Goal: Task Accomplishment & Management: Manage account settings

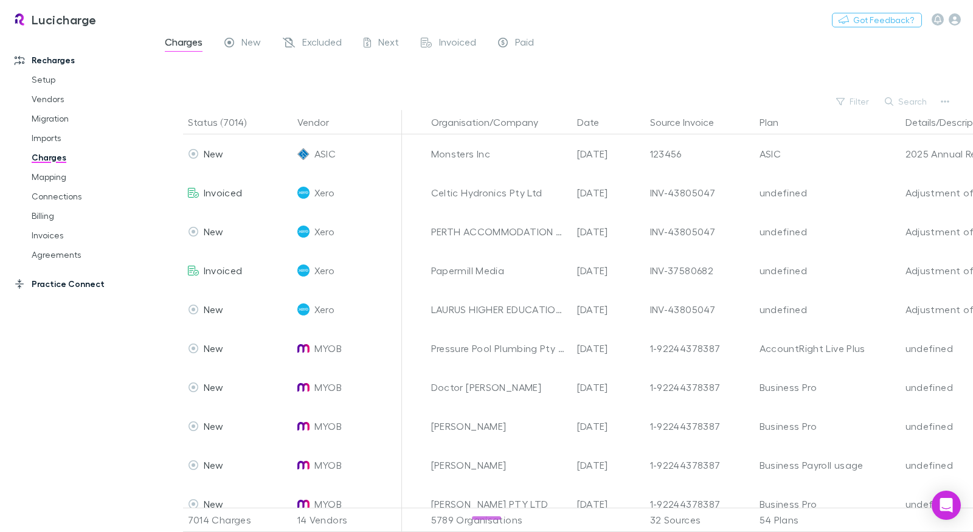
click at [83, 290] on link "Practice Connect" at bounding box center [76, 283] width 149 height 19
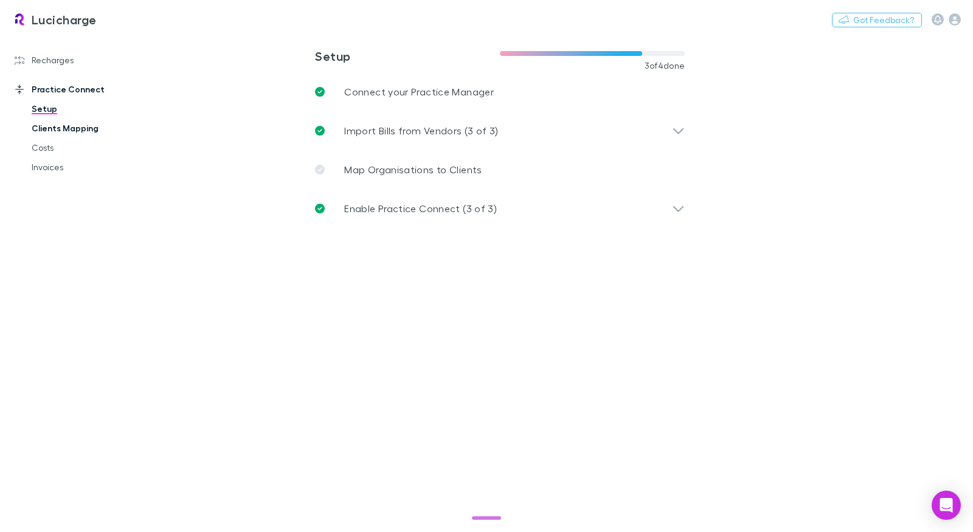
click at [75, 126] on link "Clients Mapping" at bounding box center [85, 128] width 132 height 19
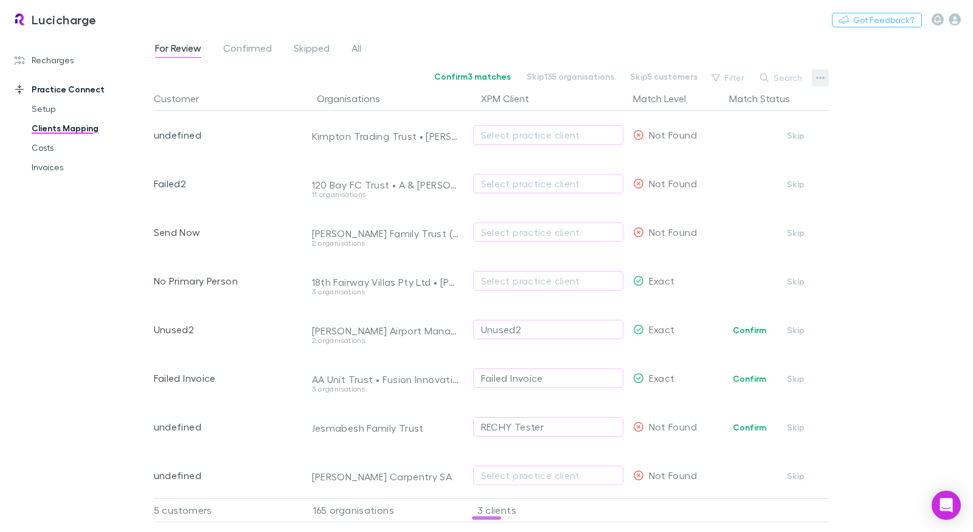
click at [818, 79] on icon "button" at bounding box center [820, 78] width 9 height 10
click at [434, 22] on div at bounding box center [486, 266] width 973 height 532
click at [257, 46] on span "Confirmed" at bounding box center [247, 50] width 49 height 16
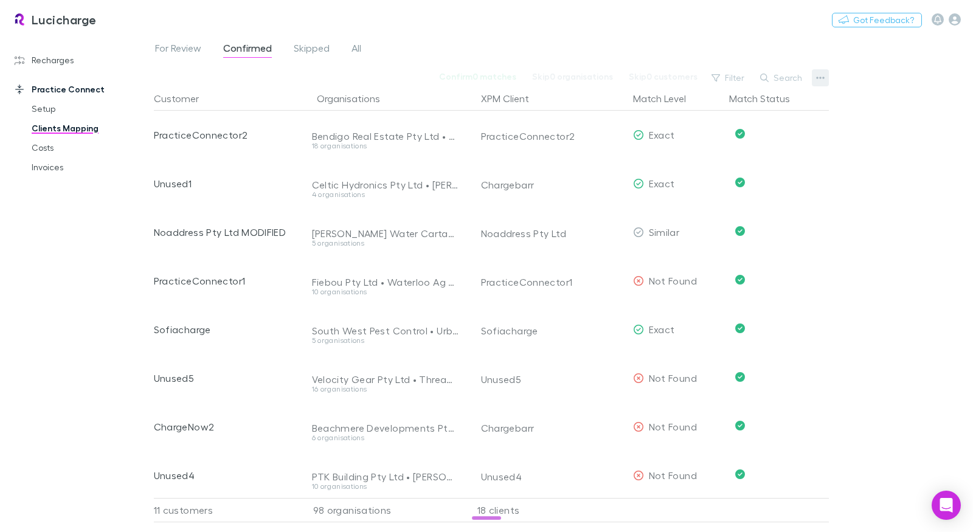
click at [812, 83] on button "button" at bounding box center [819, 77] width 17 height 17
click at [376, 28] on div at bounding box center [486, 266] width 973 height 532
click at [360, 49] on span "All" at bounding box center [356, 50] width 10 height 16
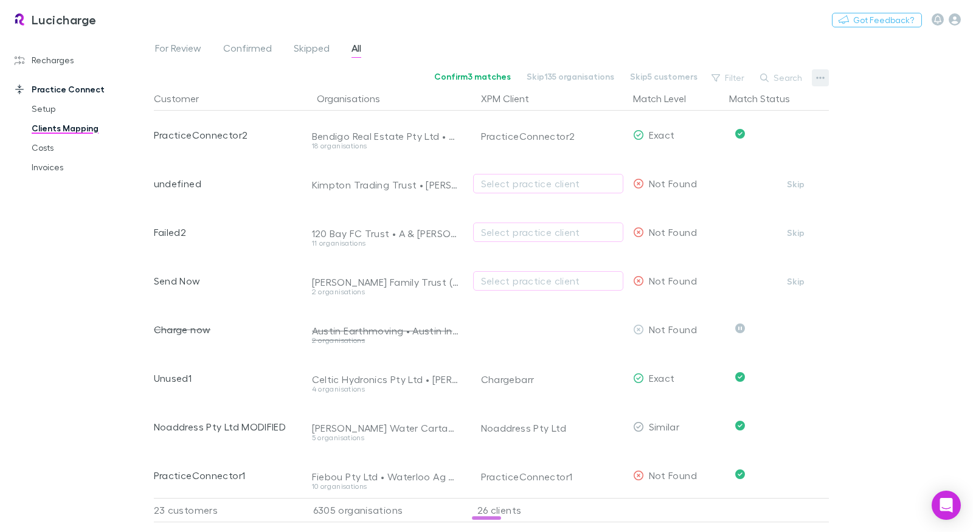
click at [822, 80] on icon "button" at bounding box center [820, 78] width 9 height 10
click at [67, 40] on div at bounding box center [486, 266] width 973 height 532
click at [58, 54] on link "Recharges" at bounding box center [76, 59] width 149 height 19
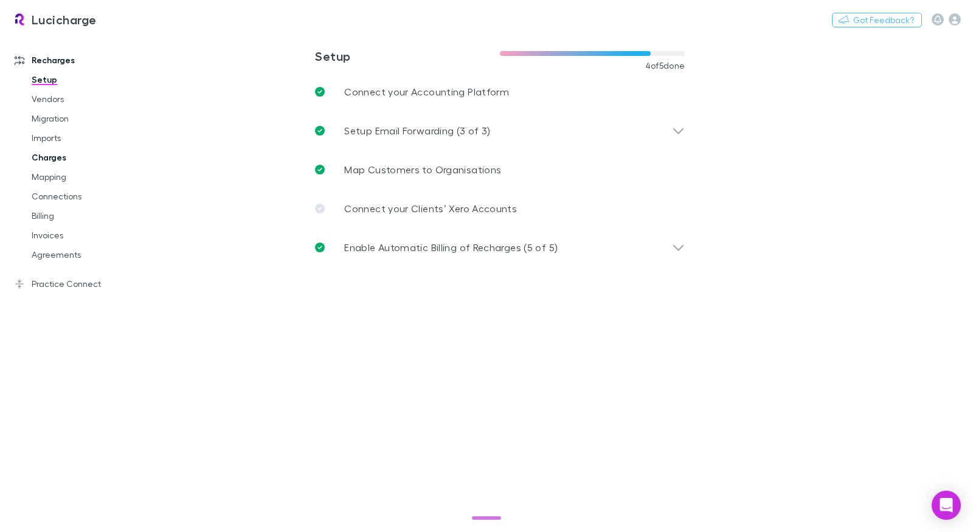
click at [60, 157] on link "Charges" at bounding box center [85, 157] width 132 height 19
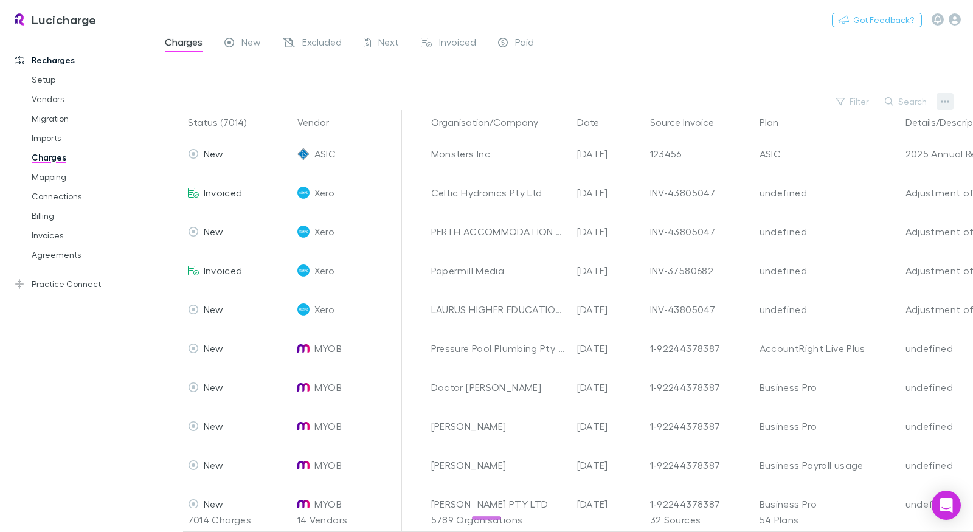
click at [936, 97] on button "button" at bounding box center [944, 101] width 17 height 17
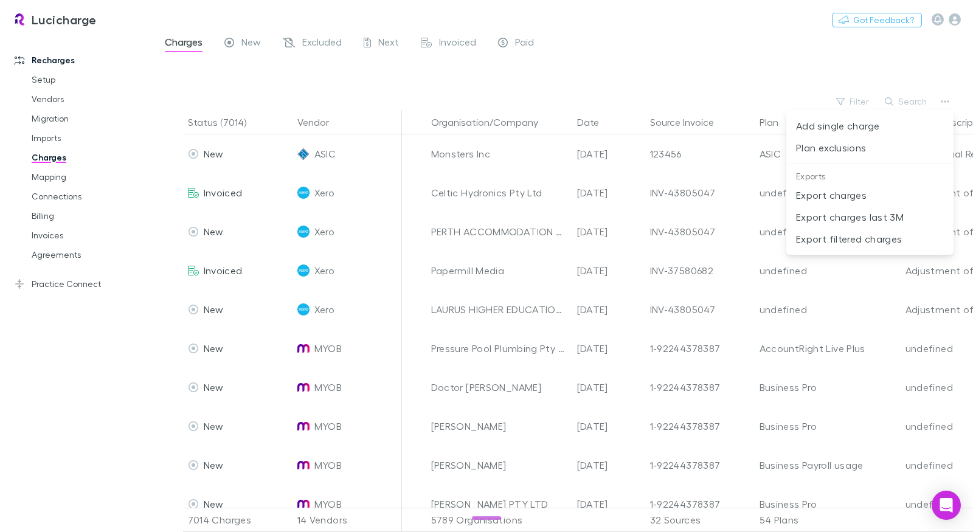
click at [248, 40] on div at bounding box center [486, 266] width 973 height 532
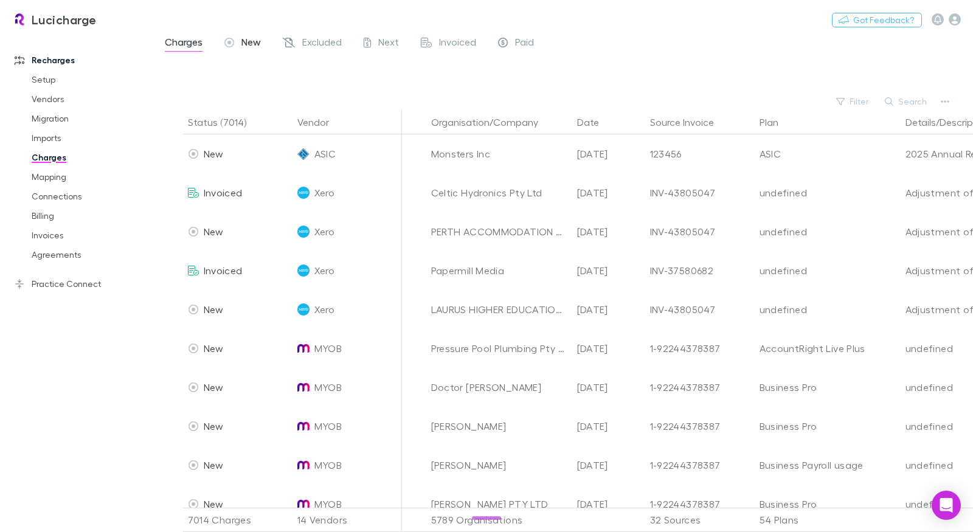
click at [250, 44] on span "New" at bounding box center [250, 44] width 19 height 16
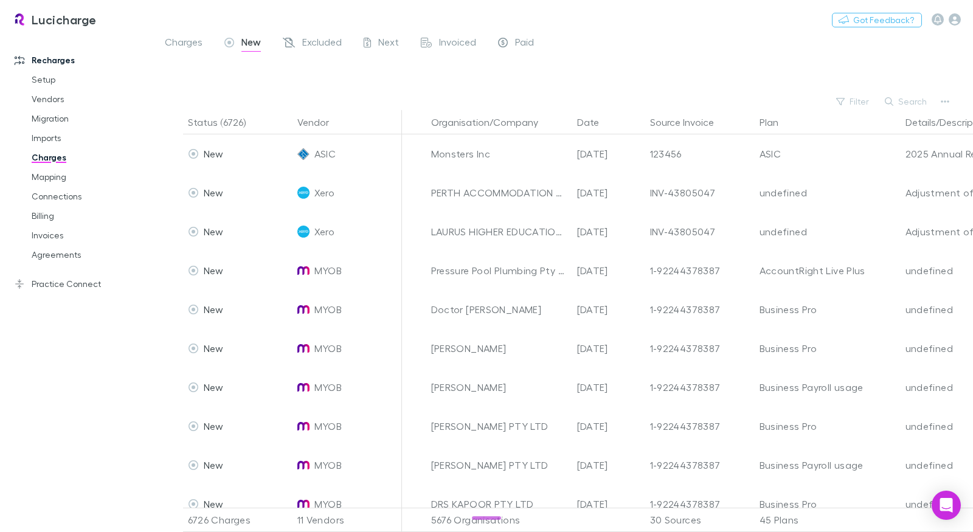
click at [954, 103] on div "Filter Search" at bounding box center [563, 101] width 819 height 17
click at [946, 103] on icon "button" at bounding box center [944, 102] width 9 height 10
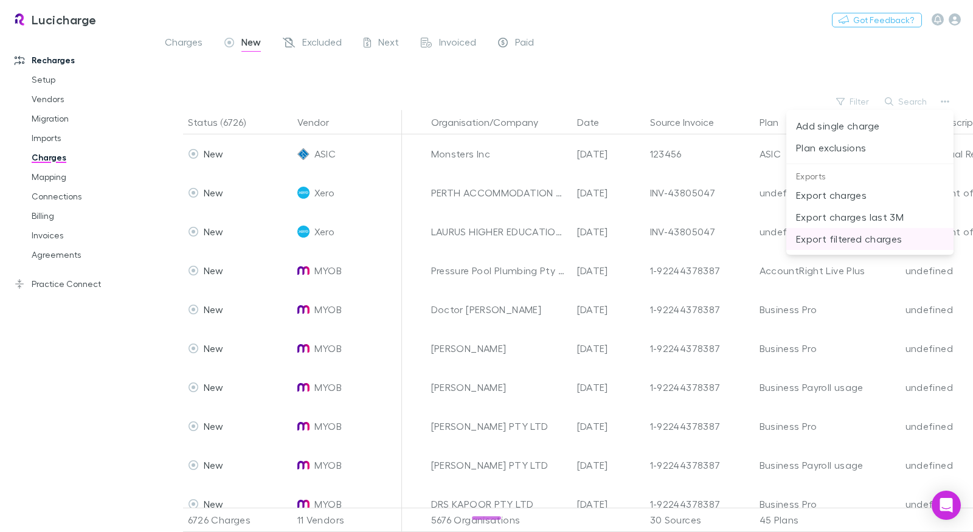
click at [878, 243] on p "Export filtered charges" at bounding box center [870, 239] width 148 height 15
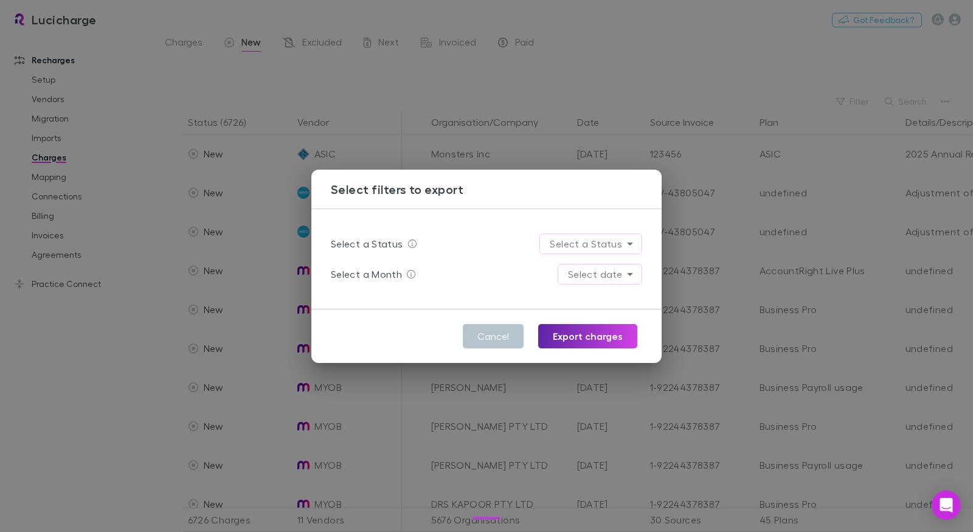
click at [624, 244] on body "Lucicharge Switch company Nothing Got Feedback? Recharges Setup Vendors Migrati…" at bounding box center [486, 266] width 973 height 532
click at [609, 219] on div at bounding box center [486, 266] width 973 height 532
click at [615, 246] on body "Lucicharge Switch company Nothing Got Feedback? Recharges Setup Vendors Migrati…" at bounding box center [486, 266] width 973 height 532
click at [563, 91] on div "Select filters to export Select a Status Select a Status Select a Month Select …" at bounding box center [486, 266] width 973 height 532
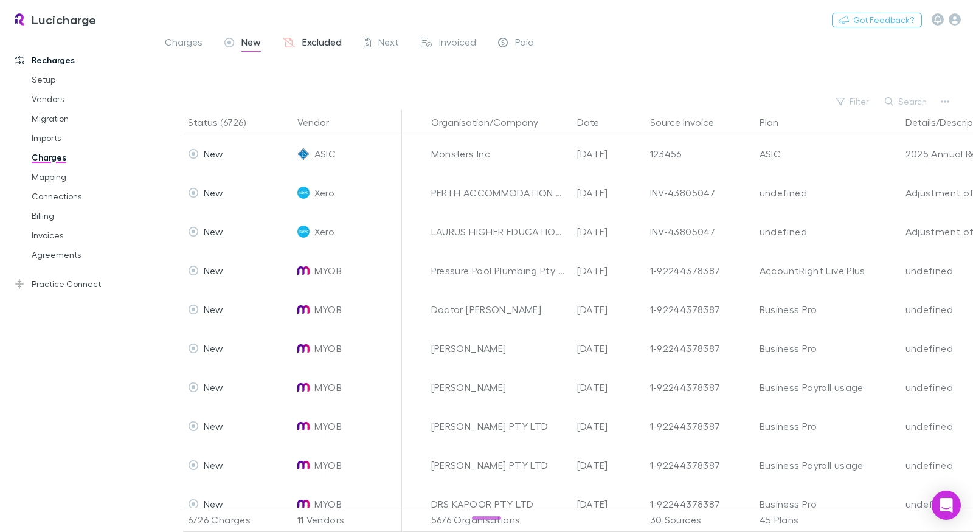
click at [309, 36] on span "Excluded" at bounding box center [322, 44] width 40 height 16
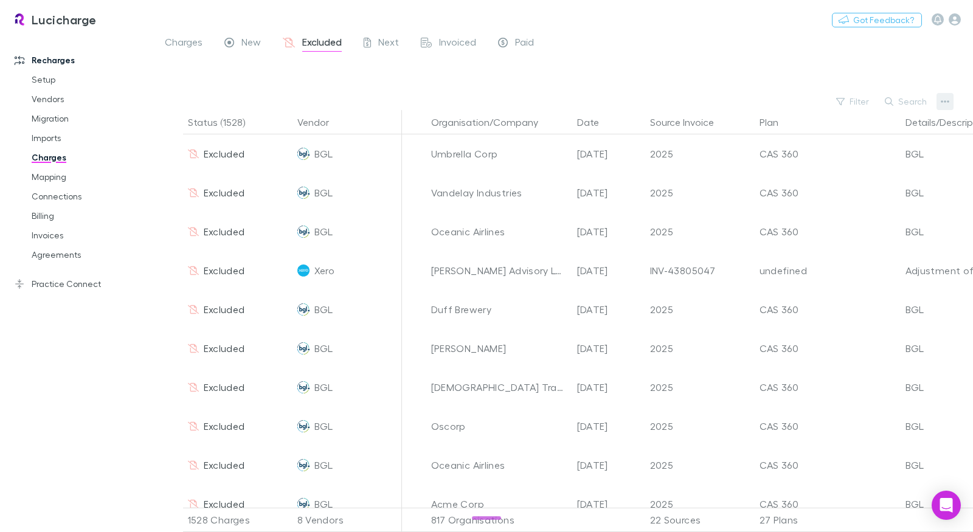
click at [943, 102] on icon "button" at bounding box center [944, 101] width 9 height 2
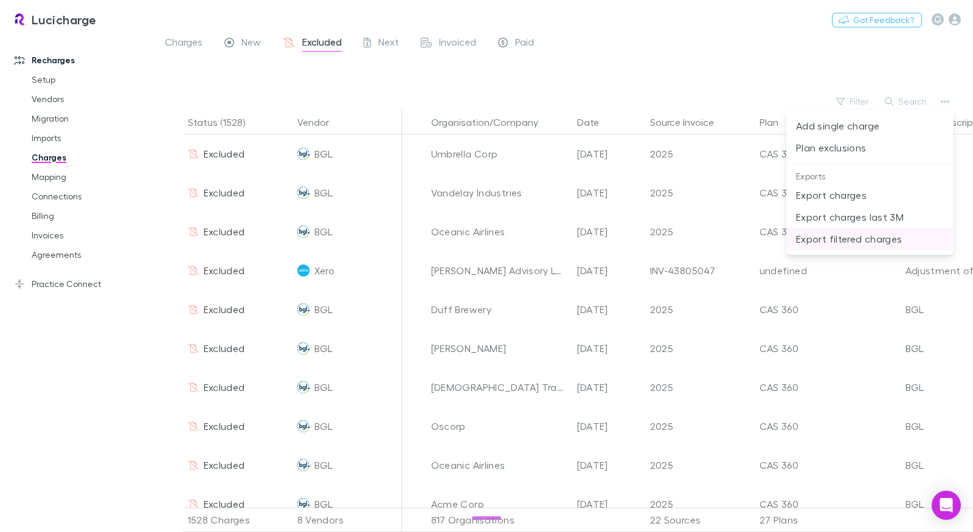
click at [880, 237] on p "Export filtered charges" at bounding box center [870, 239] width 148 height 15
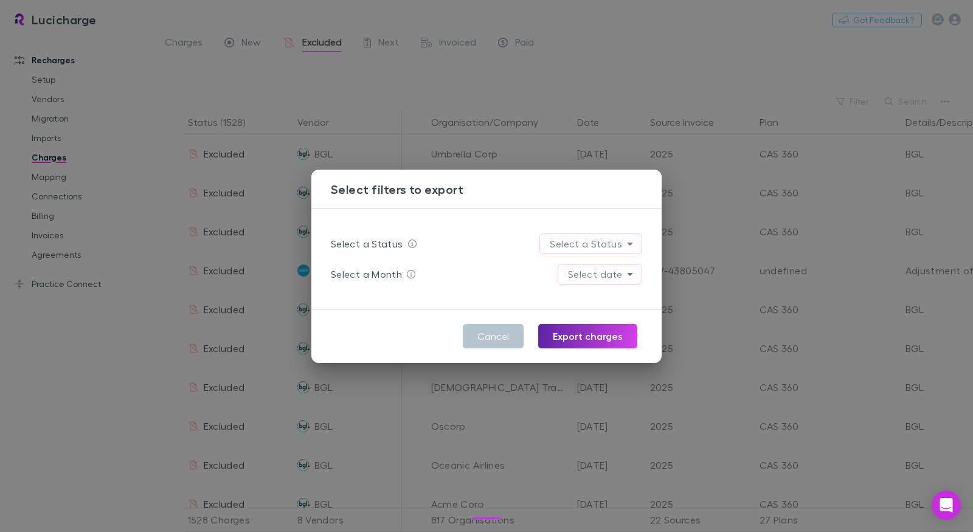
click at [598, 238] on body "Lucicharge Switch company Nothing Got Feedback? Recharges Setup Vendors Migrati…" at bounding box center [486, 266] width 973 height 532
click at [598, 212] on div at bounding box center [486, 266] width 973 height 532
click at [624, 248] on body "Lucicharge Switch company Nothing Got Feedback? Recharges Setup Vendors Migrati…" at bounding box center [486, 266] width 973 height 532
click at [918, 115] on div at bounding box center [486, 266] width 973 height 532
click at [941, 105] on div "Select filters to export Select a Status Select a Status Select a Month Select …" at bounding box center [486, 266] width 973 height 532
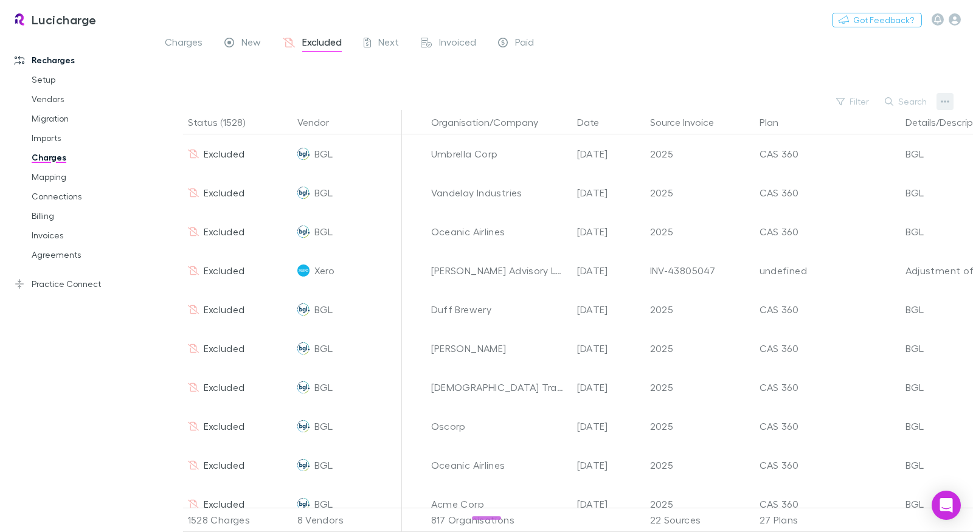
click at [946, 103] on icon "button" at bounding box center [944, 102] width 9 height 10
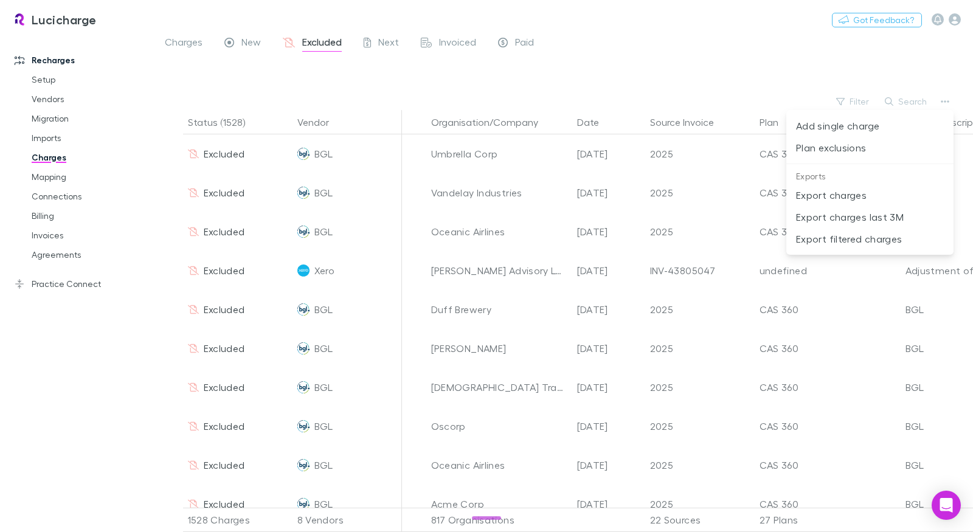
click at [801, 66] on div at bounding box center [486, 266] width 973 height 532
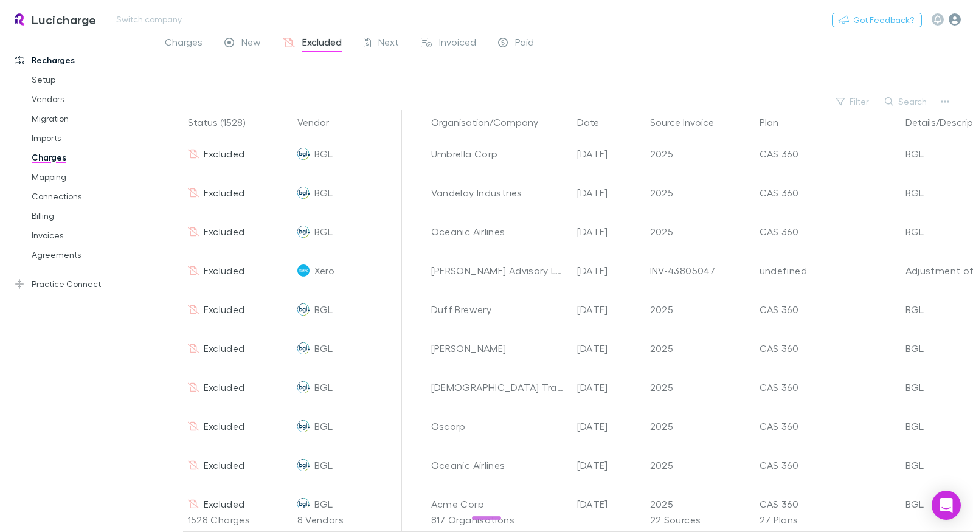
click at [962, 22] on div "Nothing Got Feedback?" at bounding box center [902, 20] width 141 height 16
click at [960, 22] on icon "button" at bounding box center [954, 19] width 12 height 12
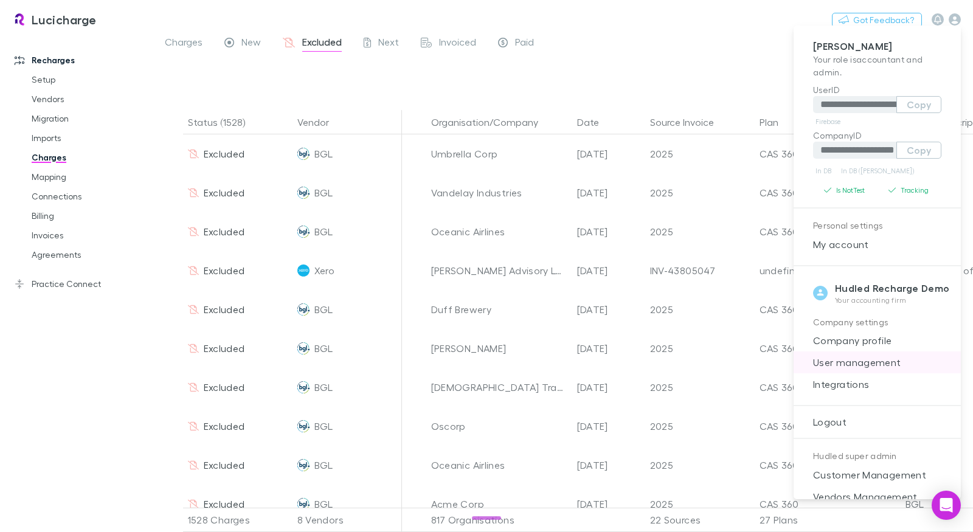
scroll to position [81, 0]
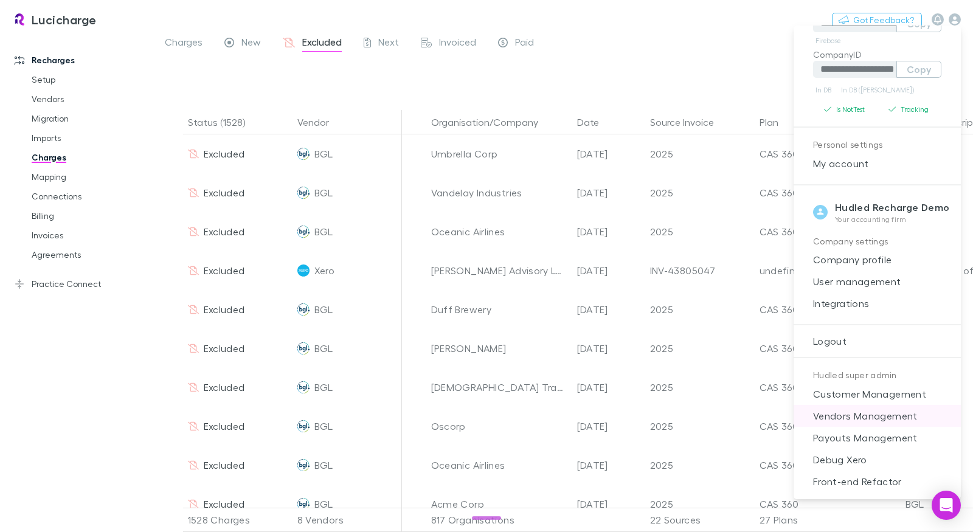
click at [881, 409] on span "Vendors Management" at bounding box center [877, 415] width 148 height 15
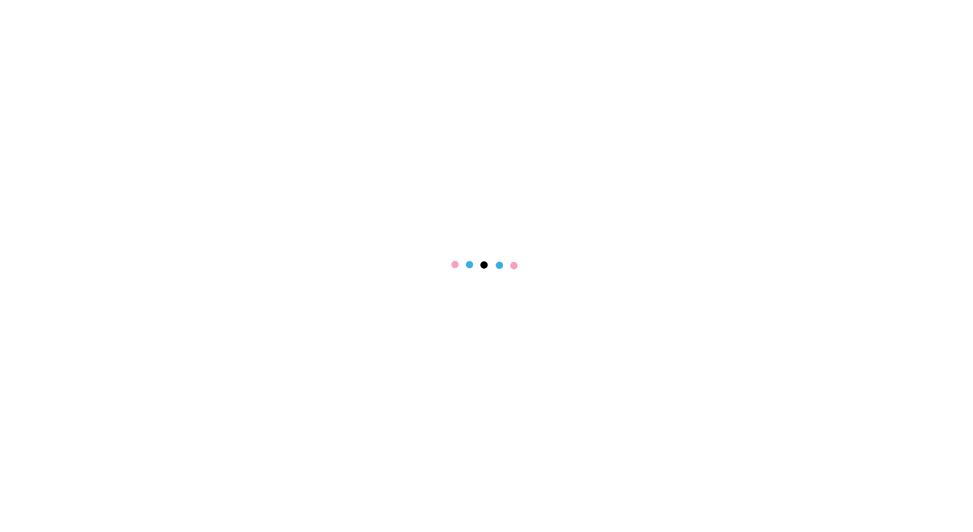
select select "****"
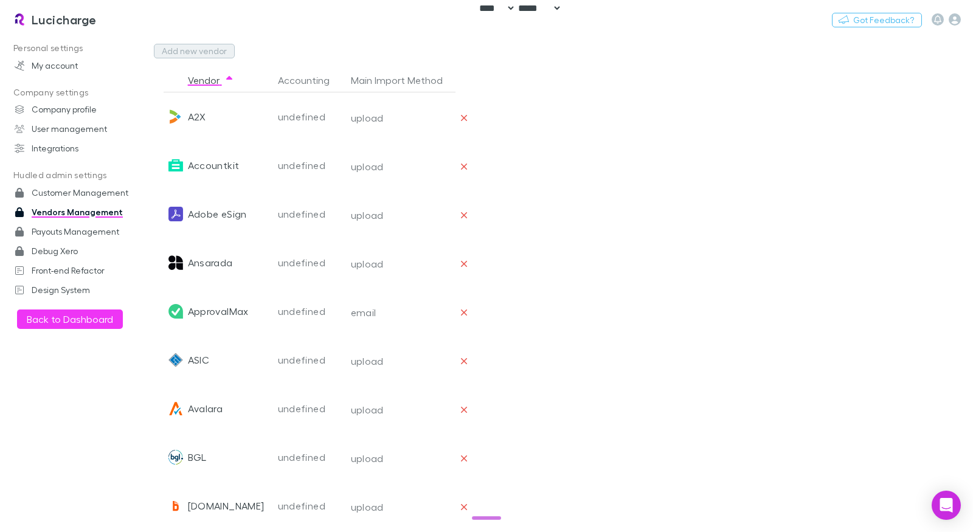
click at [205, 55] on button "Add new vendor" at bounding box center [194, 51] width 81 height 15
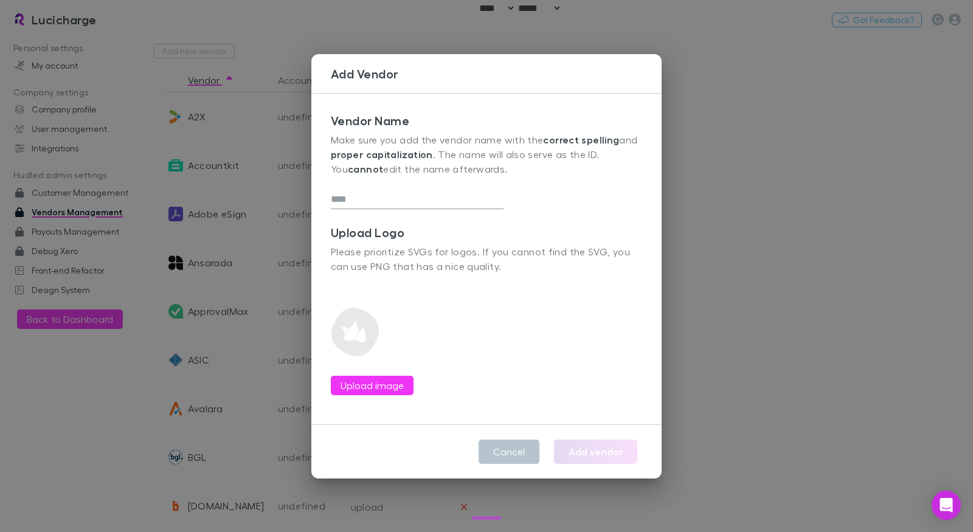
click at [687, 72] on div "Add Vendor Vendor Name Make sure you add the vendor name with the correct spell…" at bounding box center [486, 266] width 973 height 532
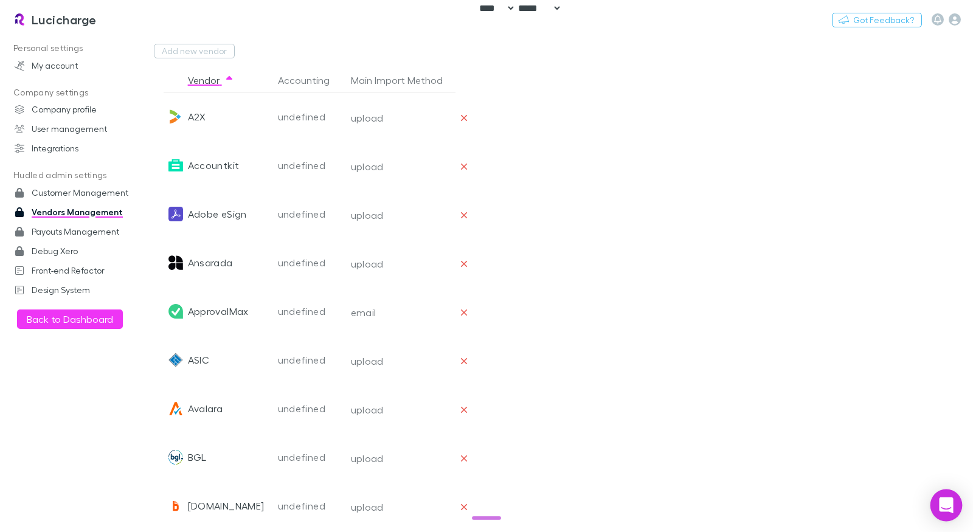
click at [938, 514] on div "Open Intercom Messenger" at bounding box center [946, 505] width 32 height 32
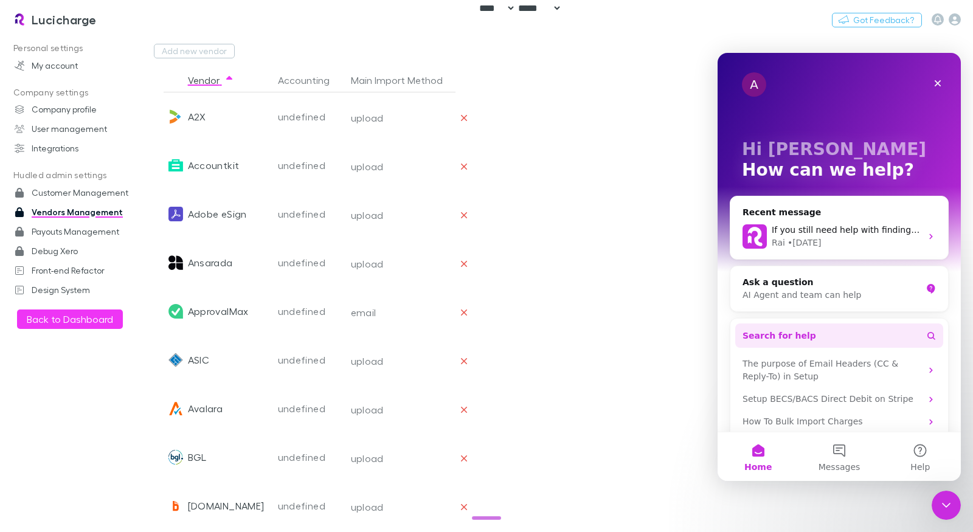
click at [803, 331] on span "Search for help" at bounding box center [779, 335] width 74 height 13
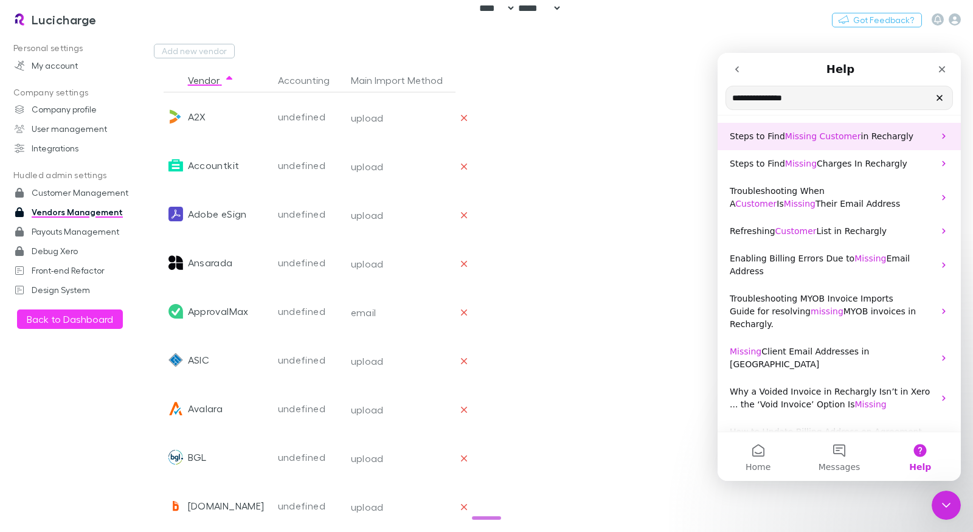
type input "**********"
click at [861, 140] on span "in Rechargly" at bounding box center [887, 136] width 53 height 10
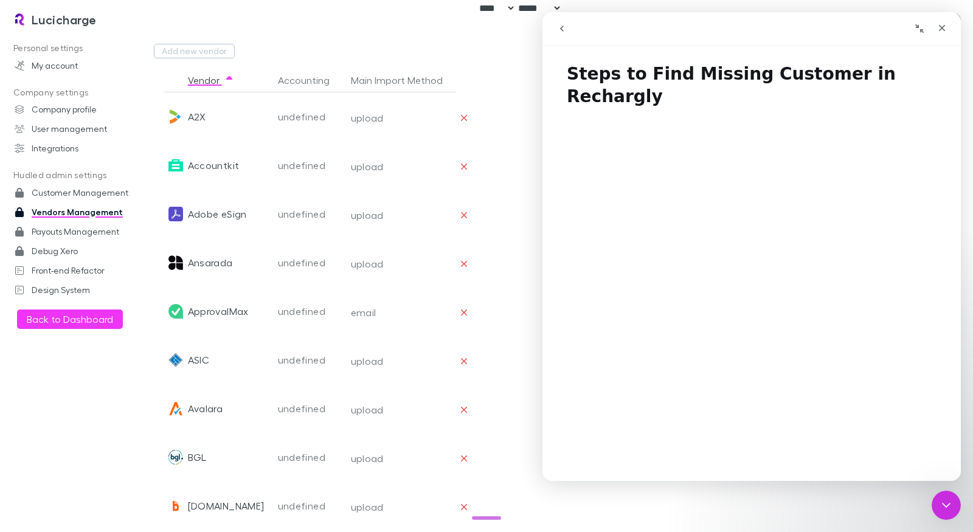
click at [703, 70] on h1 "Steps to Find Missing Customer in Rechargly" at bounding box center [751, 80] width 418 height 59
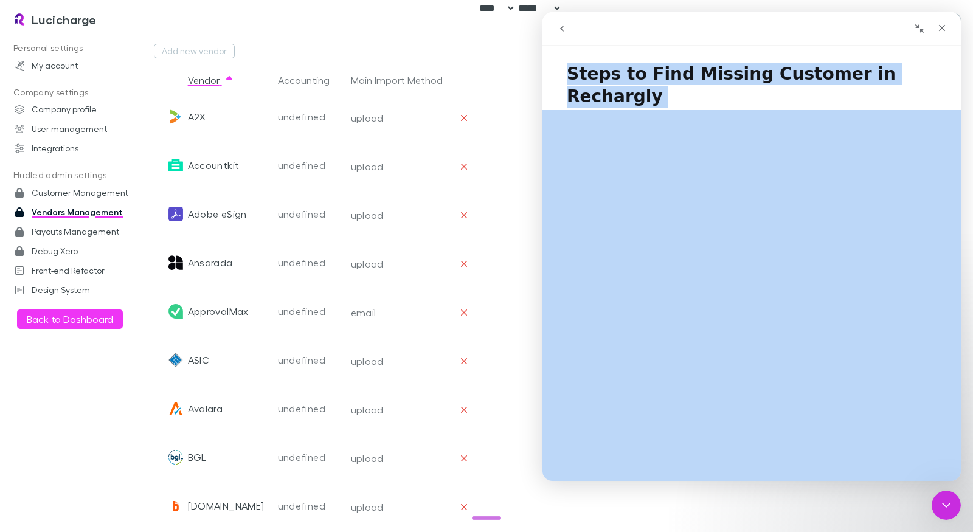
click at [703, 70] on h1 "Steps to Find Missing Customer in Rechargly" at bounding box center [751, 80] width 418 height 59
copy h1 "Steps to Find Missing Customer in Rechargly"
click at [564, 28] on icon "go back" at bounding box center [562, 29] width 10 height 10
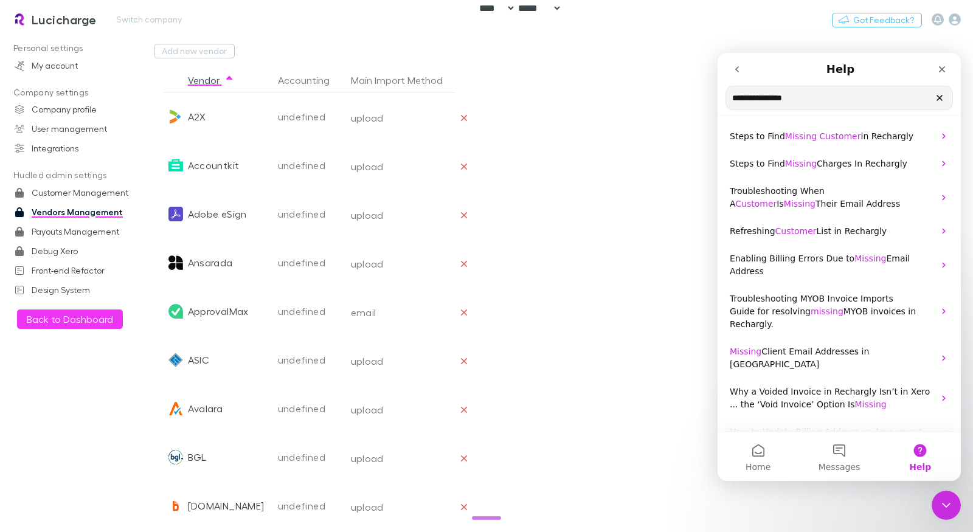
click at [81, 25] on h3 "Lucicharge" at bounding box center [64, 19] width 65 height 15
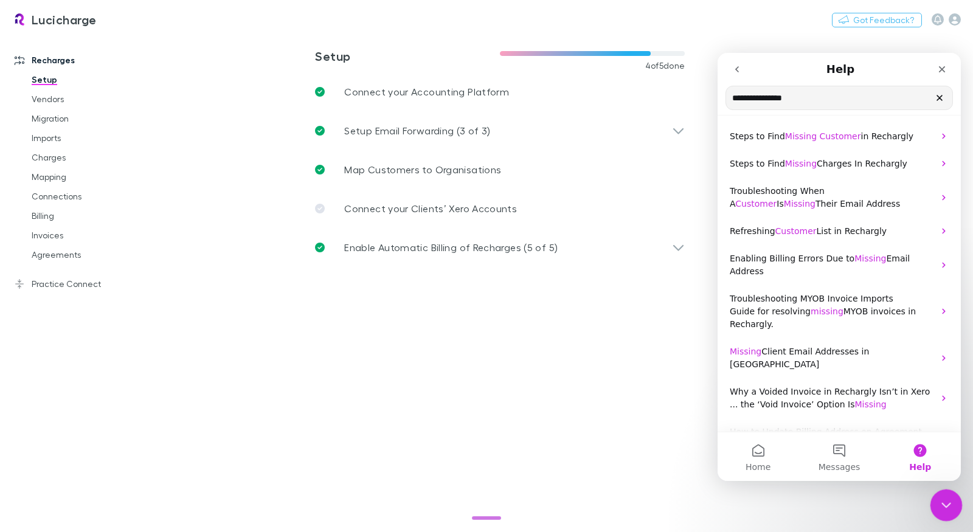
click at [937, 503] on icon "Close Intercom Messenger" at bounding box center [944, 503] width 15 height 15
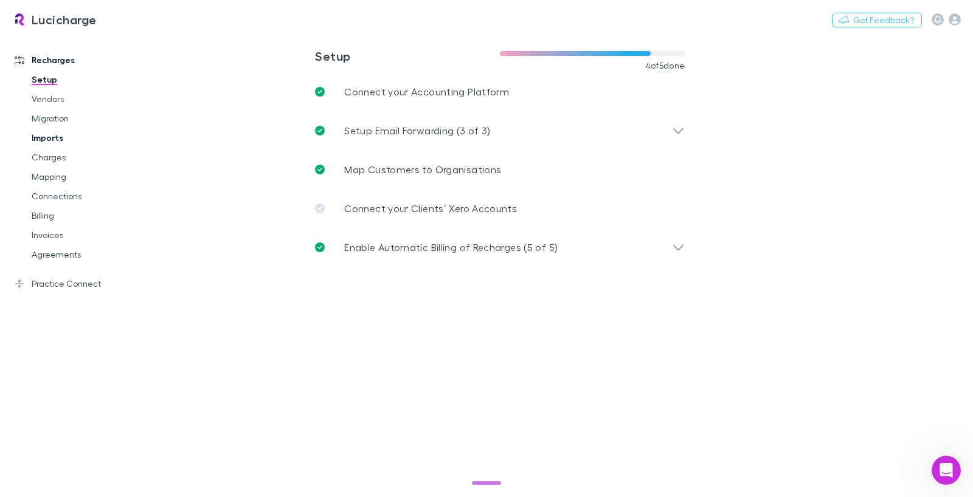
click at [61, 140] on link "Imports" at bounding box center [85, 137] width 132 height 19
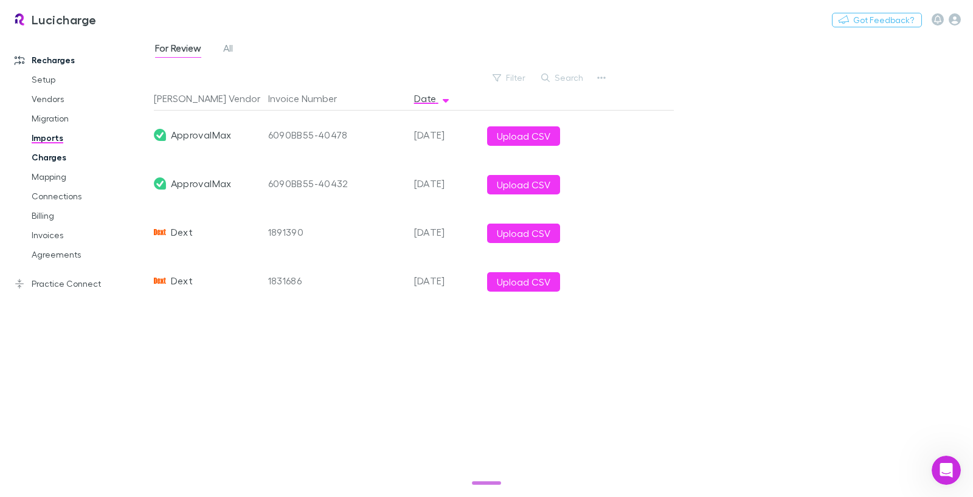
click at [66, 158] on link "Charges" at bounding box center [85, 157] width 132 height 19
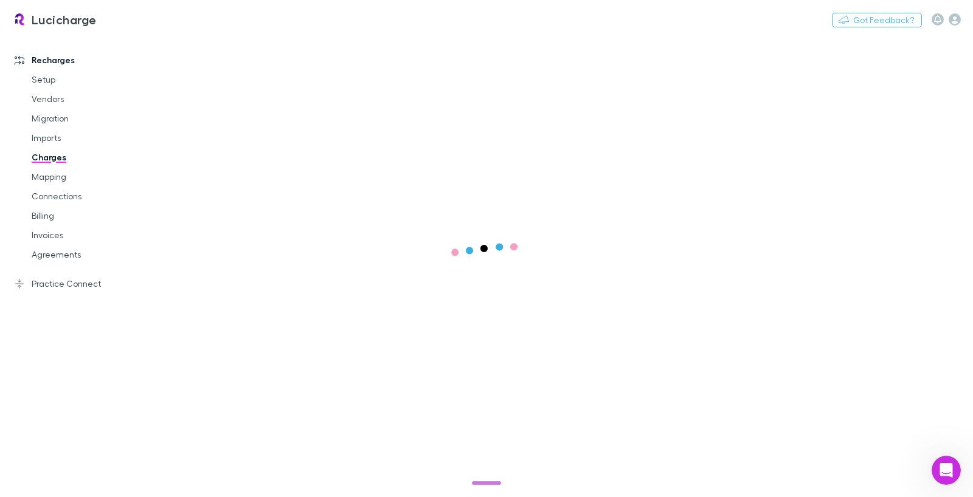
drag, startPoint x: 98, startPoint y: 288, endPoint x: 94, endPoint y: 294, distance: 7.4
click at [98, 288] on link "Practice Connect" at bounding box center [76, 283] width 149 height 19
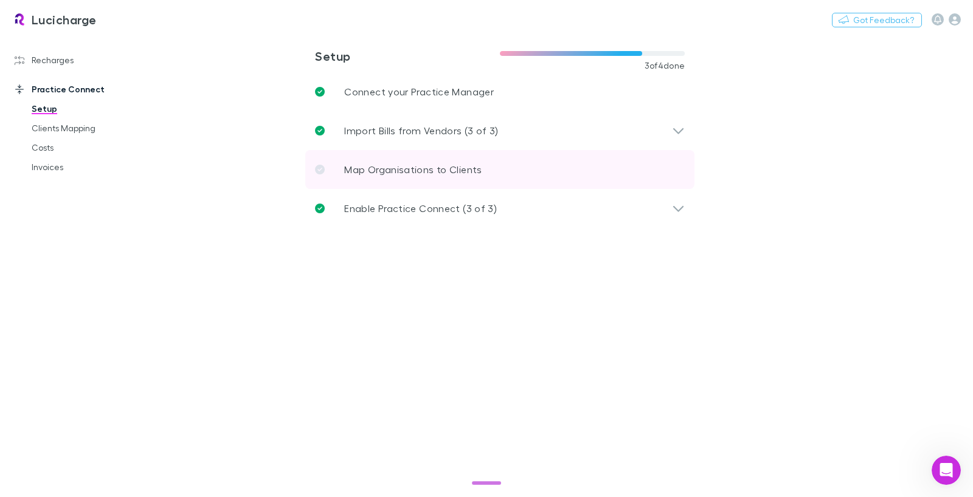
click at [357, 170] on p "Map Organisations to Clients" at bounding box center [412, 169] width 137 height 15
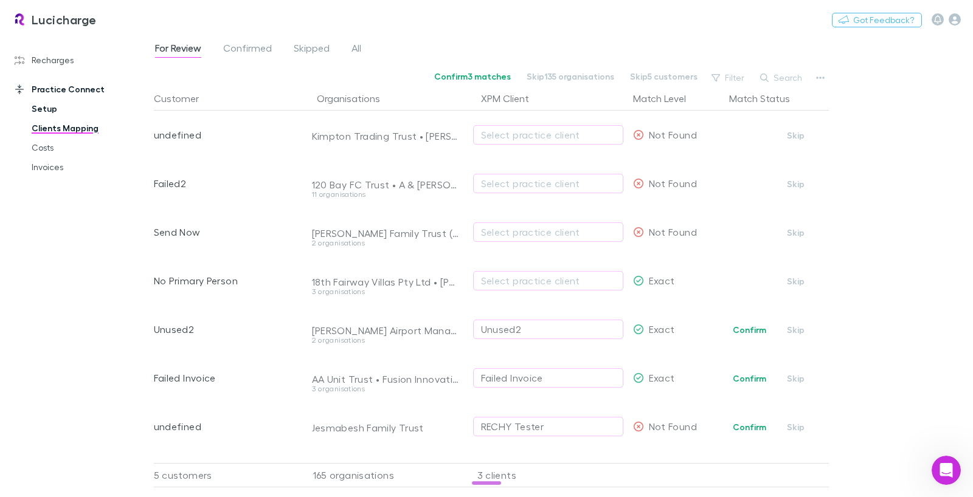
click at [48, 105] on link "Setup" at bounding box center [85, 108] width 132 height 19
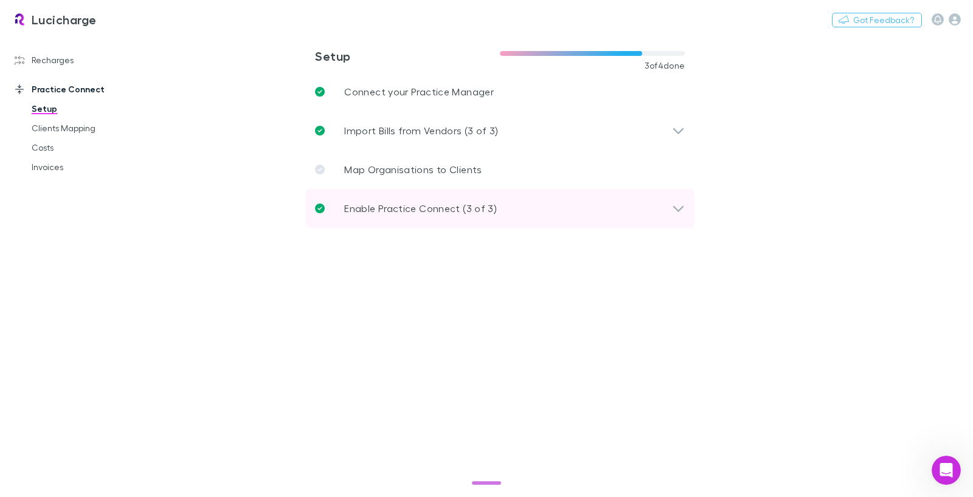
click at [415, 205] on p "Enable Practice Connect (3 of 3)" at bounding box center [420, 208] width 153 height 15
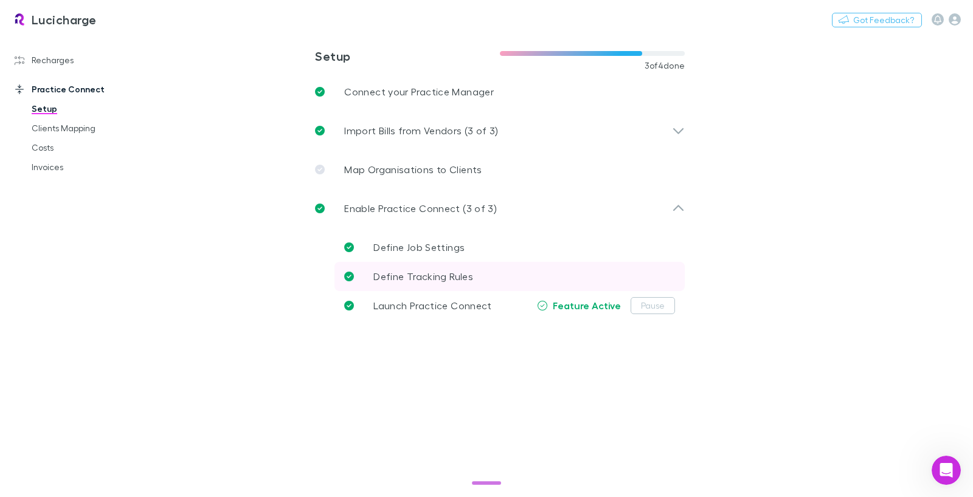
click at [482, 272] on link "Define Tracking Rules" at bounding box center [509, 276] width 350 height 29
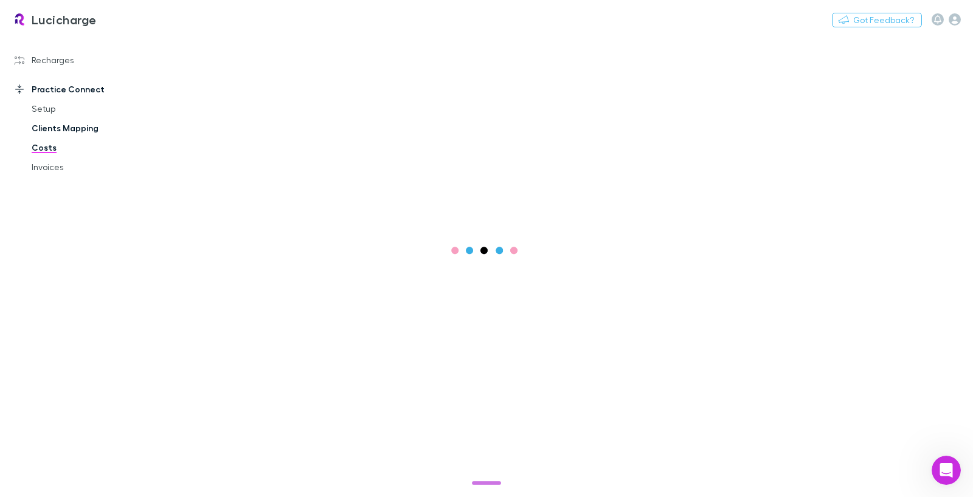
click at [64, 127] on link "Clients Mapping" at bounding box center [85, 128] width 132 height 19
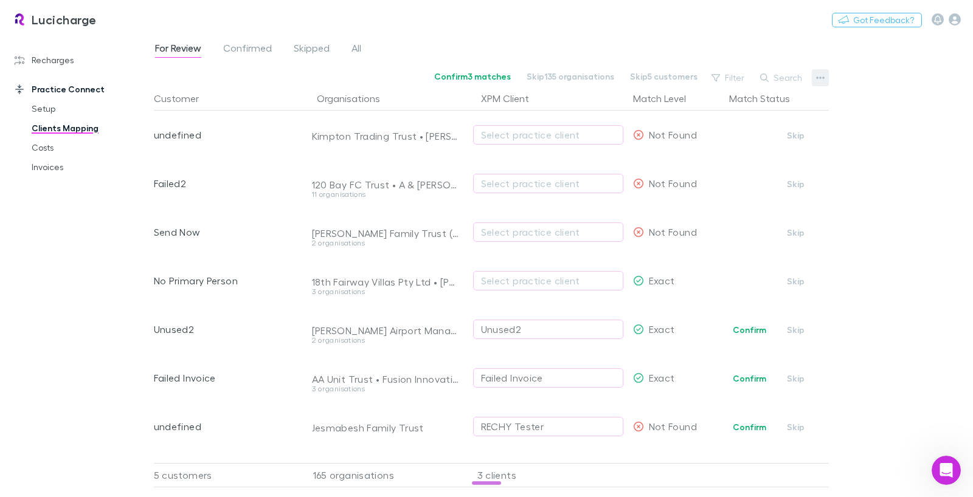
click at [822, 81] on icon "button" at bounding box center [820, 78] width 9 height 10
drag, startPoint x: 4, startPoint y: 132, endPoint x: 34, endPoint y: 145, distance: 33.0
click at [4, 133] on div at bounding box center [486, 248] width 973 height 497
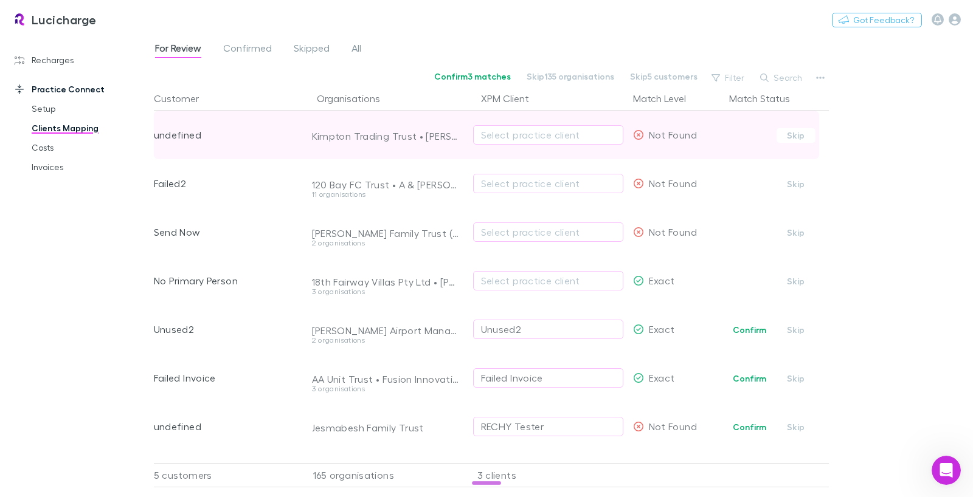
click at [46, 106] on link "Setup" at bounding box center [85, 108] width 132 height 19
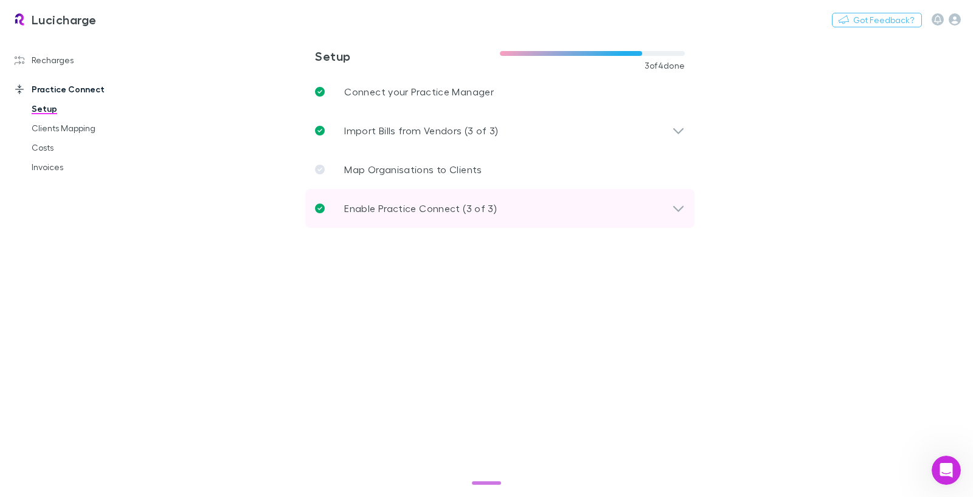
click at [433, 204] on p "Enable Practice Connect (3 of 3)" at bounding box center [420, 208] width 153 height 15
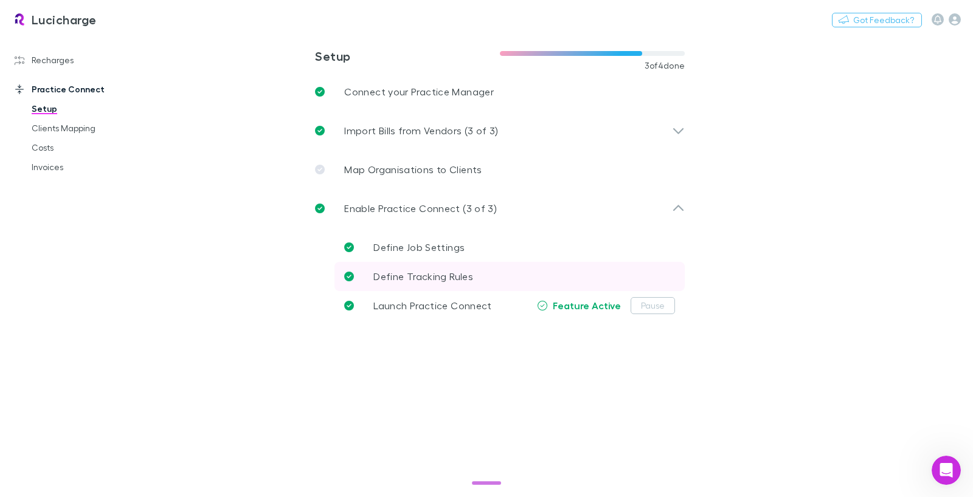
click at [427, 272] on span "Define Tracking Rules" at bounding box center [423, 276] width 100 height 12
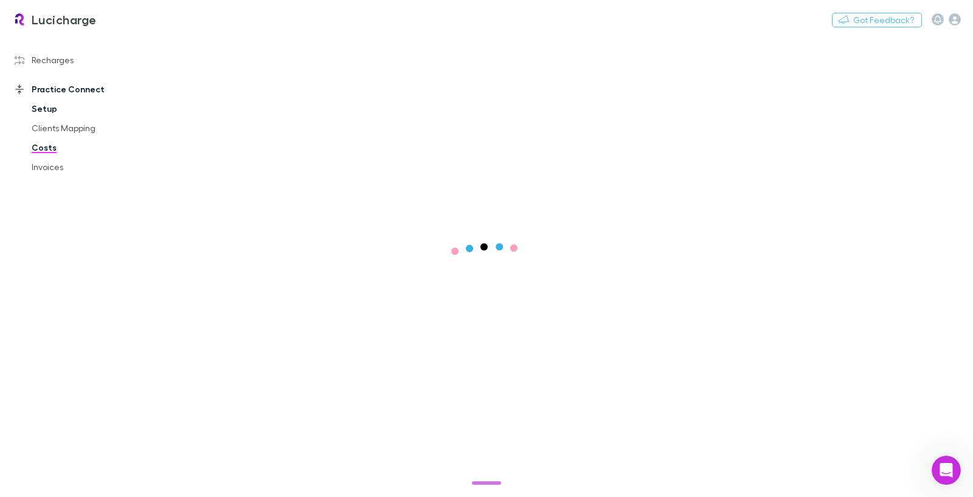
drag, startPoint x: 48, startPoint y: 110, endPoint x: 39, endPoint y: 95, distance: 17.2
click at [48, 110] on link "Setup" at bounding box center [85, 108] width 132 height 19
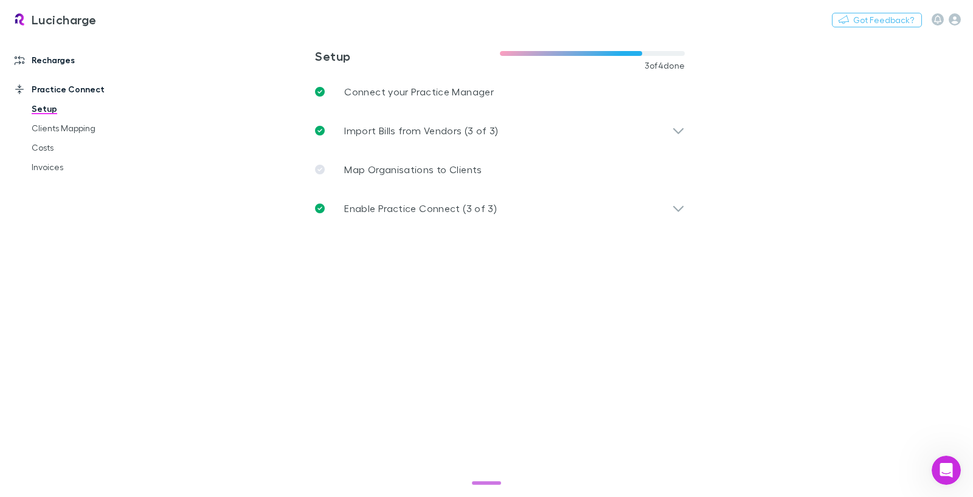
click at [77, 57] on link "Recharges" at bounding box center [76, 59] width 149 height 19
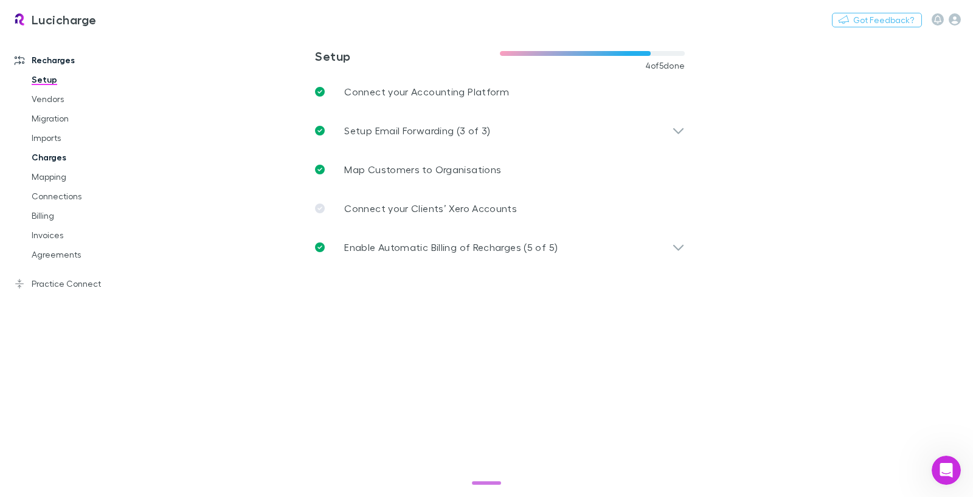
click at [47, 159] on link "Charges" at bounding box center [85, 157] width 132 height 19
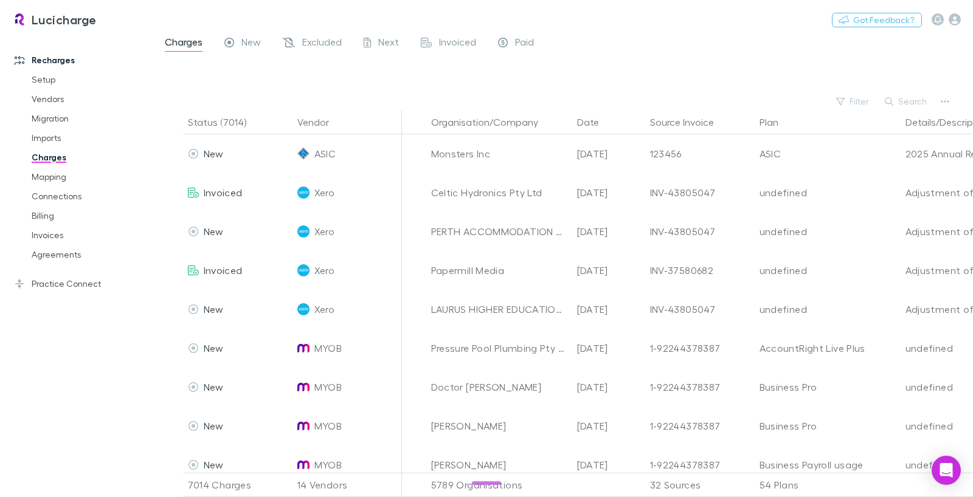
drag, startPoint x: 74, startPoint y: 285, endPoint x: 260, endPoint y: 213, distance: 199.6
click at [74, 285] on link "Practice Connect" at bounding box center [76, 283] width 149 height 19
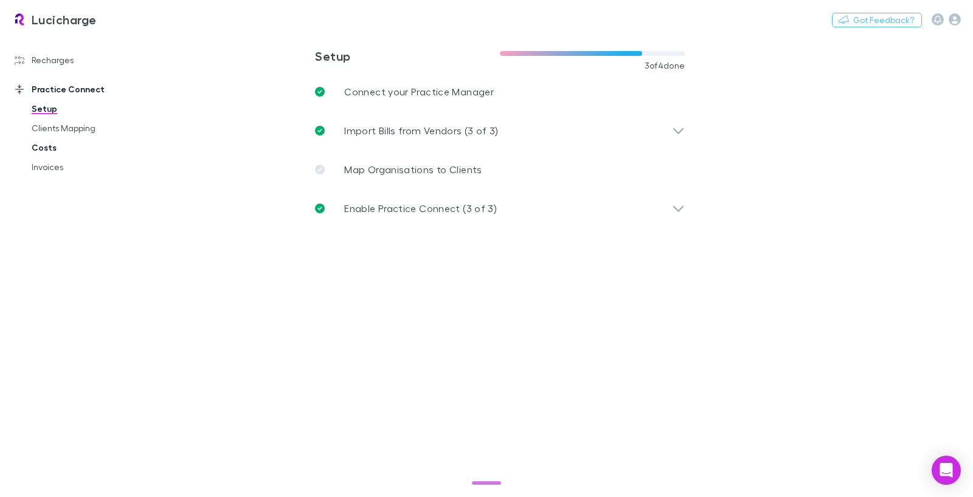
click at [51, 147] on link "Costs" at bounding box center [85, 147] width 132 height 19
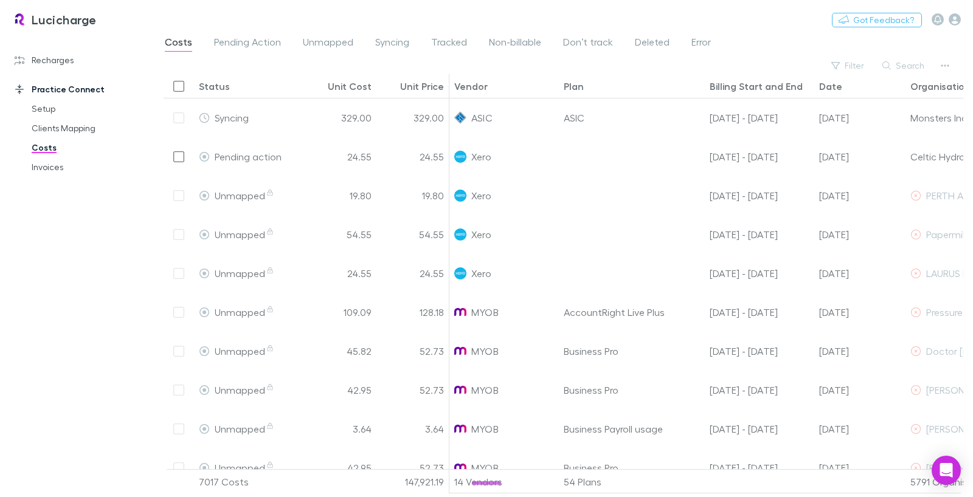
click at [441, 38] on span "Tracked" at bounding box center [449, 44] width 36 height 16
click at [450, 42] on span "Tracked" at bounding box center [449, 44] width 36 height 16
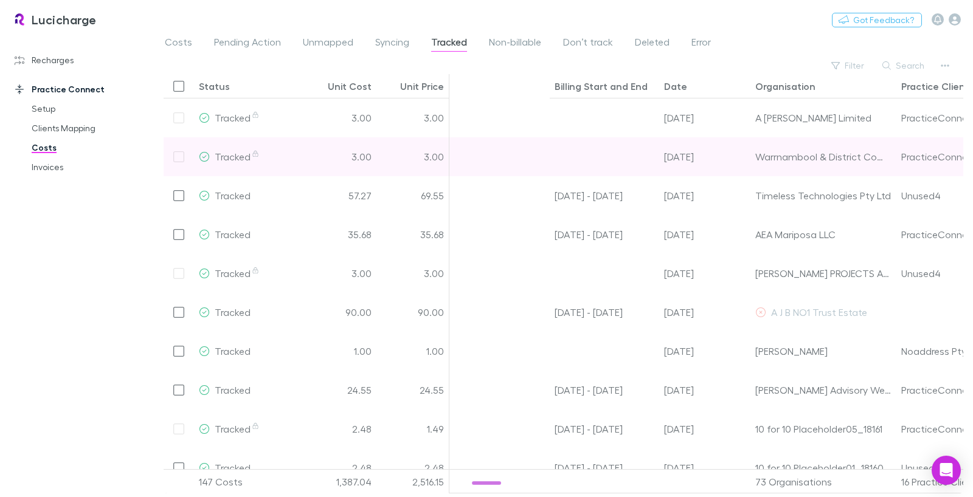
scroll to position [1, 0]
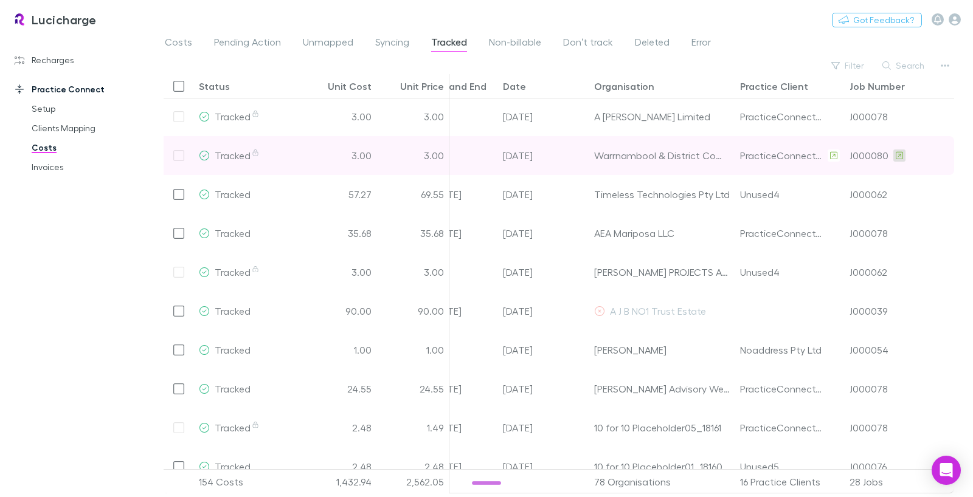
click at [897, 157] on icon at bounding box center [898, 155] width 7 height 9
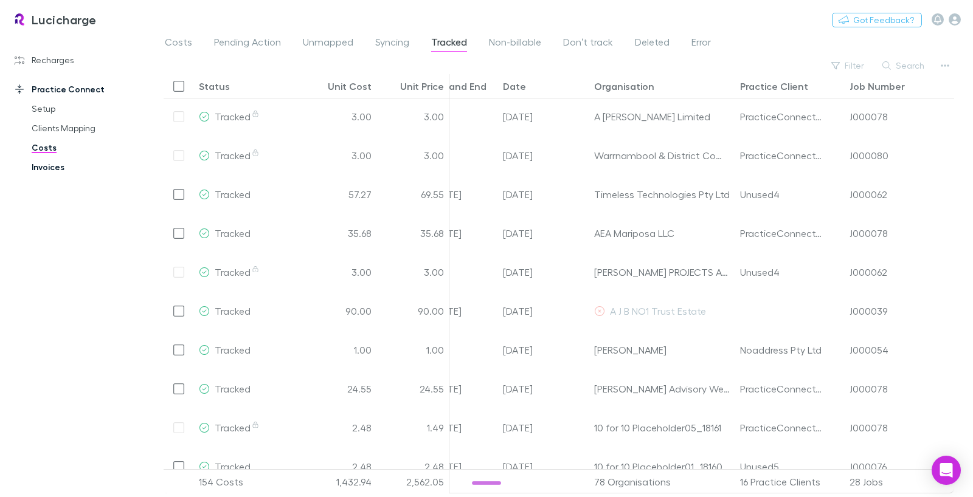
click at [52, 169] on link "Invoices" at bounding box center [85, 166] width 132 height 19
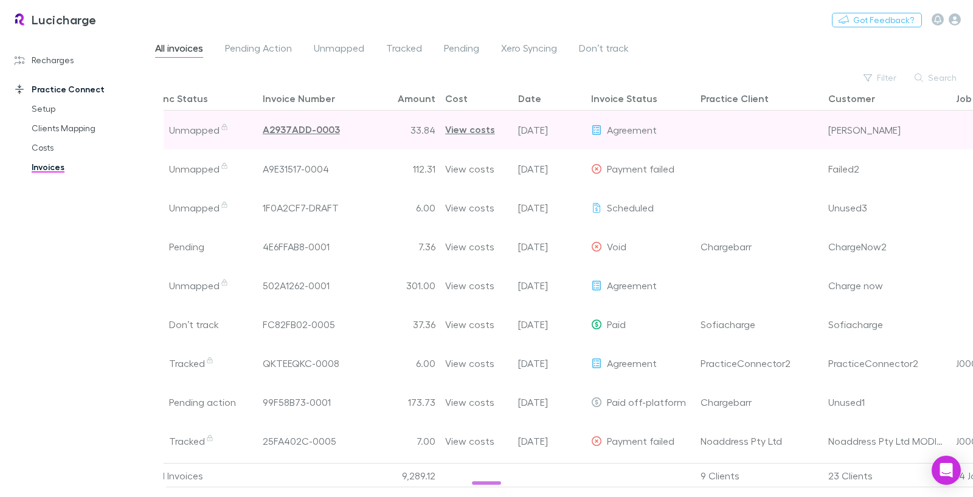
scroll to position [0, 44]
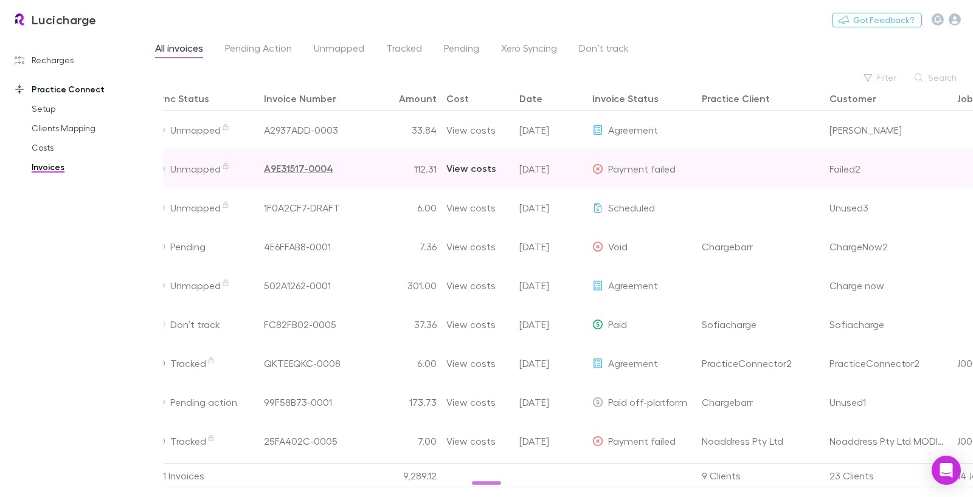
click at [465, 168] on div "View costs" at bounding box center [471, 169] width 50 height 38
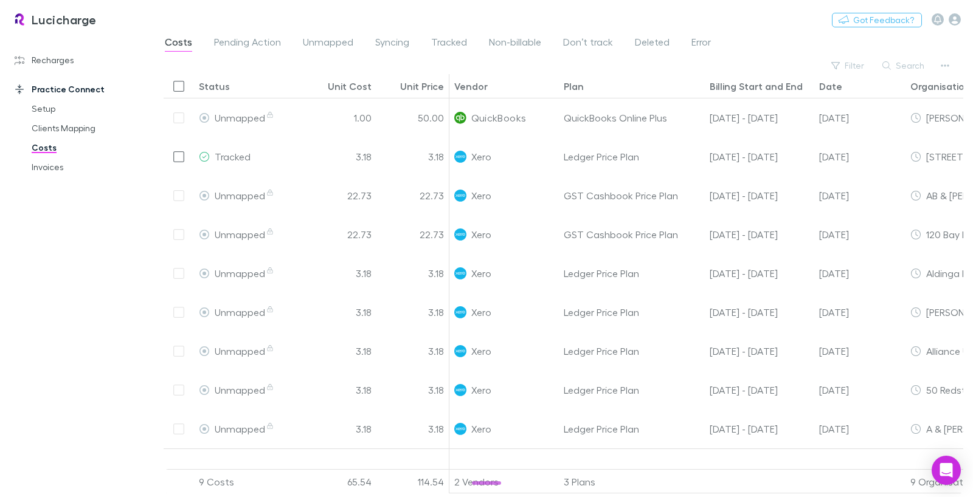
click at [49, 168] on link "Invoices" at bounding box center [85, 166] width 132 height 19
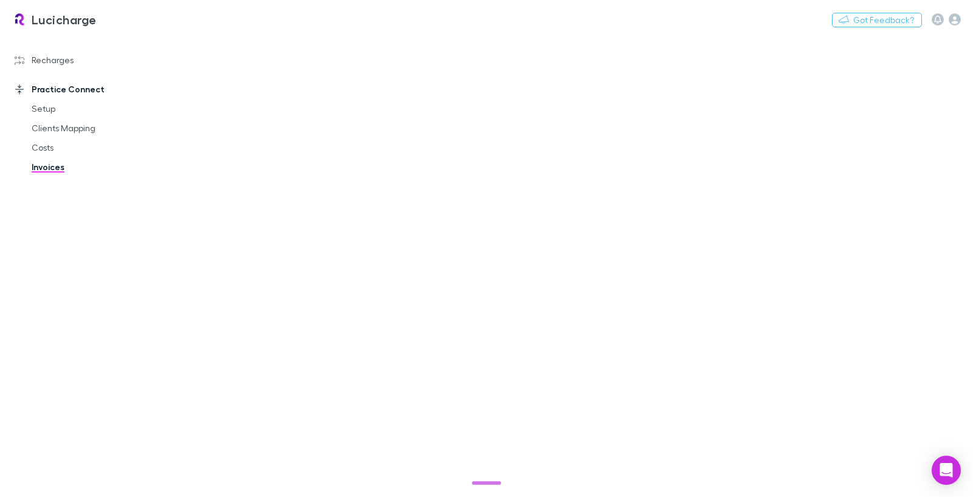
click at [51, 171] on link "Invoices" at bounding box center [85, 166] width 132 height 19
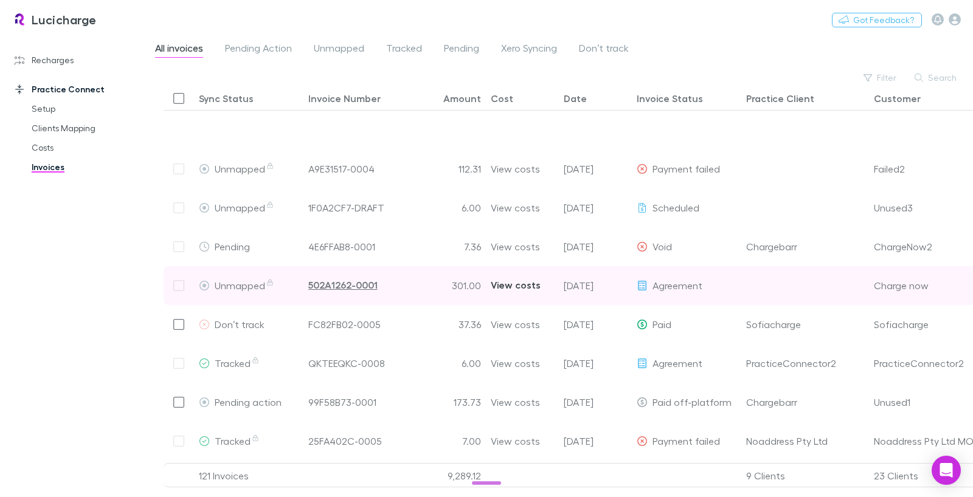
scroll to position [44, 0]
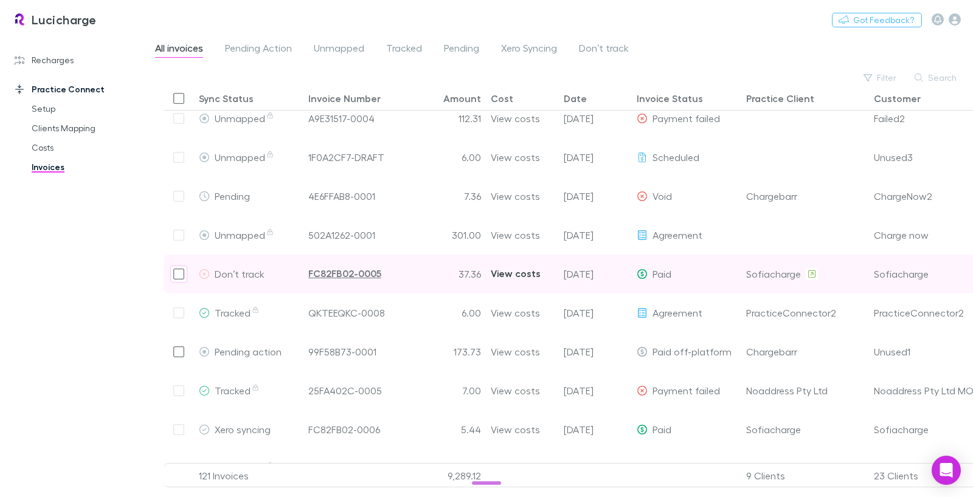
click at [509, 274] on div "View costs" at bounding box center [516, 274] width 50 height 38
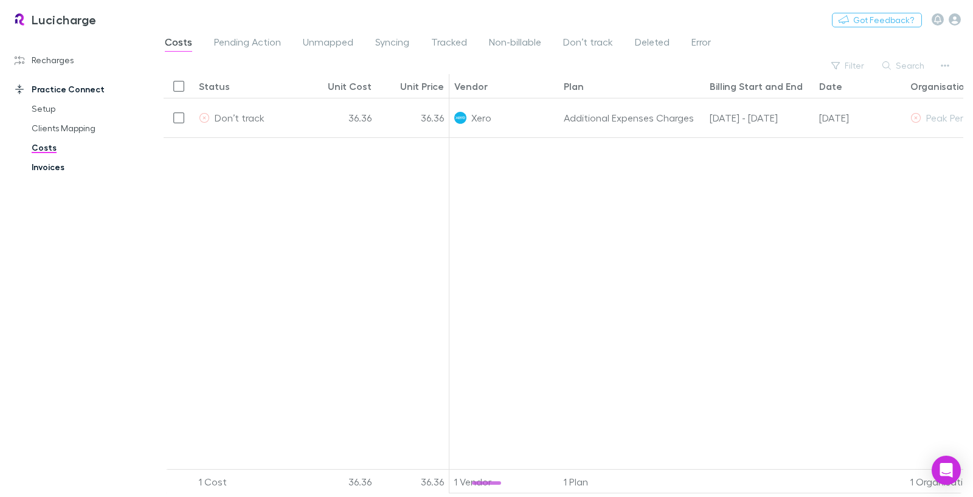
click at [63, 167] on link "Invoices" at bounding box center [85, 166] width 132 height 19
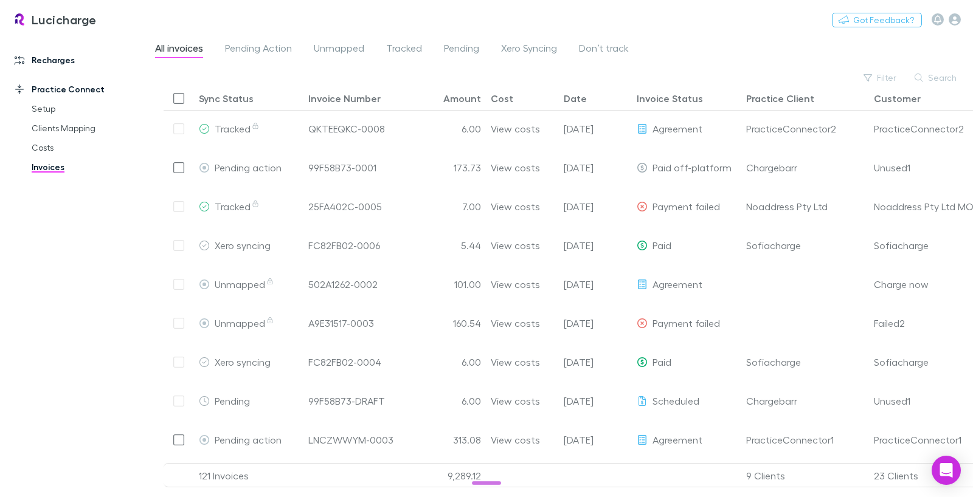
click at [63, 62] on link "Recharges" at bounding box center [76, 59] width 149 height 19
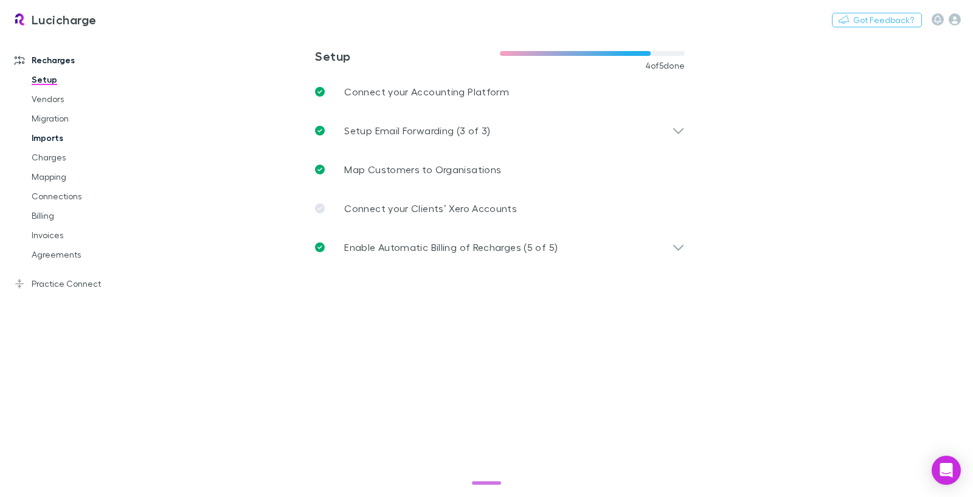
click at [58, 143] on link "Imports" at bounding box center [85, 137] width 132 height 19
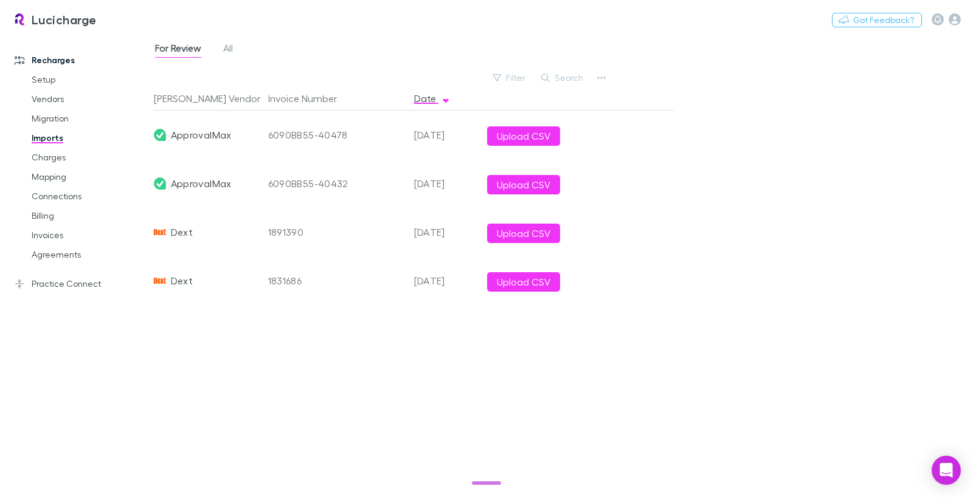
click at [281, 235] on div "1891390" at bounding box center [336, 232] width 136 height 49
click at [47, 215] on link "Billing" at bounding box center [85, 215] width 132 height 19
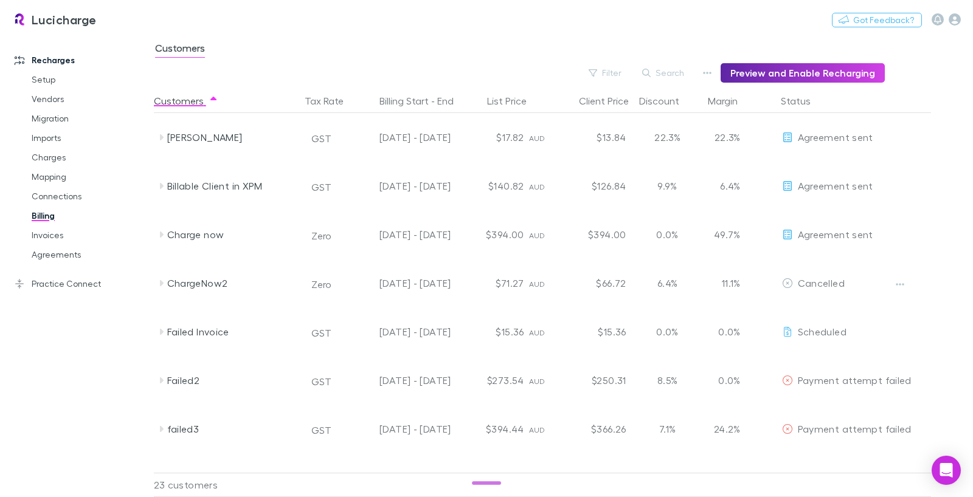
click at [703, 78] on div "Filter Search Preview and Enable Recharging" at bounding box center [519, 72] width 731 height 19
click at [705, 75] on button "button" at bounding box center [706, 72] width 17 height 17
click at [627, 112] on p "Discount Split" at bounding box center [637, 112] width 148 height 15
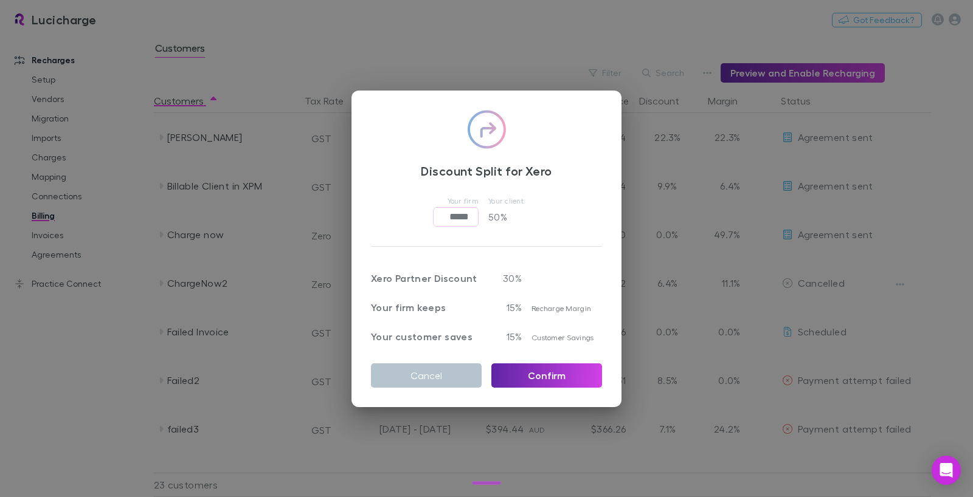
drag, startPoint x: 426, startPoint y: 72, endPoint x: 553, endPoint y: 77, distance: 127.1
click at [427, 72] on div "Discount Split for Xero Your firm ***** ​ Your client 50 % Xero Partner Discoun…" at bounding box center [486, 248] width 973 height 497
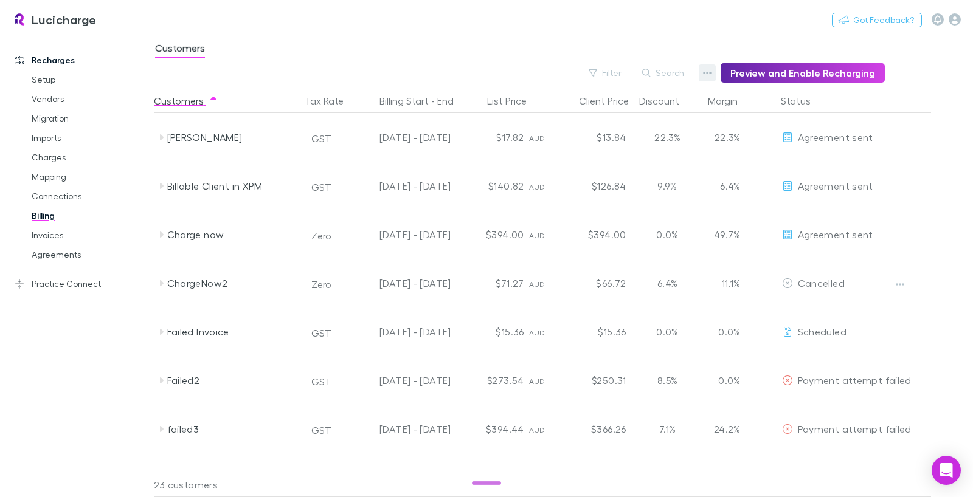
click at [711, 76] on icon "button" at bounding box center [707, 73] width 9 height 10
click at [648, 138] on p "Admin Fee" at bounding box center [637, 134] width 148 height 15
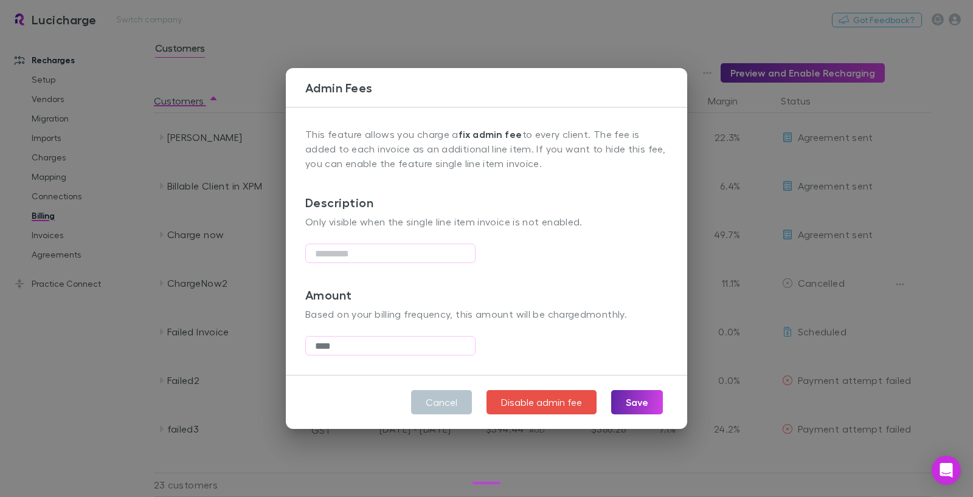
click at [315, 33] on div "Admin Fees This feature allows you charge a fix admin fee to every client. The …" at bounding box center [486, 248] width 973 height 497
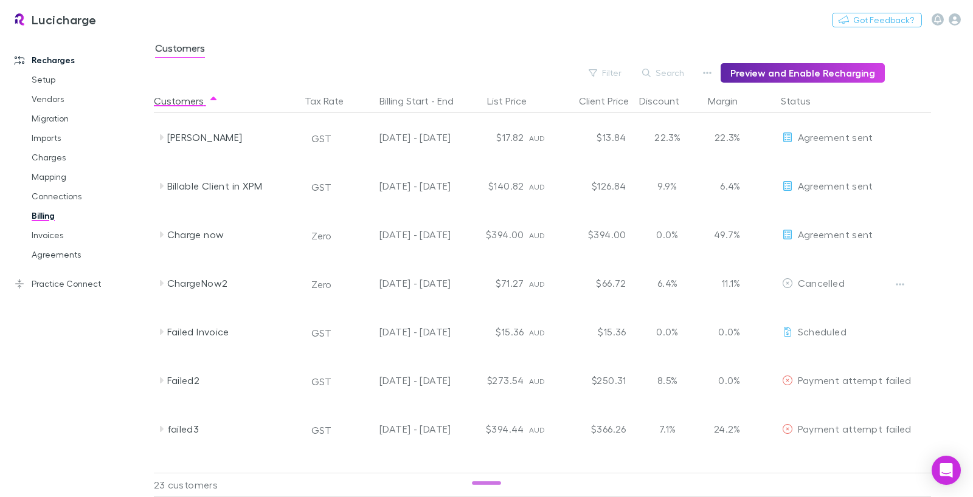
click at [486, 478] on div at bounding box center [491, 485] width 73 height 24
click at [486, 480] on div at bounding box center [491, 485] width 73 height 24
click at [487, 483] on span "4/9 completed" at bounding box center [486, 476] width 77 height 15
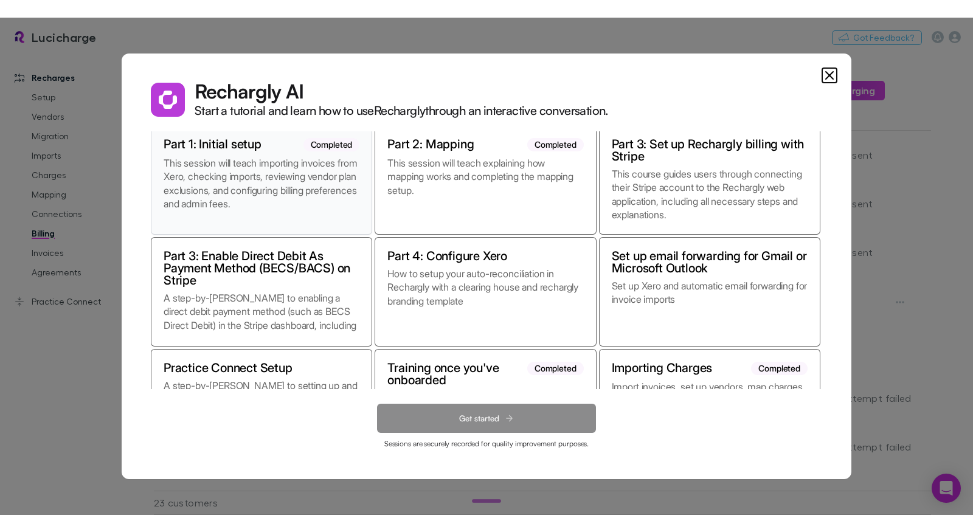
scroll to position [23, 0]
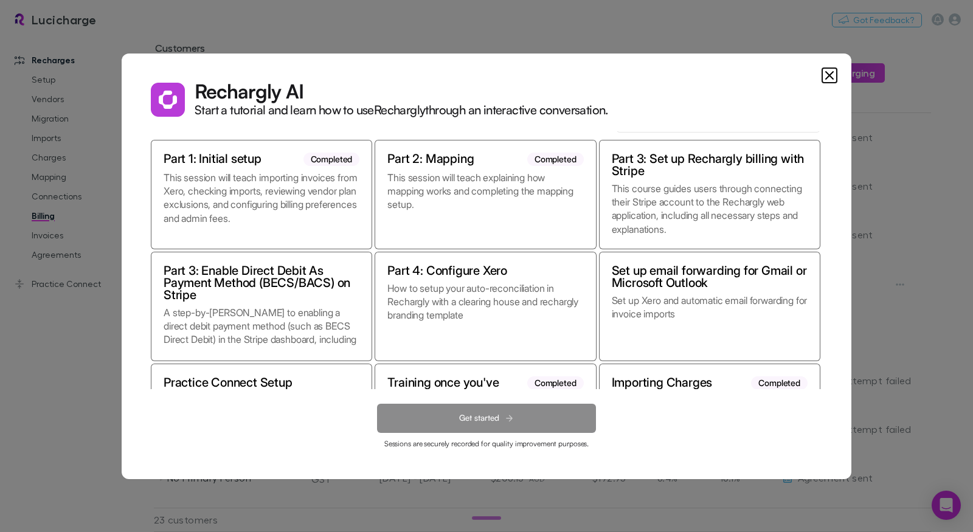
click at [838, 77] on div "Rechargly AI Start a tutorial and learn how to use Rechargly through an interac…" at bounding box center [486, 265] width 729 height 425
click at [834, 78] on icon "Close" at bounding box center [829, 75] width 15 height 15
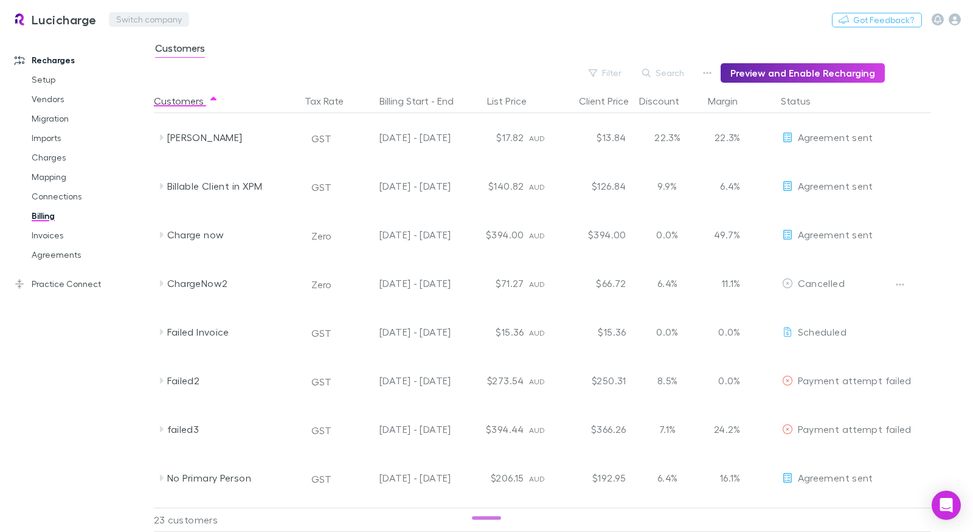
click at [176, 19] on button "Switch company" at bounding box center [149, 19] width 80 height 15
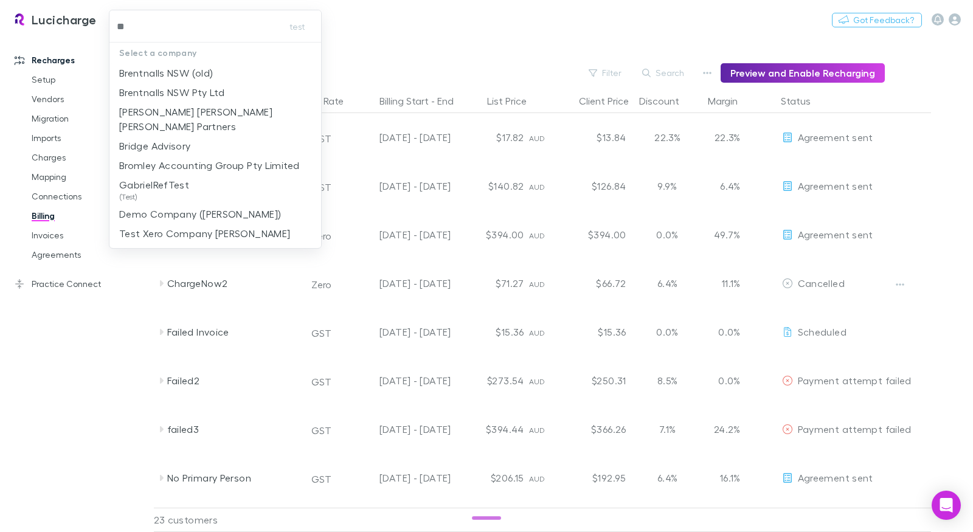
type input "***"
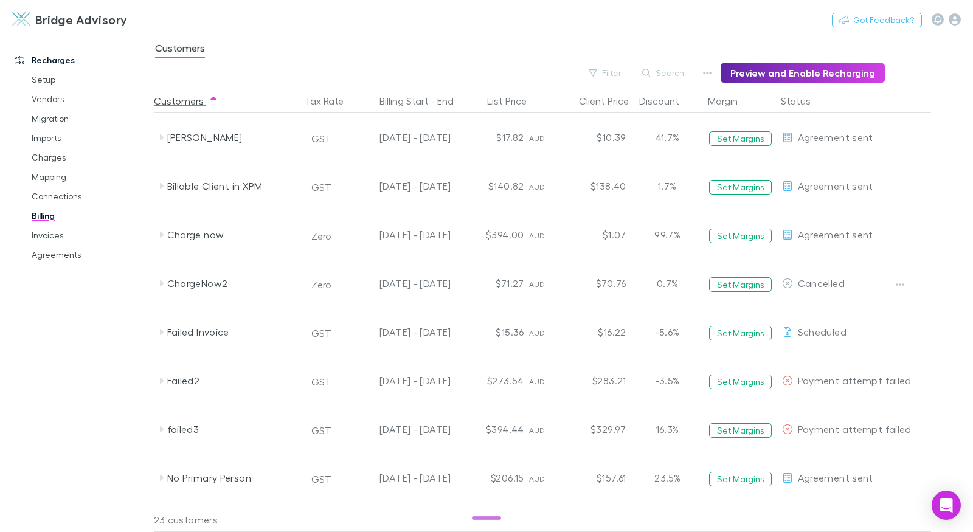
click at [118, 312] on div "Recharges Setup Vendors Migration Imports Charges Mapping Connections Billing I…" at bounding box center [77, 275] width 154 height 474
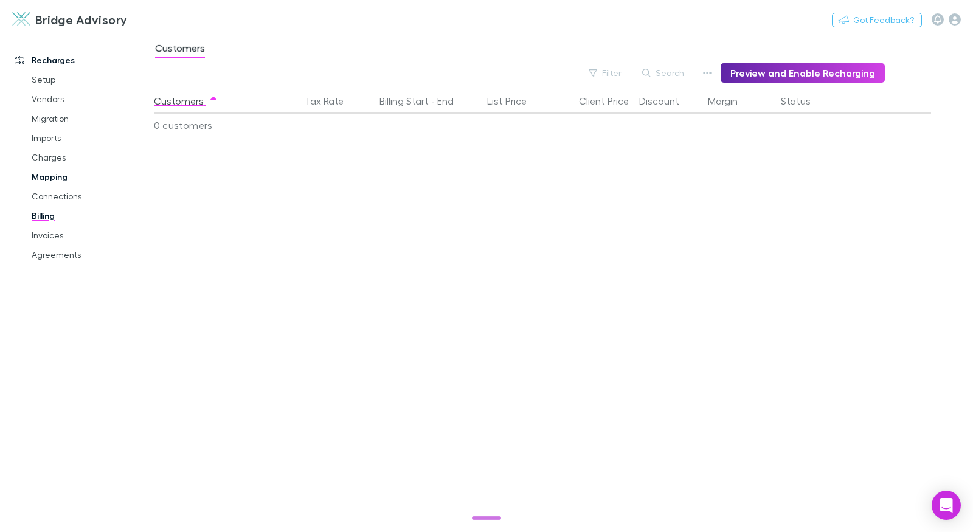
click at [57, 178] on link "Mapping" at bounding box center [85, 176] width 132 height 19
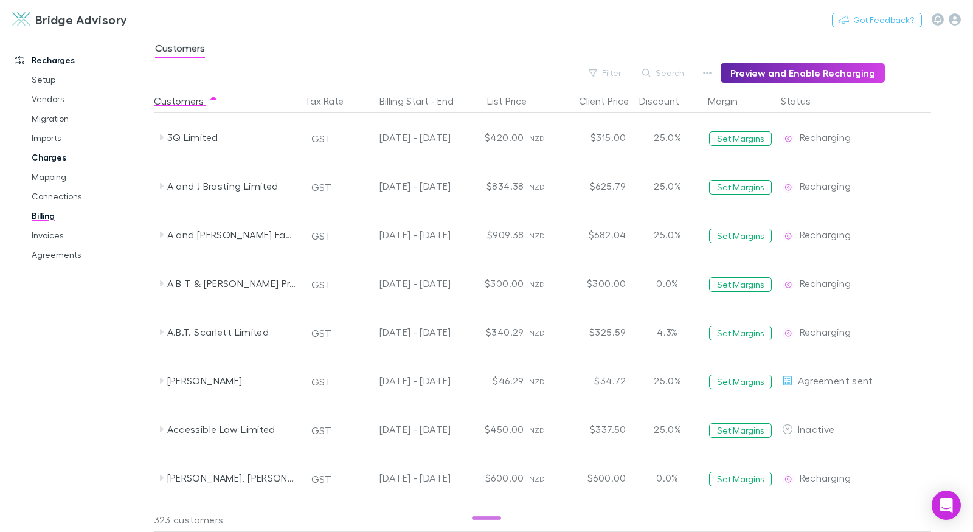
click at [60, 157] on link "Charges" at bounding box center [85, 157] width 132 height 19
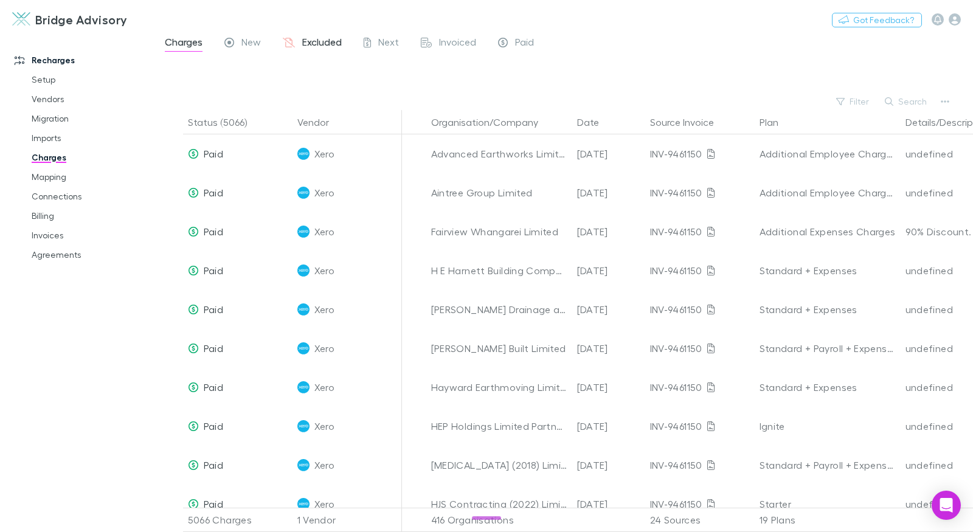
click at [315, 36] on span "Excluded" at bounding box center [322, 44] width 40 height 16
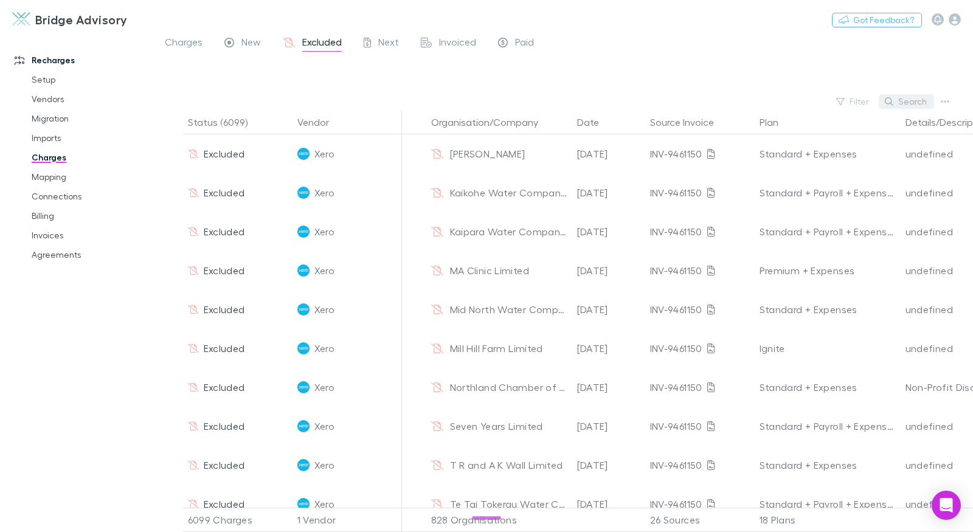
click at [904, 99] on button "Search" at bounding box center [905, 101] width 55 height 15
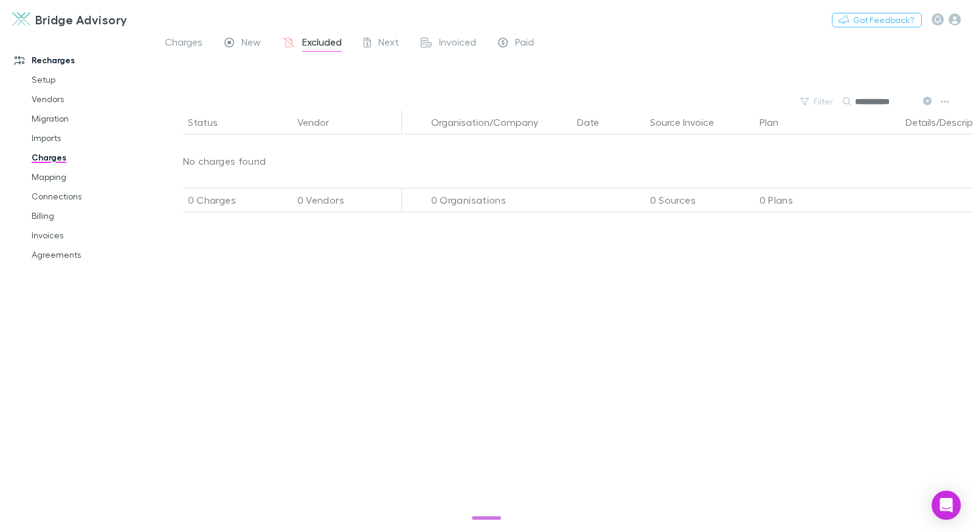
type input "**********"
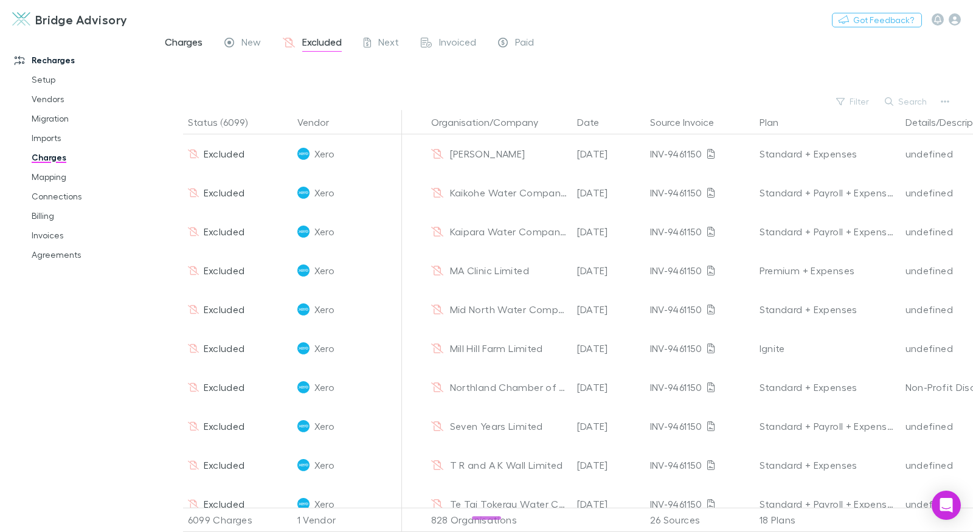
click at [197, 47] on span "Charges" at bounding box center [184, 44] width 38 height 16
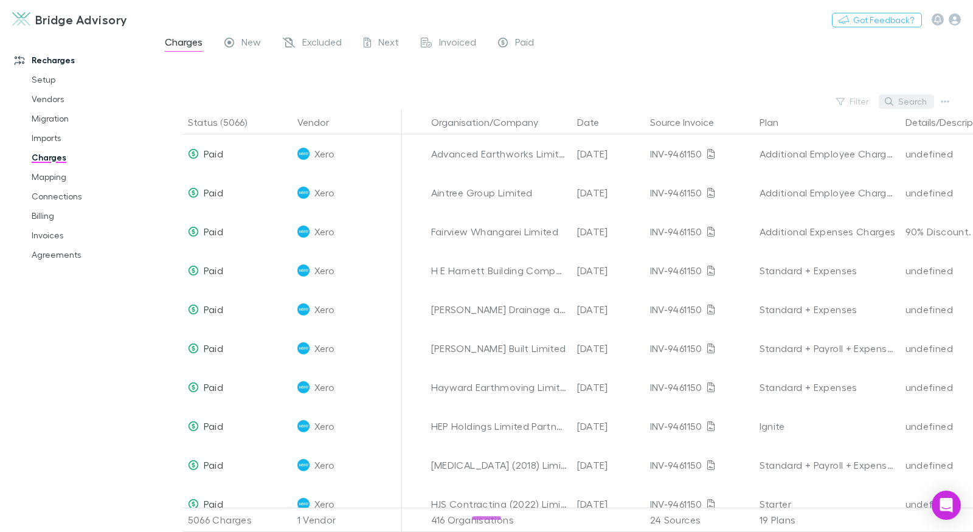
click at [895, 103] on button "Search" at bounding box center [905, 101] width 55 height 15
paste input "**********"
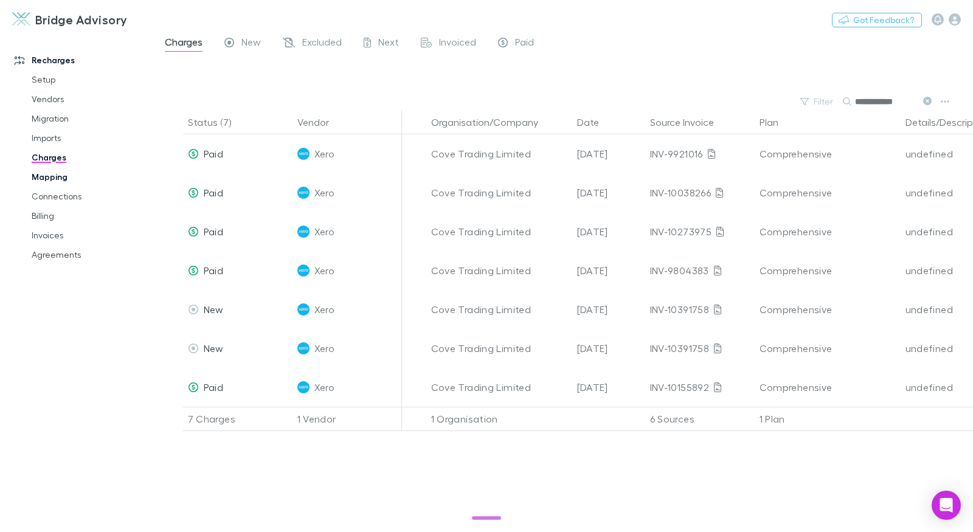
type input "**********"
click at [58, 180] on link "Mapping" at bounding box center [85, 176] width 132 height 19
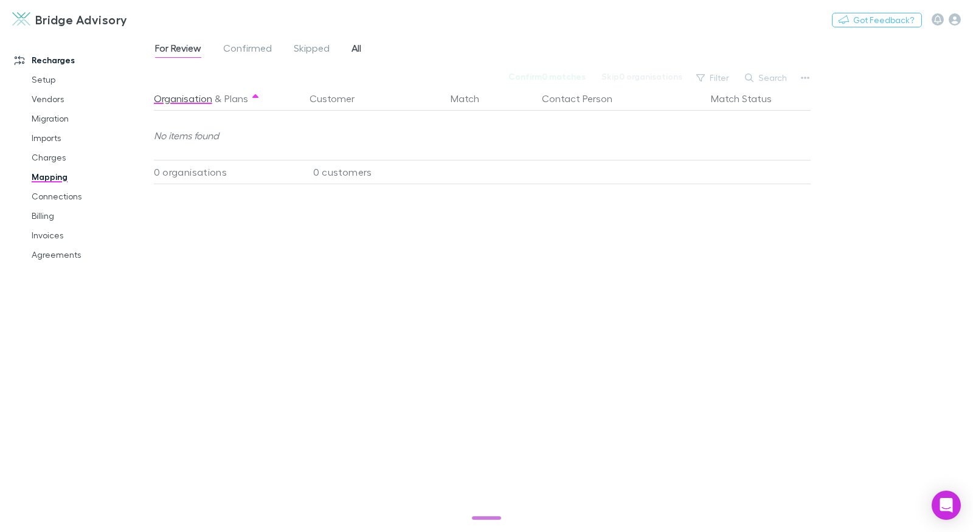
click at [359, 47] on span "All" at bounding box center [356, 50] width 10 height 16
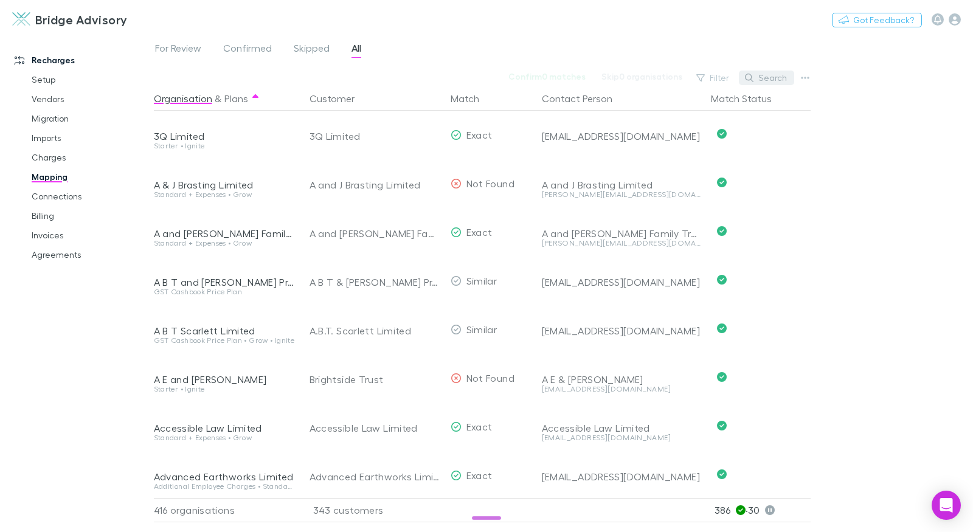
click at [755, 78] on button "Search" at bounding box center [766, 78] width 55 height 15
paste input "**********"
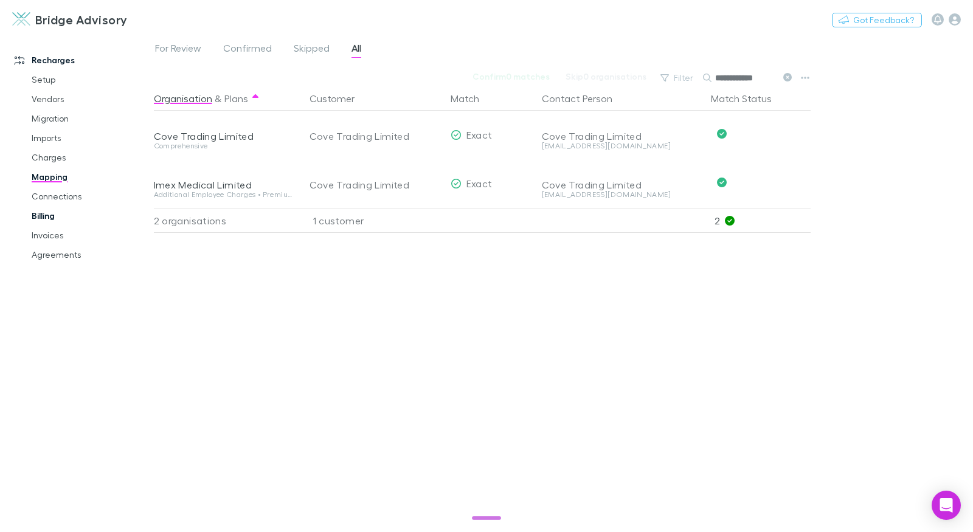
type input "**********"
click at [35, 212] on link "Billing" at bounding box center [85, 215] width 132 height 19
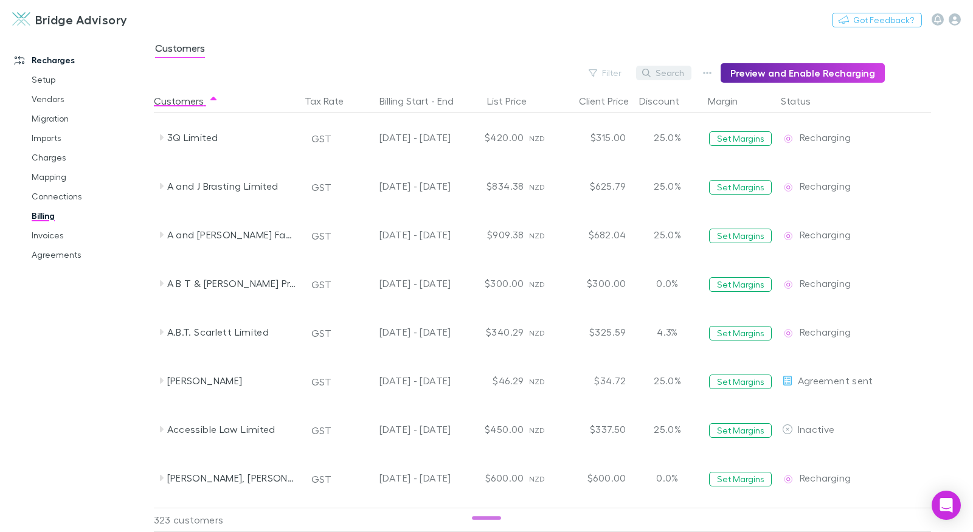
click at [647, 70] on button "Search" at bounding box center [663, 73] width 55 height 15
paste input "**********"
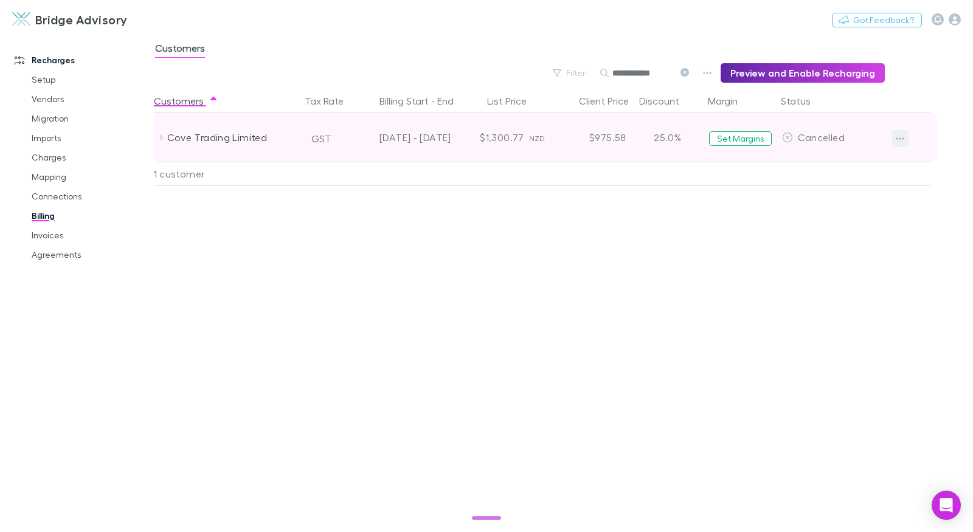
type input "**********"
click at [898, 140] on icon "button" at bounding box center [899, 139] width 9 height 10
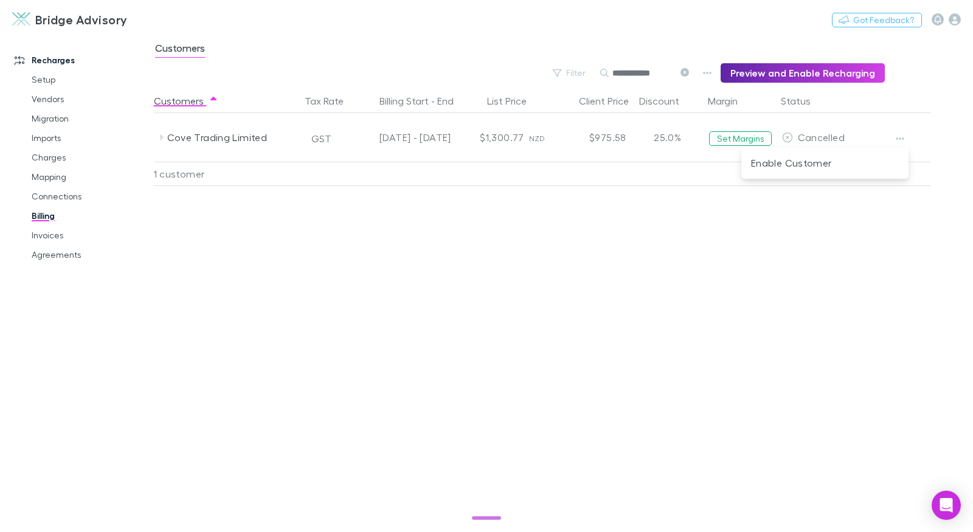
click at [898, 237] on div at bounding box center [486, 266] width 973 height 532
drag, startPoint x: 182, startPoint y: 249, endPoint x: 121, endPoint y: 248, distance: 61.4
click at [182, 249] on div "Customers Tax Rate Billing Start - End List Price Client Price Discount Margin …" at bounding box center [563, 310] width 819 height 443
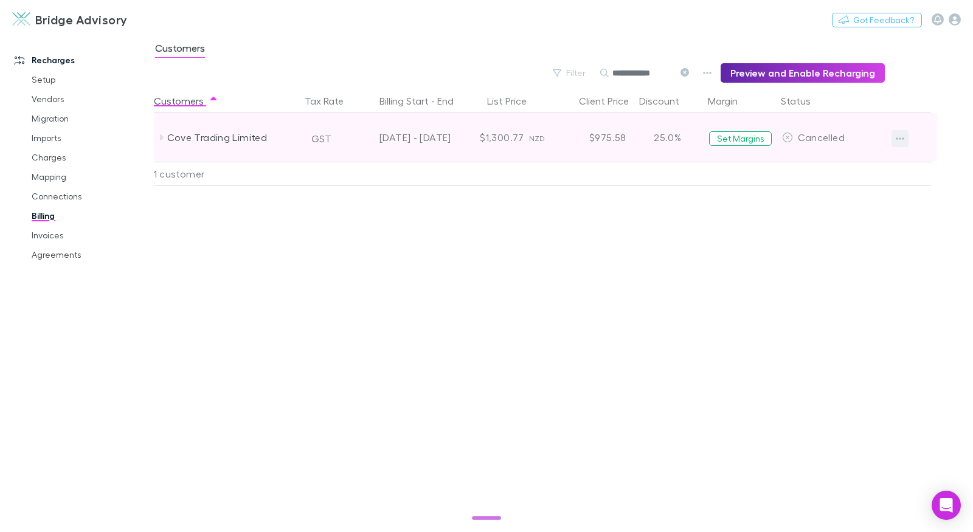
click at [891, 139] on button "button" at bounding box center [899, 138] width 17 height 17
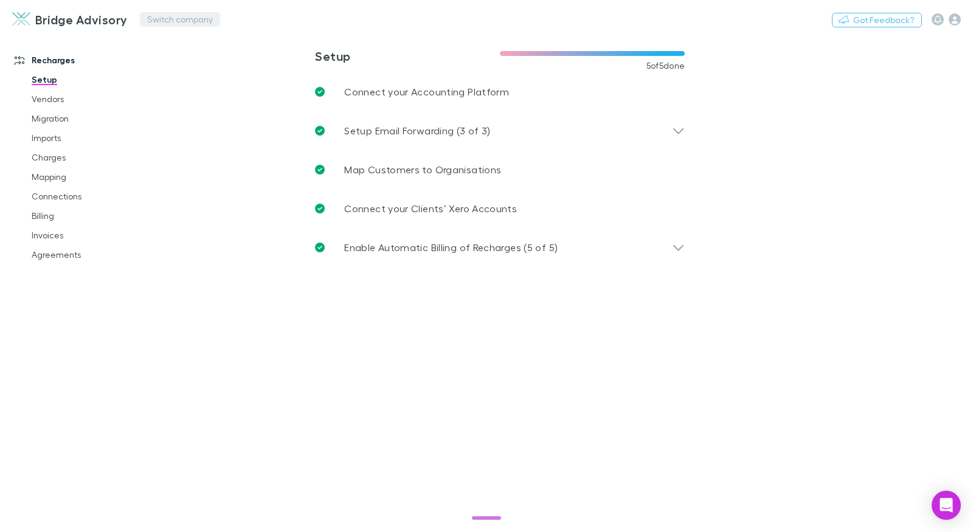
click at [166, 20] on button "Switch company" at bounding box center [180, 19] width 80 height 15
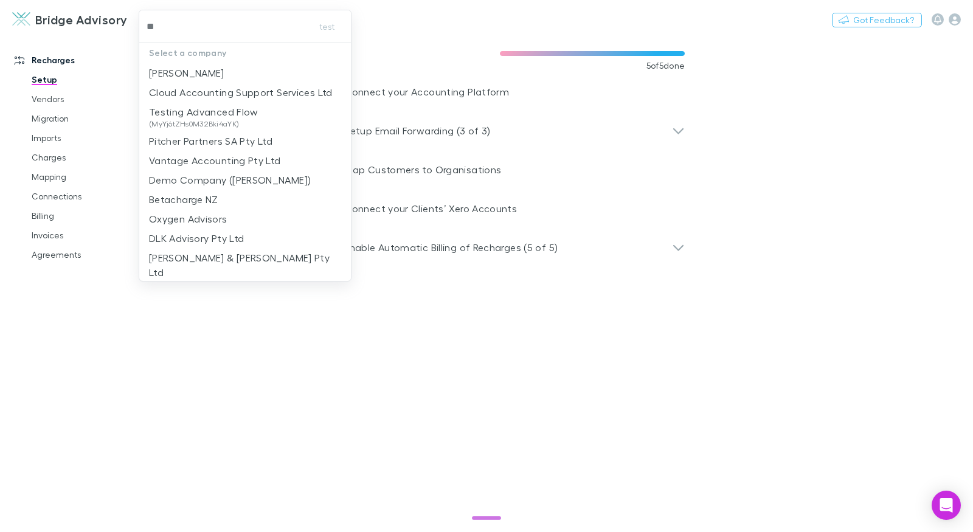
type input "***"
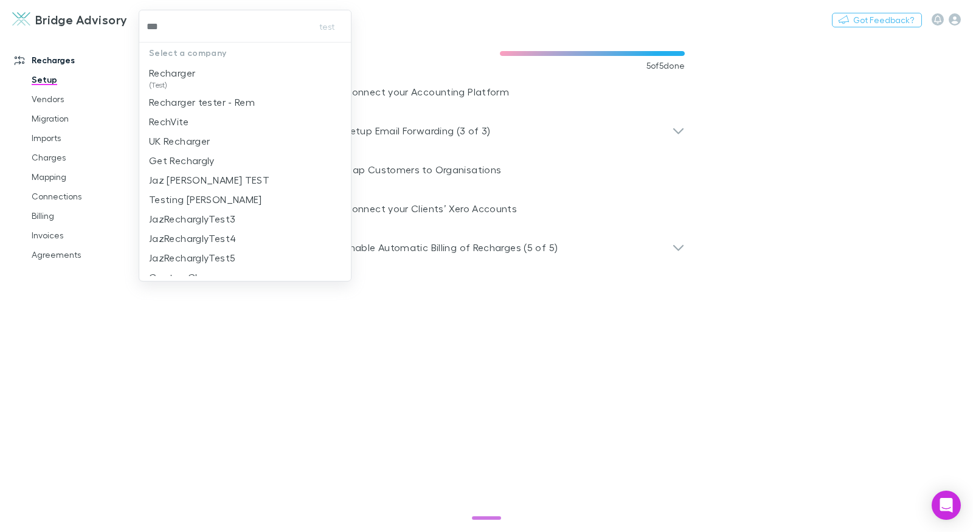
click at [191, 71] on p "Recharger" at bounding box center [172, 73] width 46 height 15
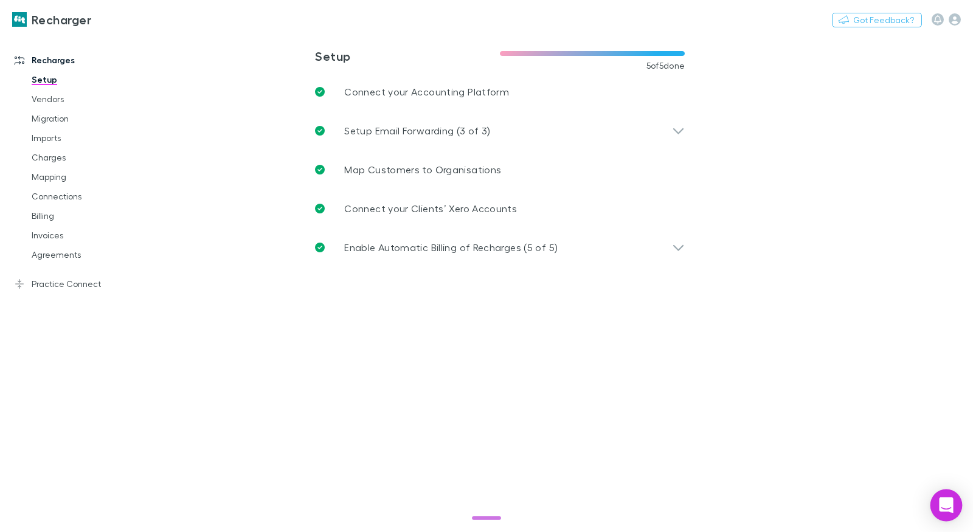
click at [948, 506] on icon "Open Intercom Messenger" at bounding box center [946, 505] width 14 height 16
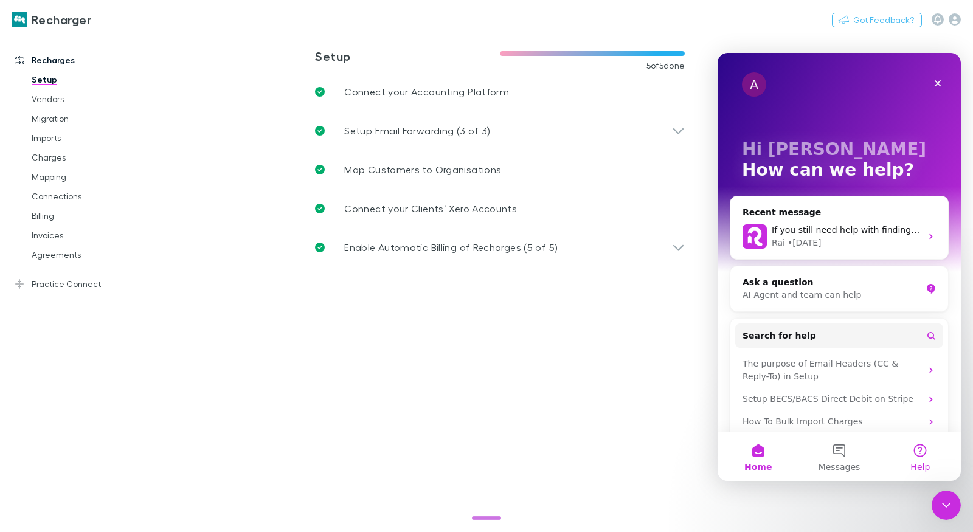
click at [923, 455] on button "Help" at bounding box center [920, 456] width 81 height 49
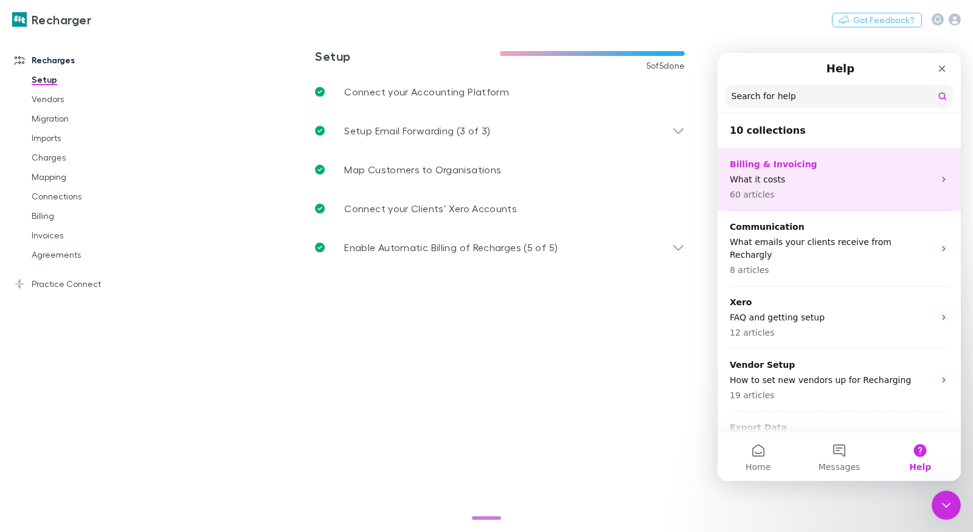
click at [782, 183] on p "What it costs" at bounding box center [831, 179] width 204 height 13
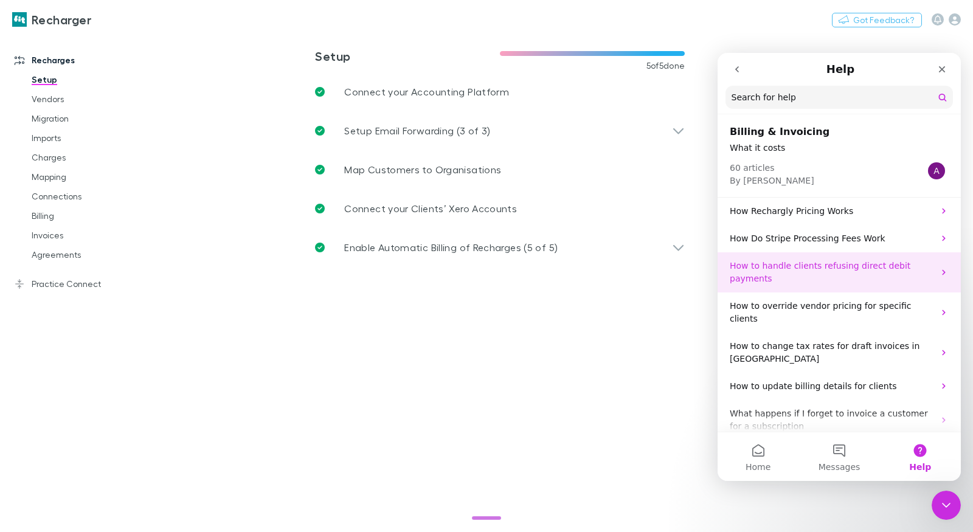
click at [836, 273] on p "How to handle clients refusing direct debit payments" at bounding box center [831, 273] width 204 height 26
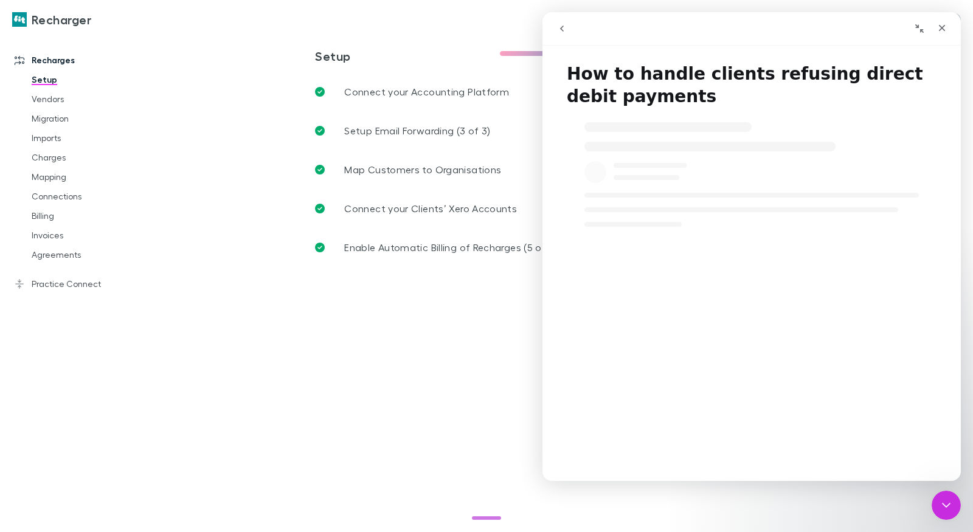
click at [698, 70] on h1 "How to handle clients refusing direct debit payments" at bounding box center [751, 80] width 418 height 59
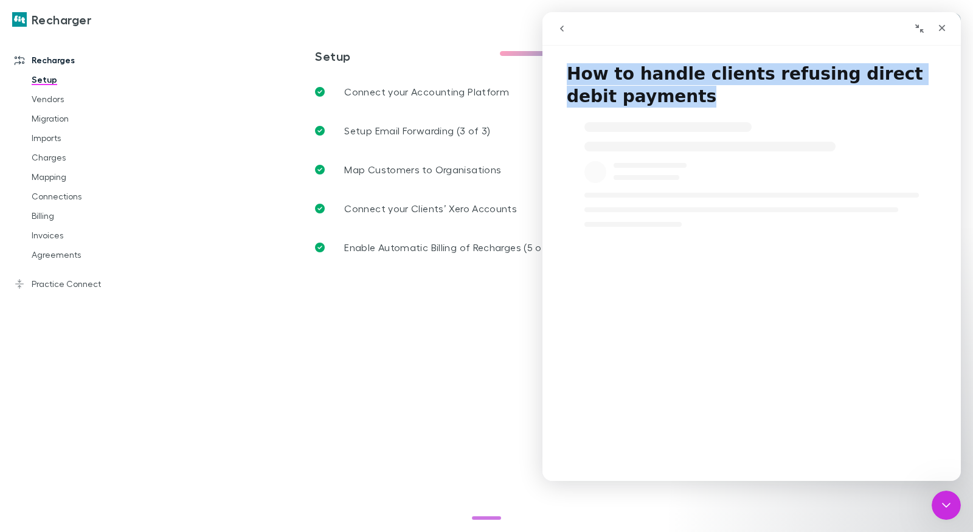
click at [698, 70] on h1 "How to handle clients refusing direct debit payments" at bounding box center [751, 80] width 418 height 59
copy h1 "How to handle clients refusing direct debit payments"
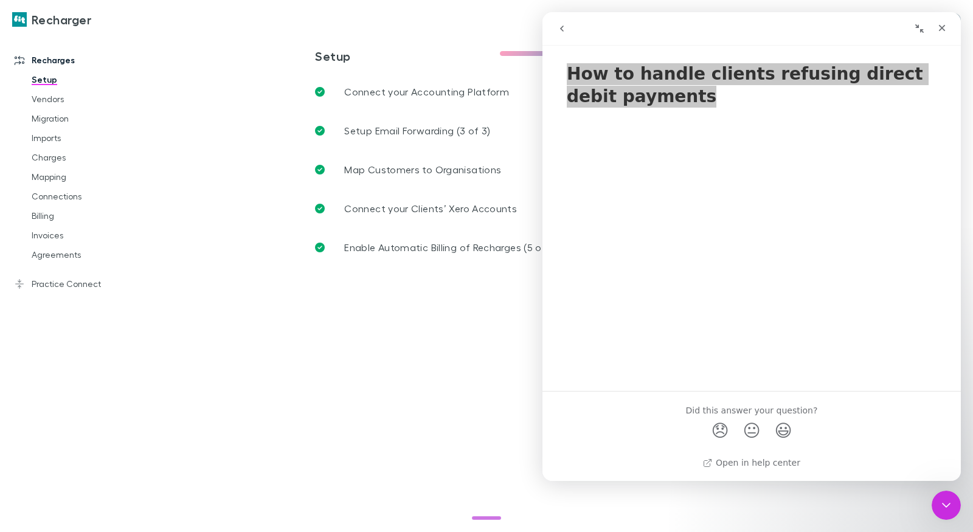
drag, startPoint x: 264, startPoint y: 252, endPoint x: 236, endPoint y: 252, distance: 28.6
click at [264, 252] on main "**********" at bounding box center [563, 283] width 819 height 498
drag, startPoint x: 158, startPoint y: 51, endPoint x: 146, endPoint y: 27, distance: 26.9
click at [158, 51] on main "**********" at bounding box center [563, 283] width 819 height 498
click at [136, 19] on button "Switch company" at bounding box center [143, 19] width 80 height 15
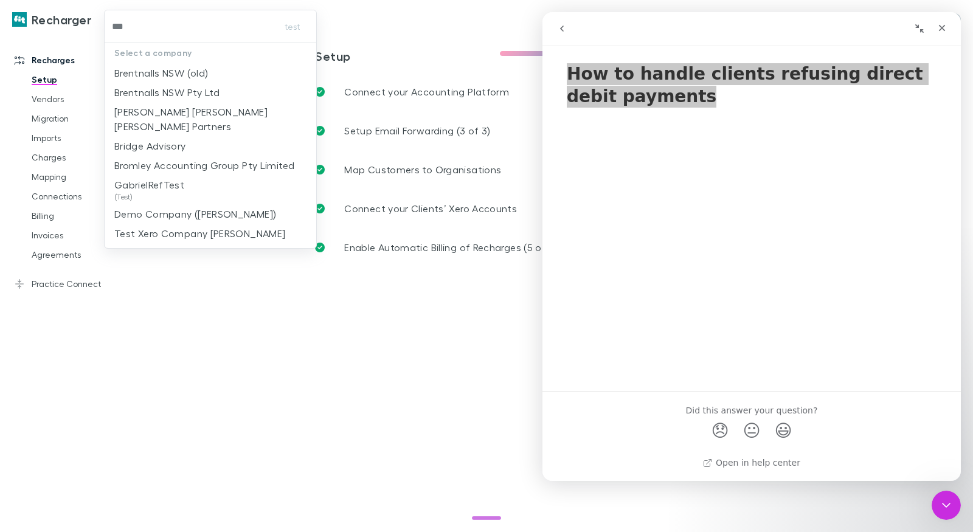
type input "****"
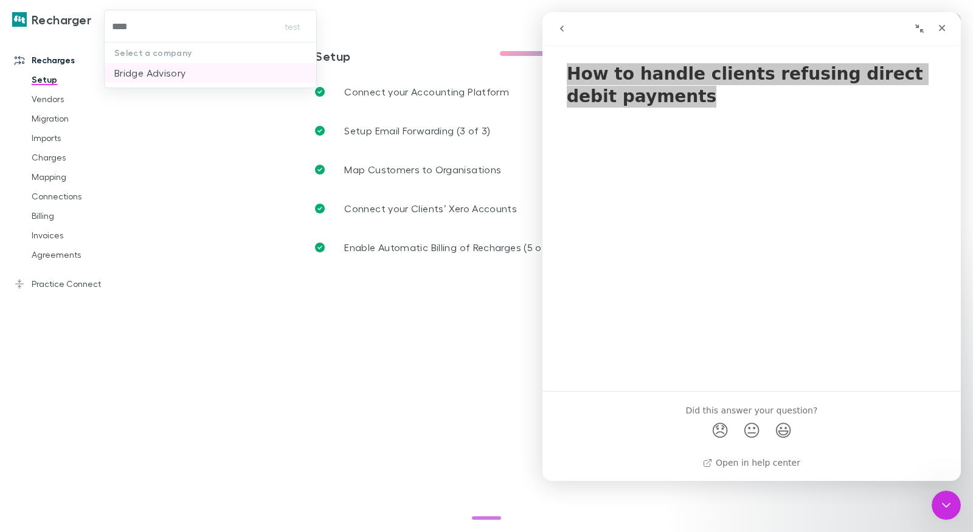
click at [188, 74] on li "Bridge Advisory" at bounding box center [211, 72] width 212 height 19
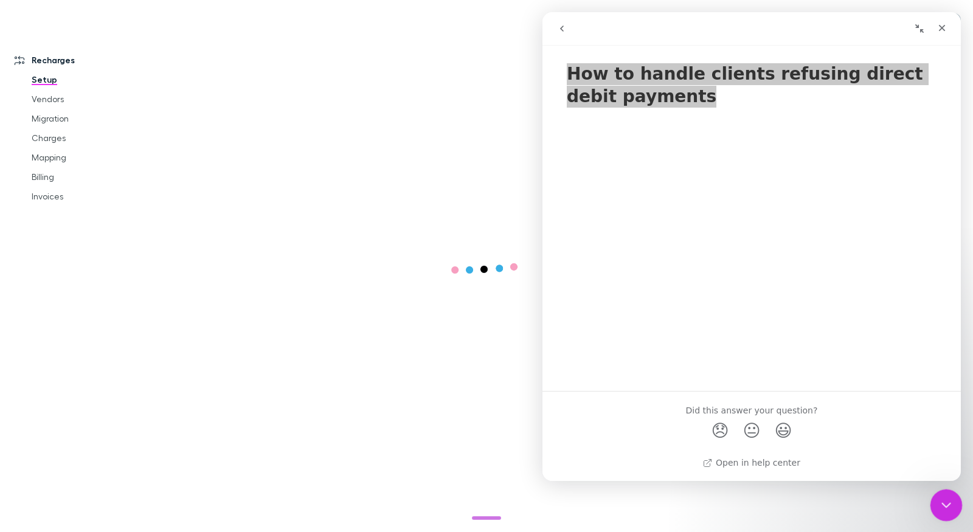
drag, startPoint x: 932, startPoint y: 497, endPoint x: 1858, endPoint y: 979, distance: 1042.9
click at [929, 496] on div "Close Intercom Messenger" at bounding box center [943, 503] width 29 height 29
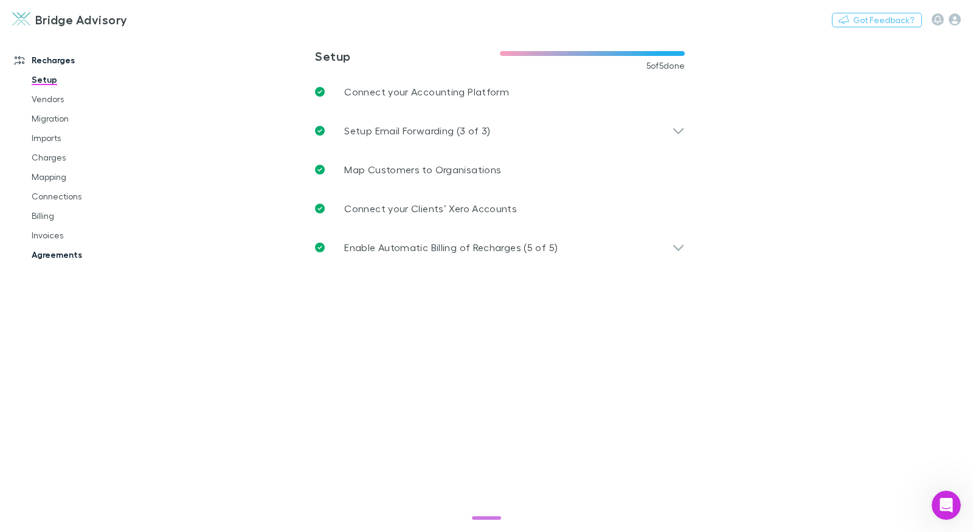
click at [84, 251] on link "Agreements" at bounding box center [85, 254] width 132 height 19
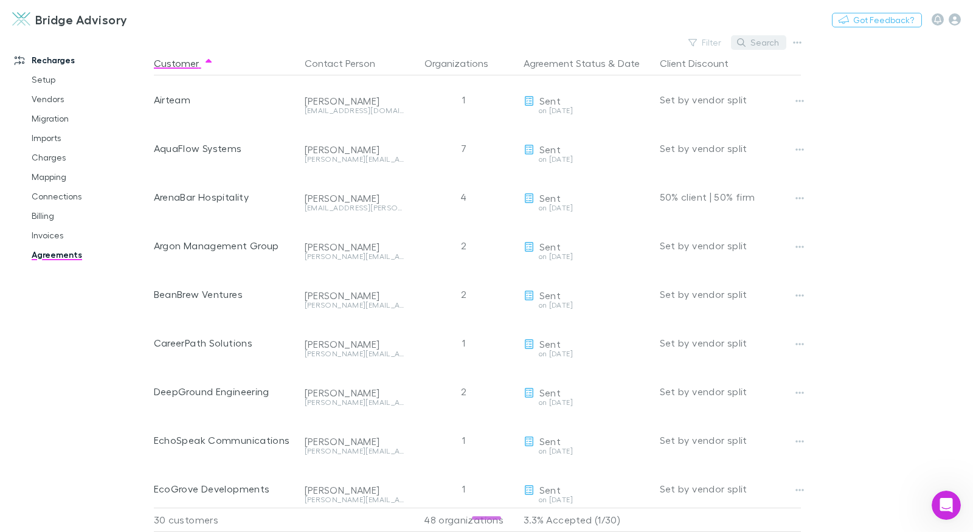
click at [746, 43] on button "Search" at bounding box center [758, 42] width 55 height 15
type input "****"
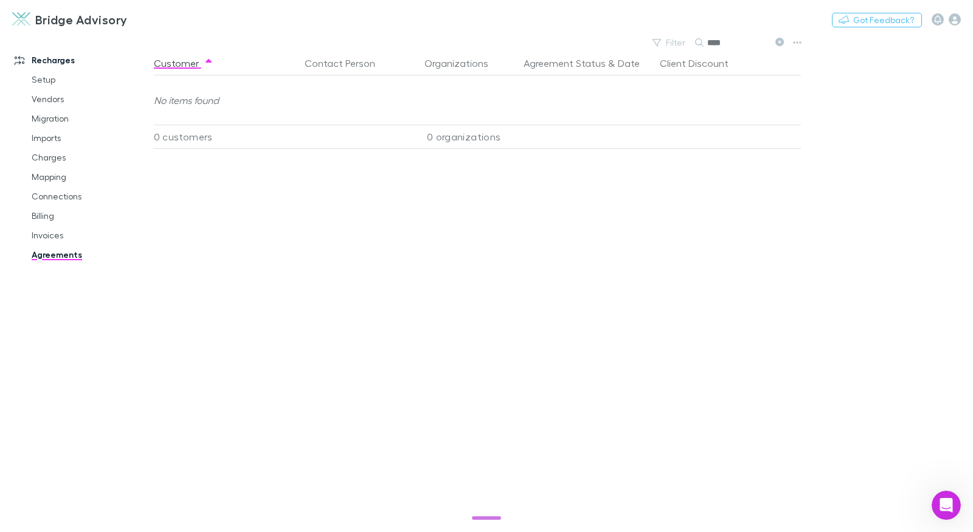
click at [717, 41] on input "****" at bounding box center [737, 42] width 61 height 17
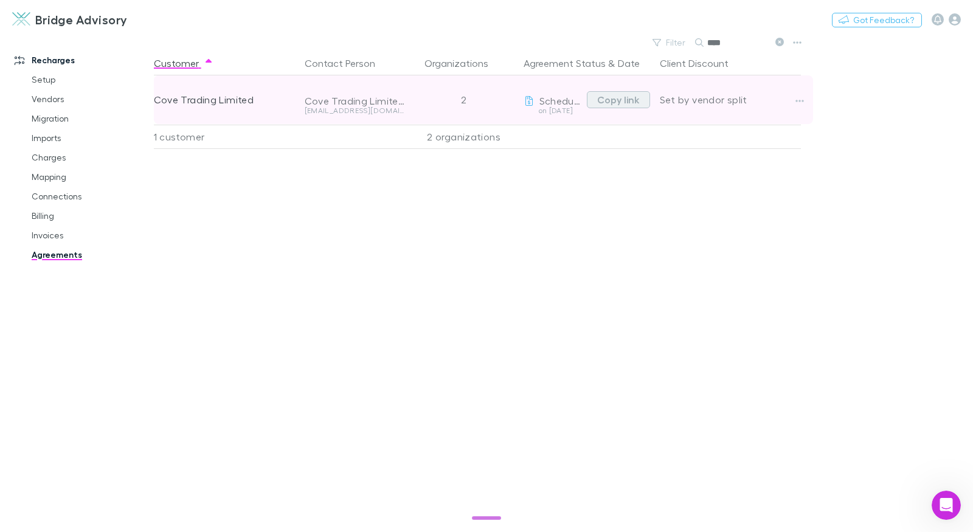
type input "****"
drag, startPoint x: 618, startPoint y: 100, endPoint x: 633, endPoint y: 93, distance: 16.3
click at [618, 100] on button "Copy link" at bounding box center [618, 99] width 63 height 17
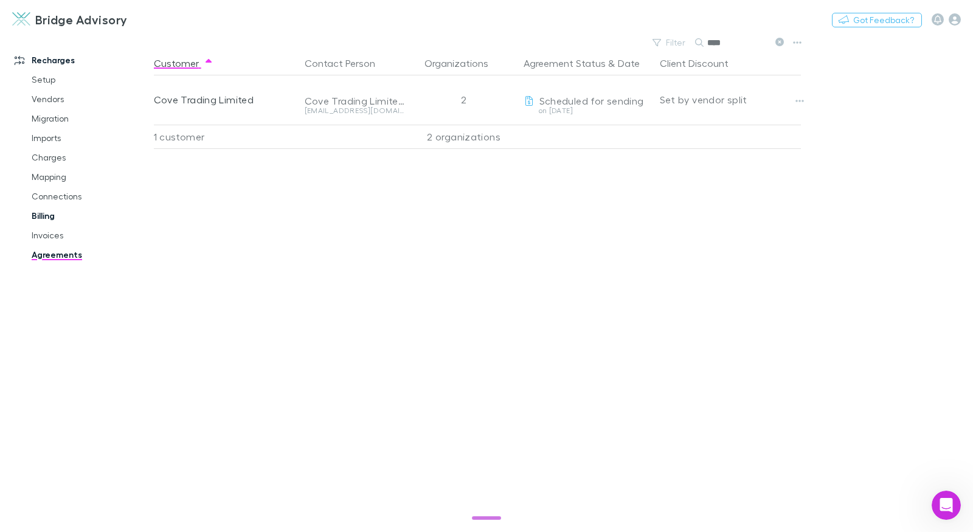
click at [60, 215] on link "Billing" at bounding box center [85, 215] width 132 height 19
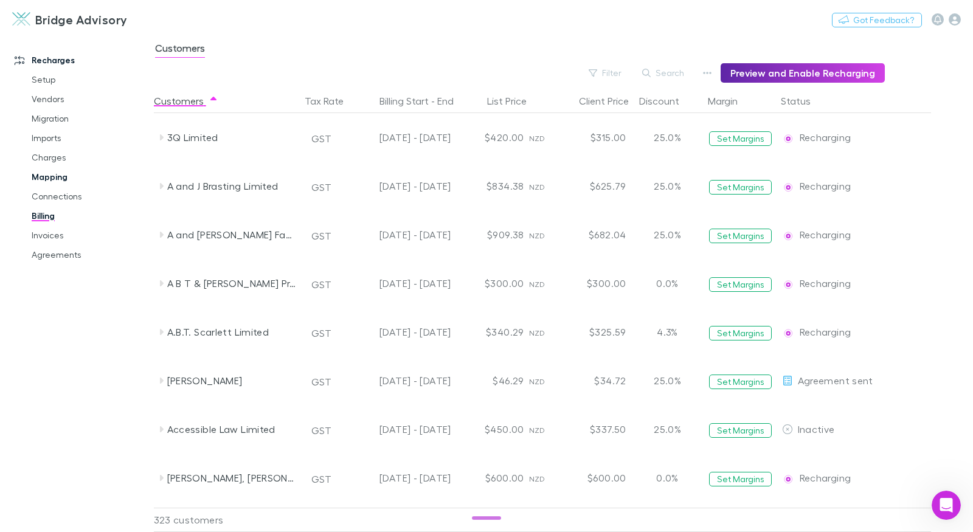
click at [62, 175] on link "Mapping" at bounding box center [85, 176] width 132 height 19
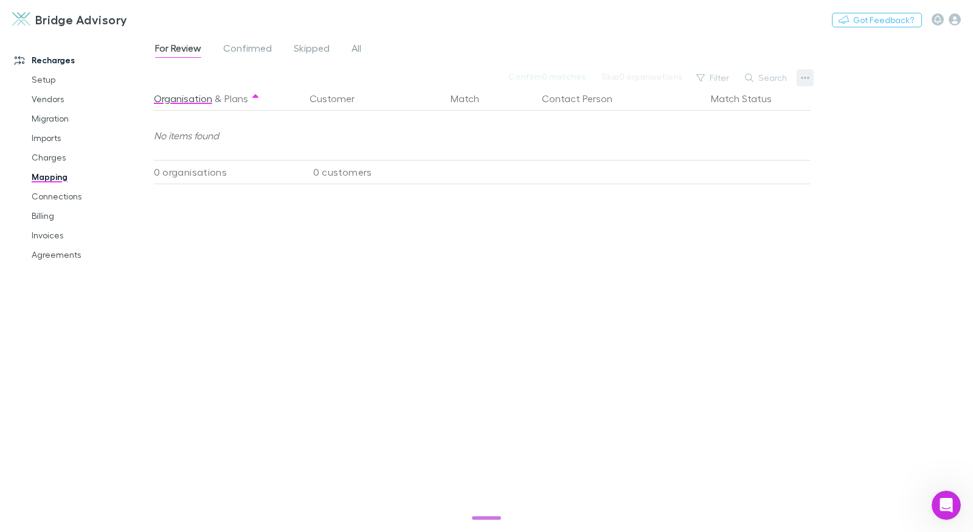
click at [802, 78] on icon "button" at bounding box center [805, 78] width 9 height 10
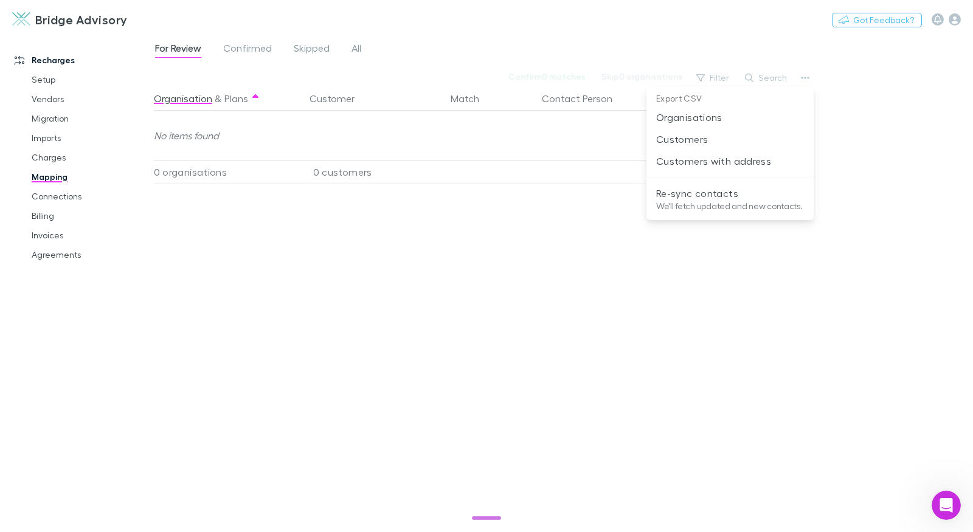
click at [849, 80] on div at bounding box center [486, 266] width 973 height 532
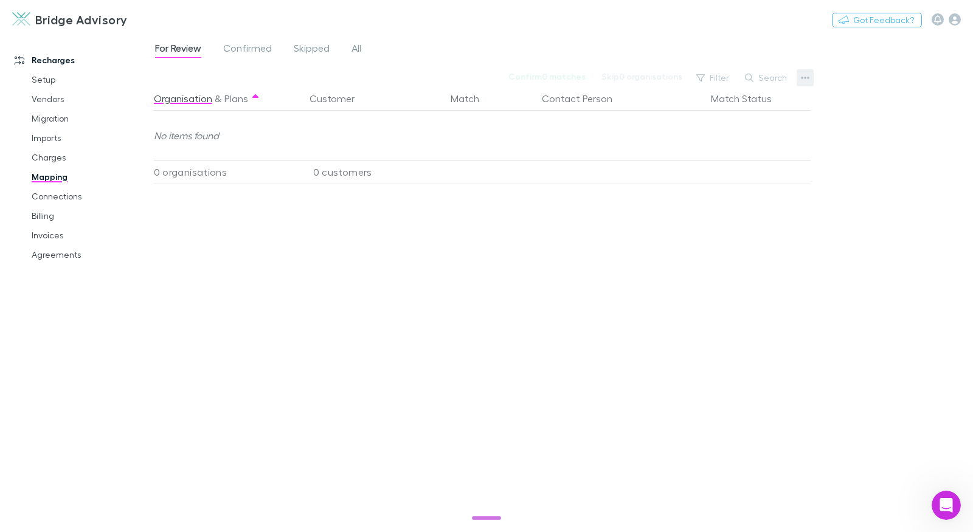
click at [801, 73] on icon "button" at bounding box center [805, 78] width 9 height 10
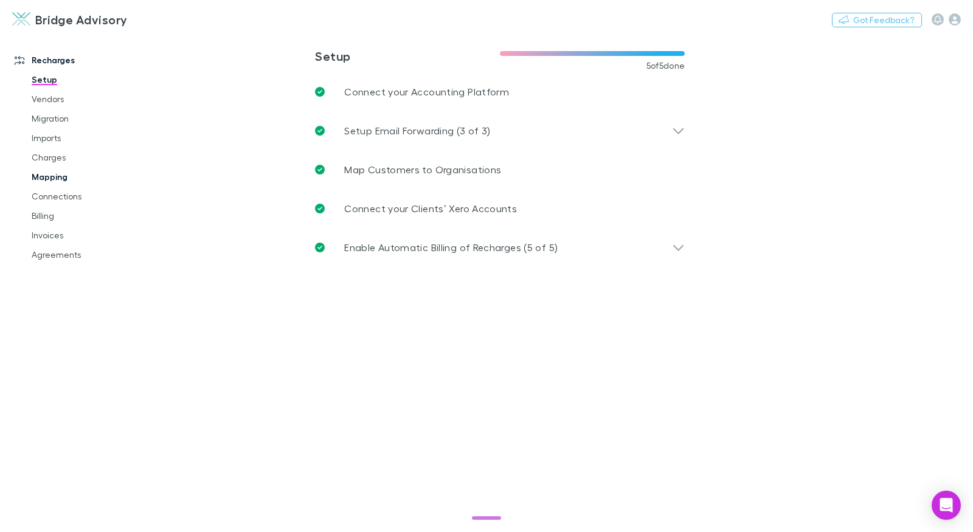
click at [61, 174] on link "Mapping" at bounding box center [85, 176] width 132 height 19
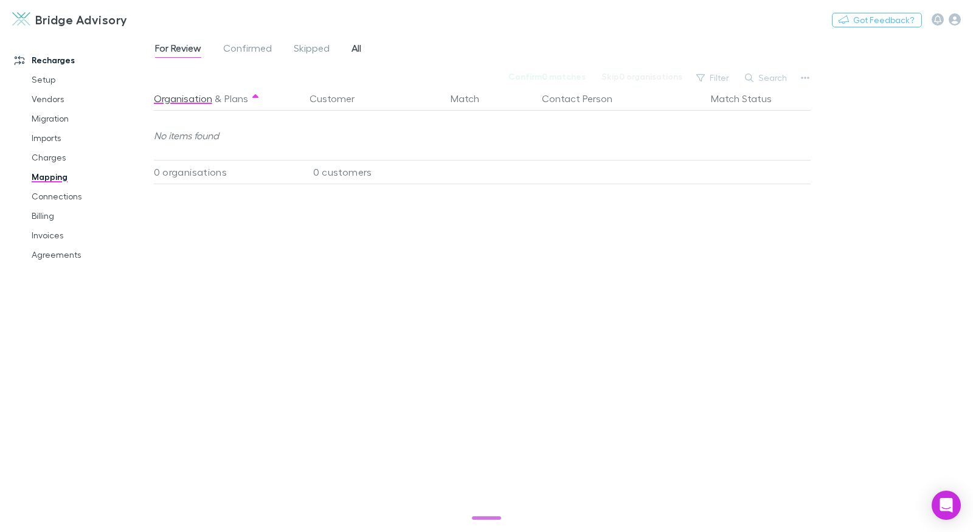
click at [354, 47] on span "All" at bounding box center [356, 50] width 10 height 16
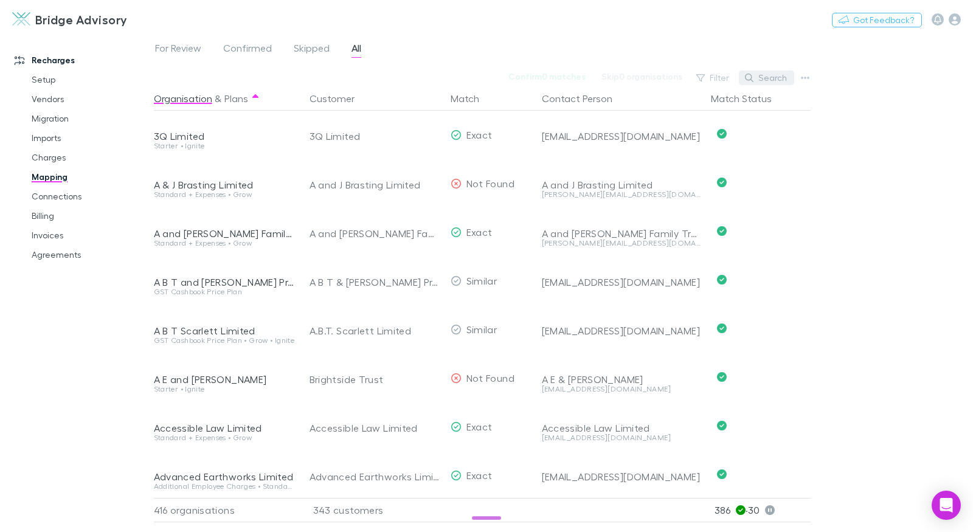
click at [770, 76] on button "Search" at bounding box center [766, 78] width 55 height 15
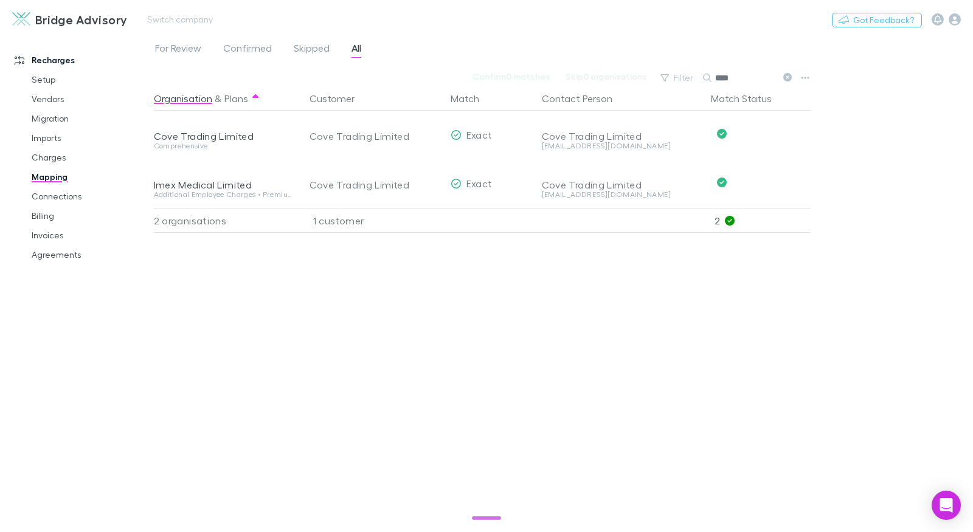
type input "****"
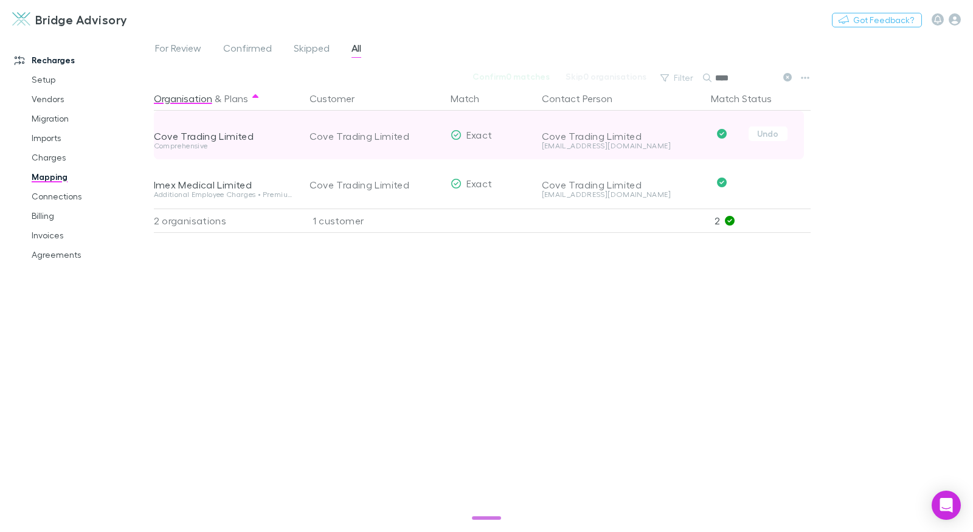
click at [585, 147] on div "[EMAIL_ADDRESS][DOMAIN_NAME]" at bounding box center [621, 145] width 159 height 7
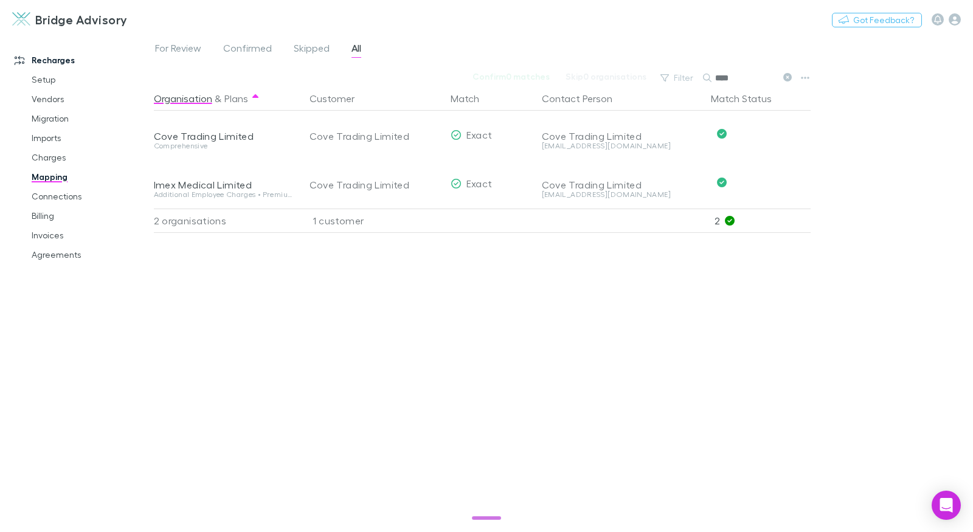
click at [854, 185] on div "For Review Confirmed Skipped All Confirm 0 matches Skip 0 organisations Filter …" at bounding box center [563, 283] width 819 height 498
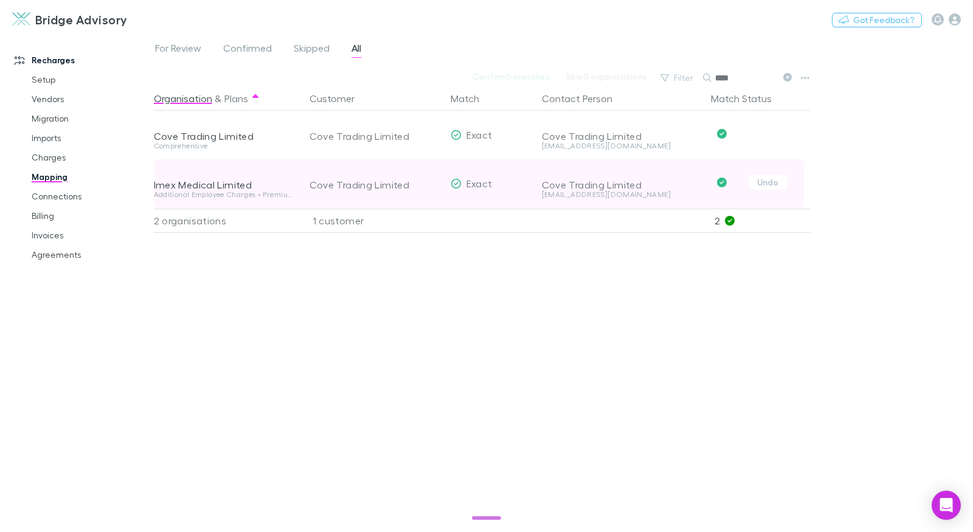
click at [599, 199] on div "[EMAIL_ADDRESS][DOMAIN_NAME]" at bounding box center [621, 199] width 159 height 17
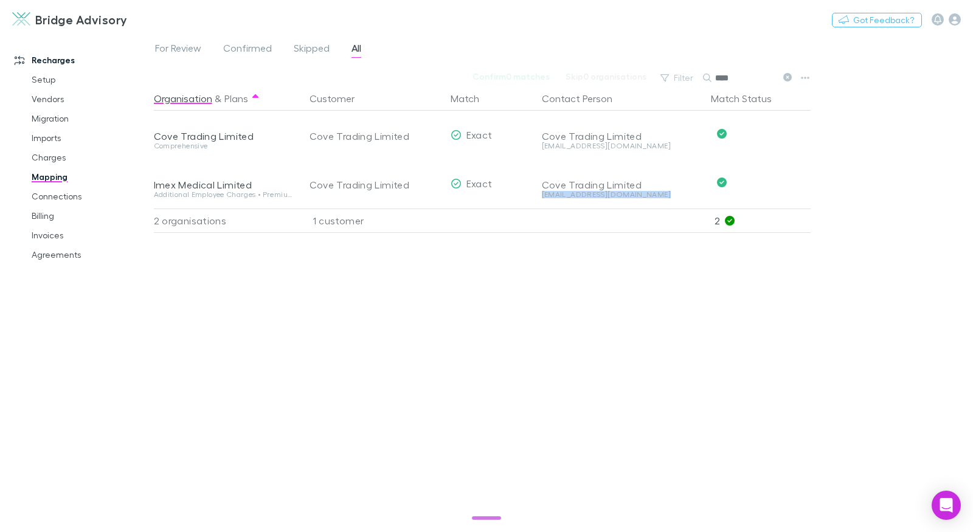
copy div "[EMAIL_ADDRESS][DOMAIN_NAME] Undo"
click at [69, 254] on link "Agreements" at bounding box center [85, 254] width 132 height 19
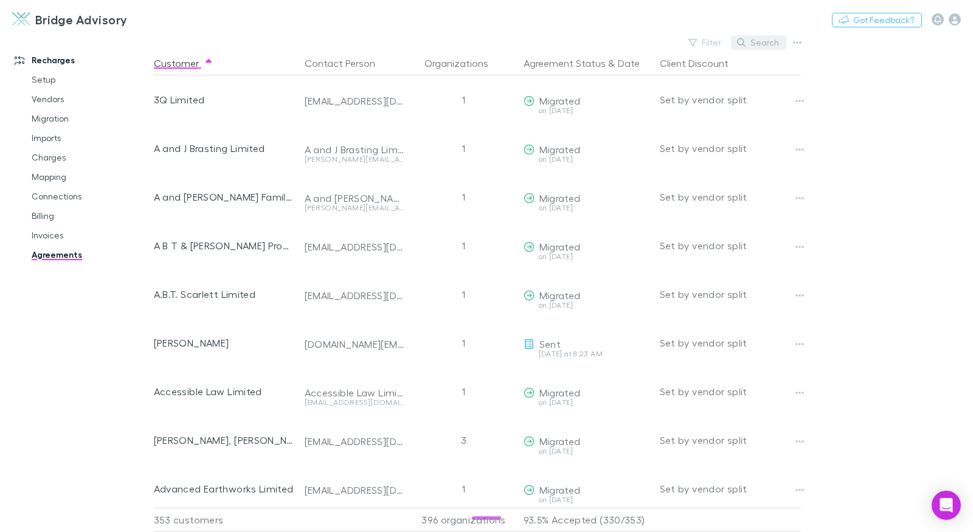
click at [748, 42] on button "Search" at bounding box center [758, 42] width 55 height 15
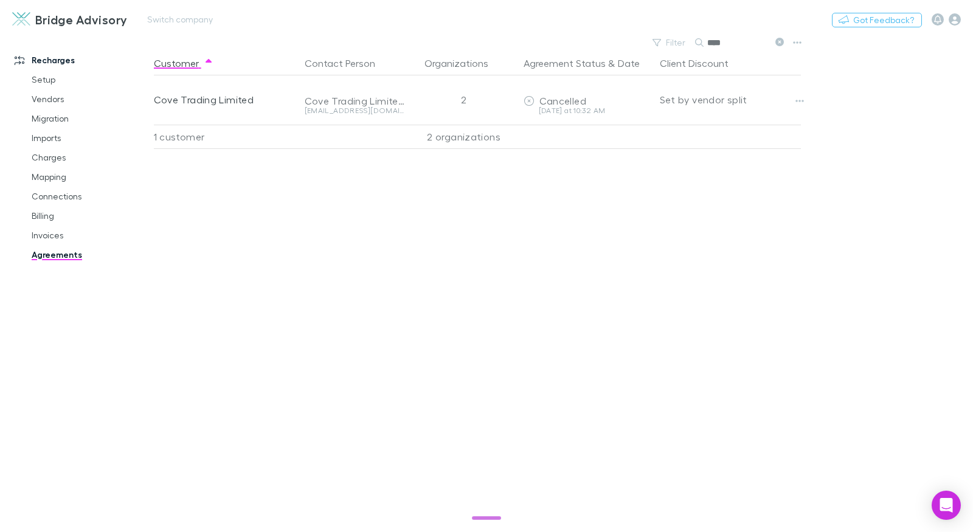
type input "****"
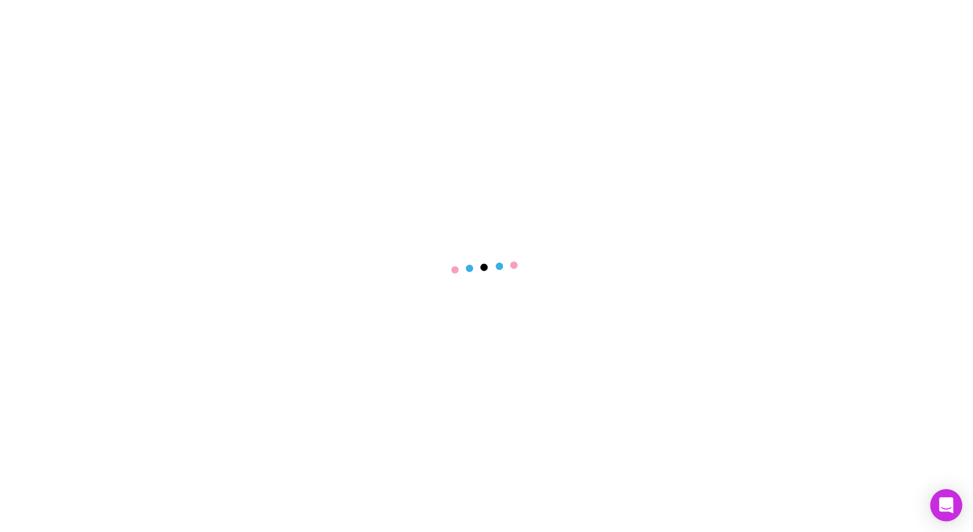
click at [953, 512] on icon "Open Intercom Messenger" at bounding box center [946, 505] width 16 height 16
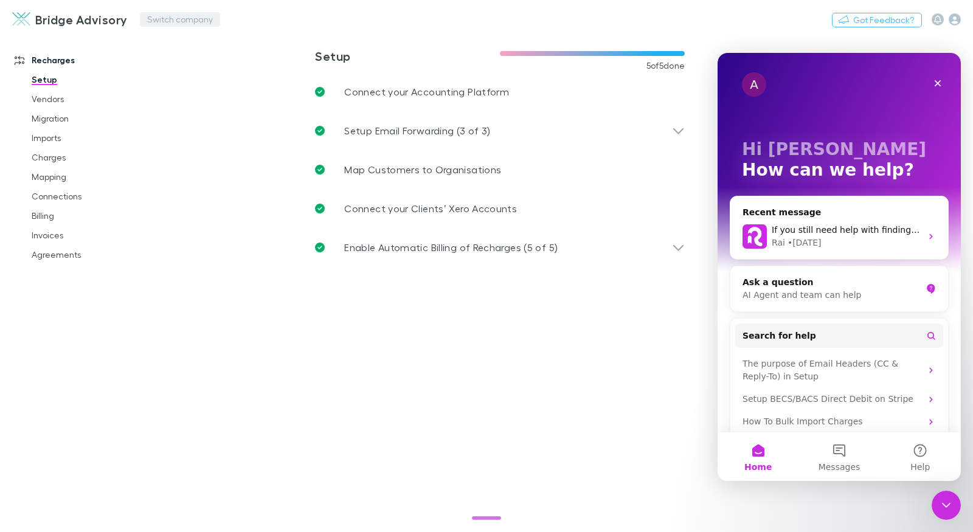
click at [145, 18] on button "Switch company" at bounding box center [180, 19] width 80 height 15
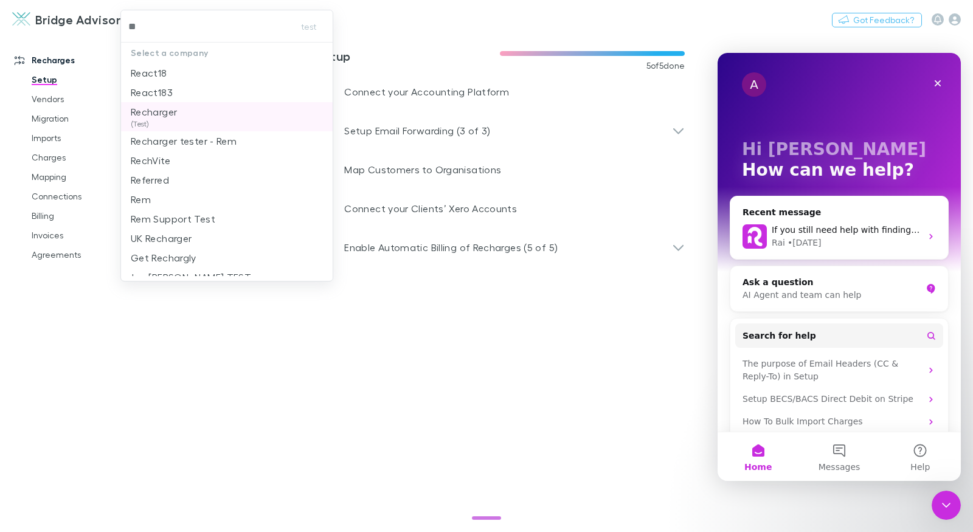
type input "***"
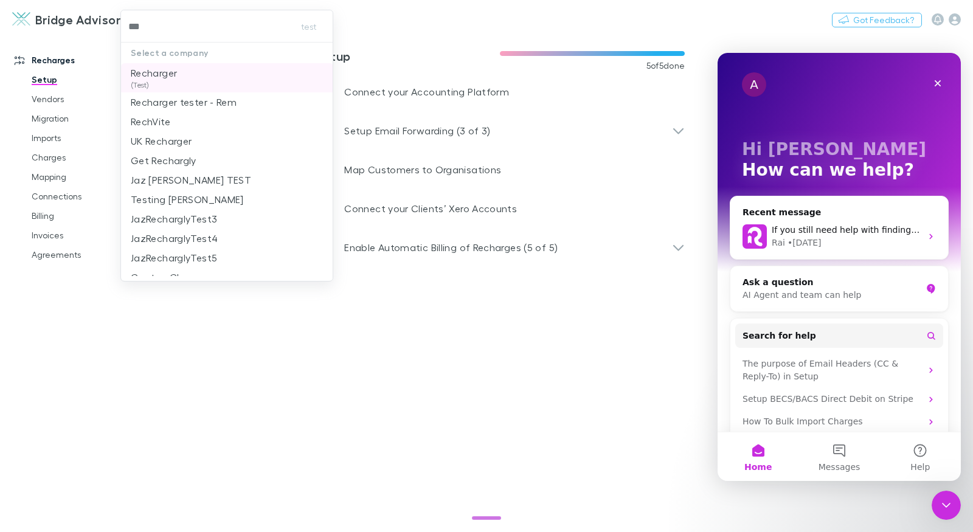
click at [185, 73] on li "Recharger (Test)" at bounding box center [227, 77] width 212 height 29
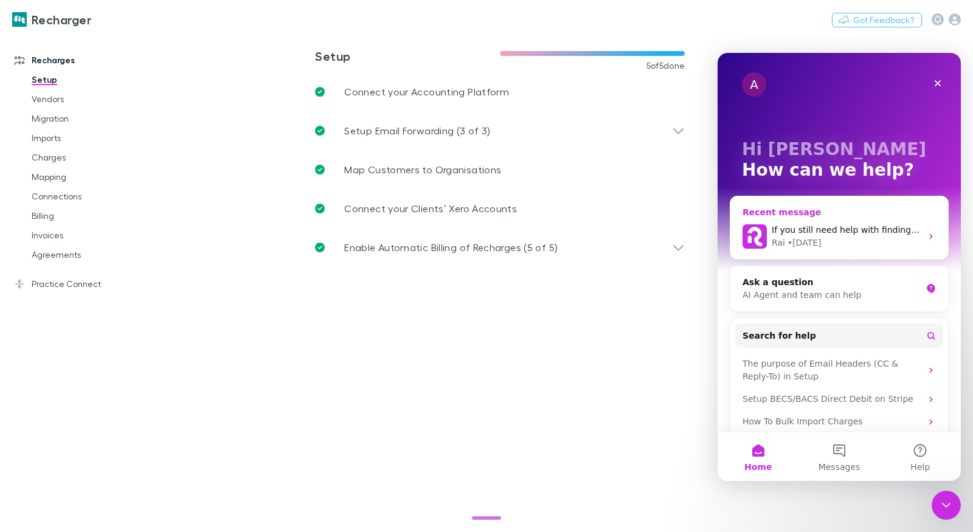
click at [805, 235] on div "If you still need help with finding the missing customer, I am here to assist y…" at bounding box center [846, 230] width 150 height 13
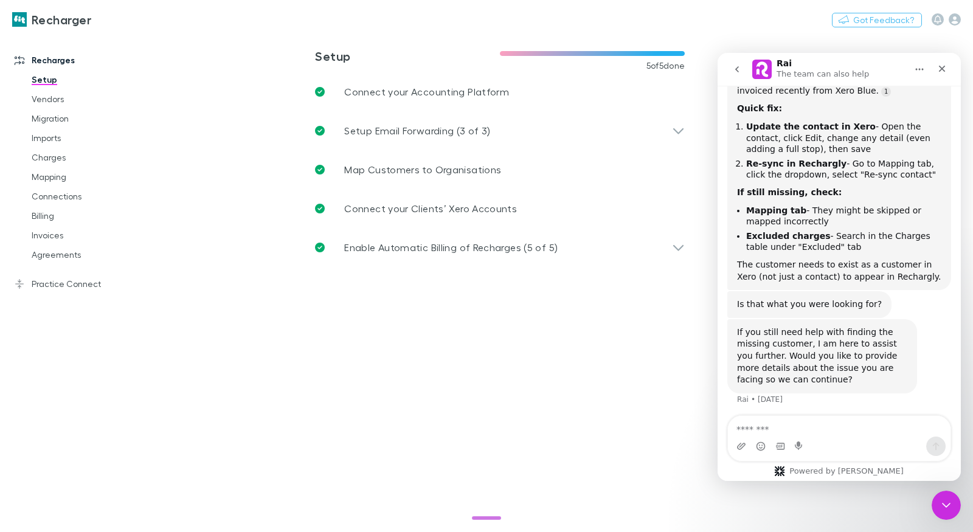
scroll to position [184, 0]
type textarea "**********"
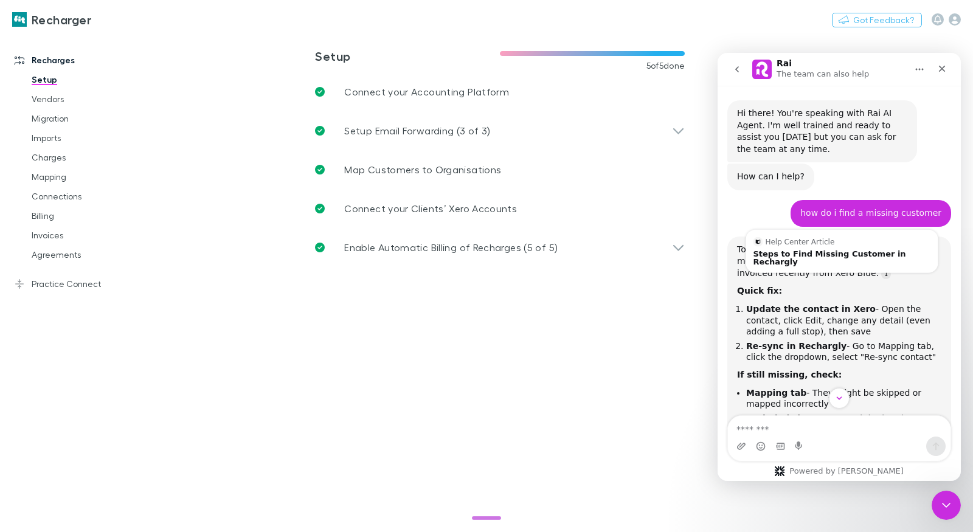
scroll to position [237, 0]
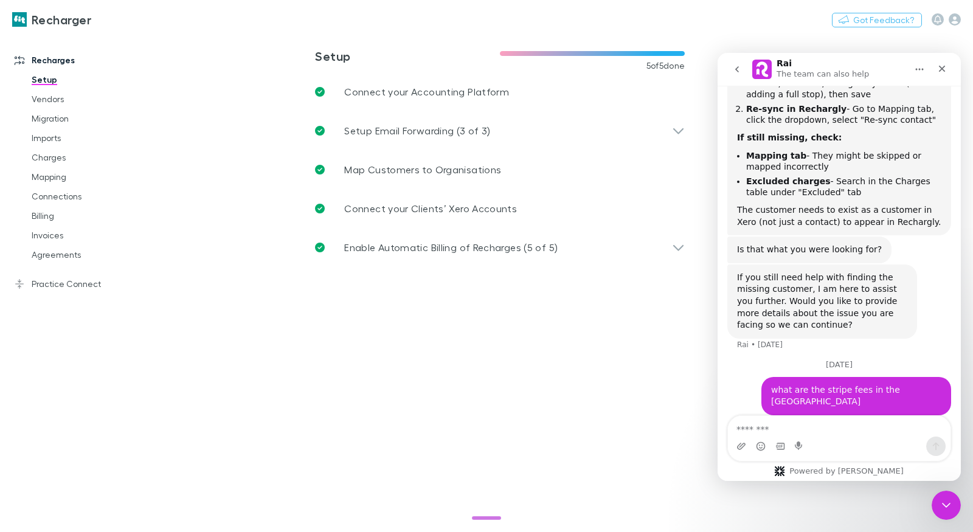
click at [869, 393] on div "what are the stripe fees in the [GEOGRAPHIC_DATA]" at bounding box center [856, 396] width 170 height 24
copy div "what are the stripe fees in the [GEOGRAPHIC_DATA]"
click at [734, 72] on icon "go back" at bounding box center [737, 69] width 10 height 10
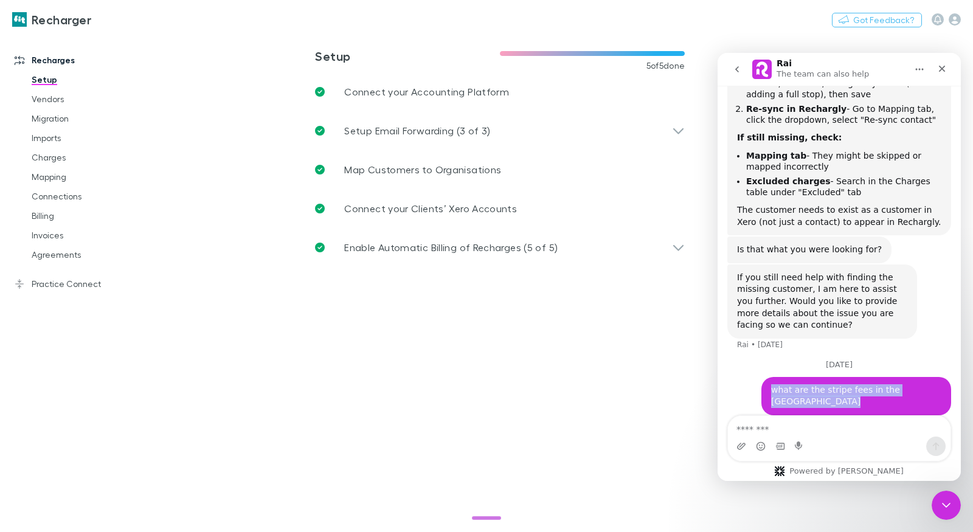
scroll to position [0, 0]
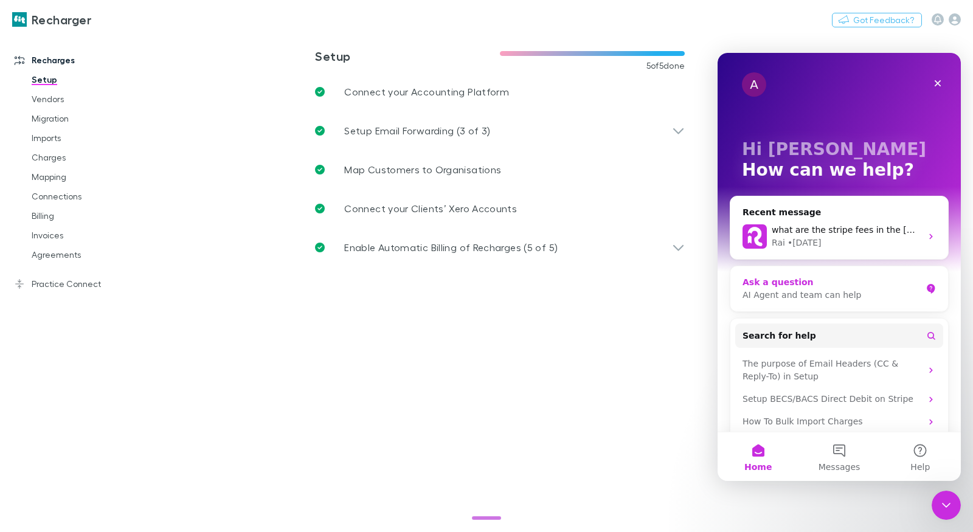
click at [852, 287] on div "Ask a question" at bounding box center [831, 282] width 179 height 13
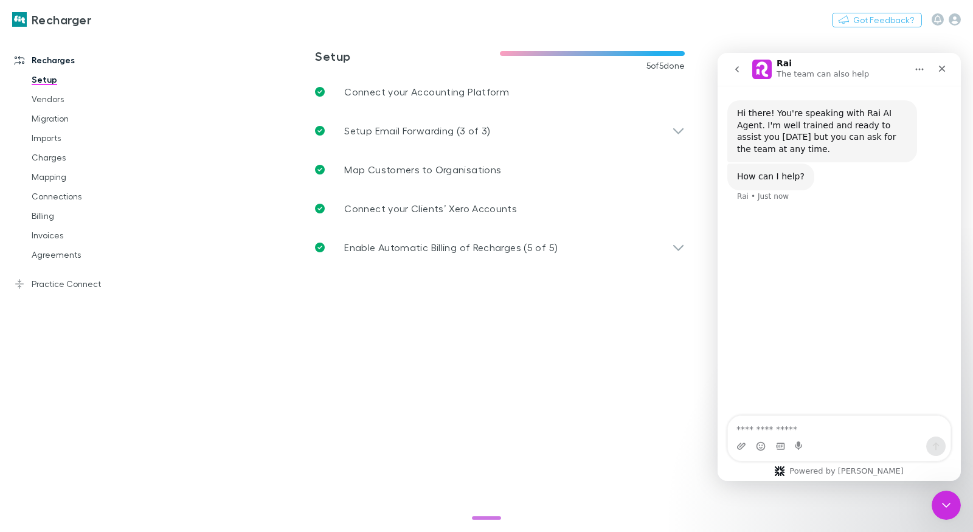
type textarea "**********"
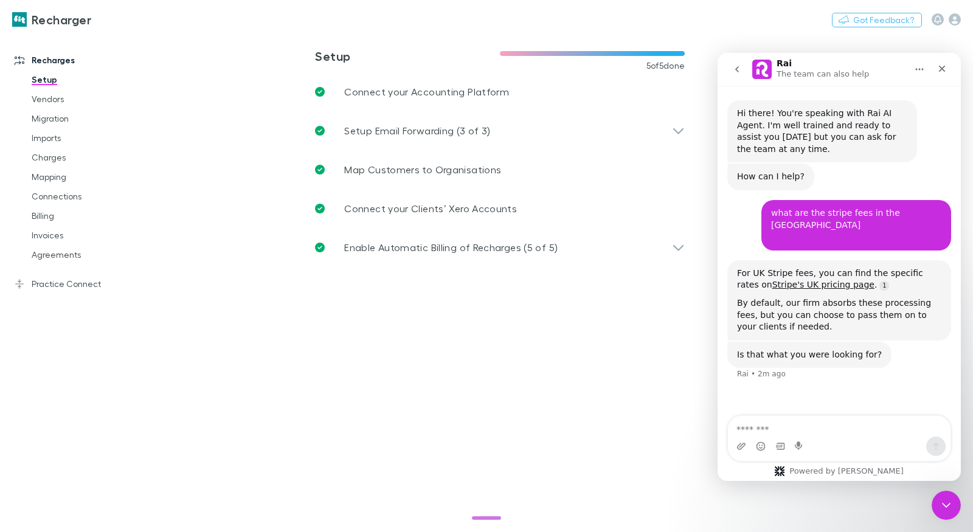
click at [743, 67] on button "go back" at bounding box center [736, 69] width 23 height 23
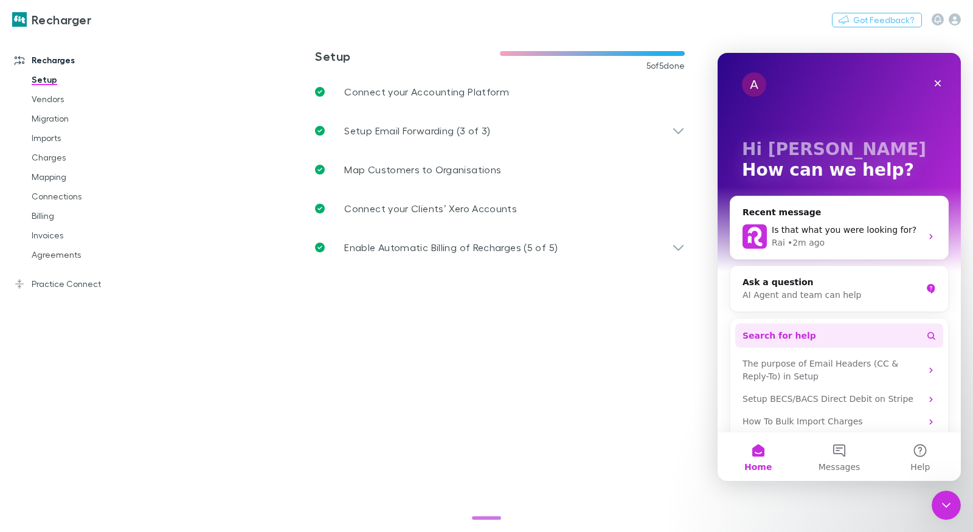
click at [811, 323] on button "Search for help" at bounding box center [839, 335] width 208 height 24
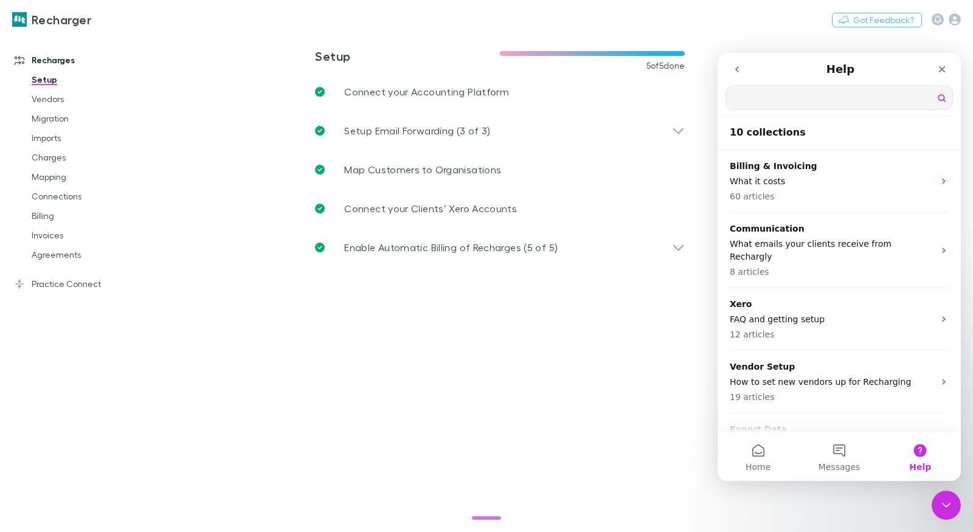
type input "**"
type input "*********"
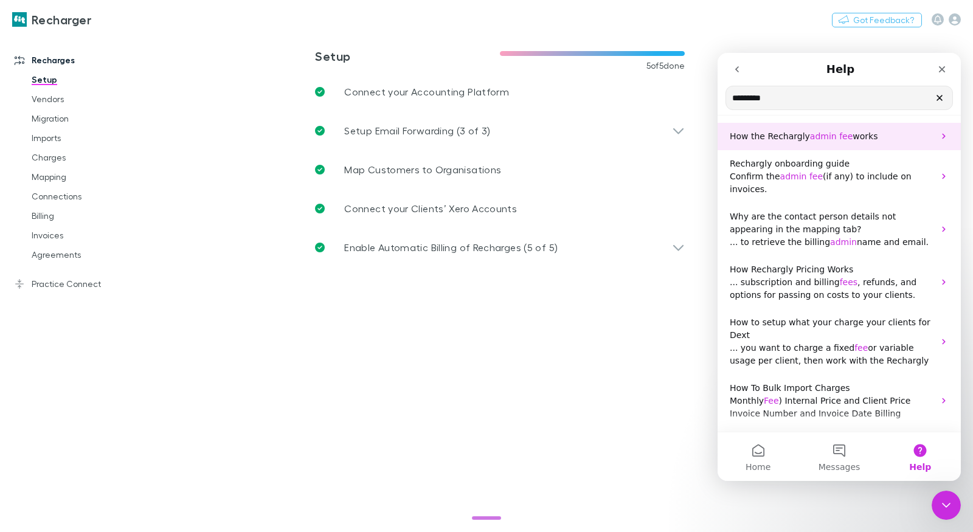
click at [819, 143] on div "How the Rechargly admin fee works" at bounding box center [838, 136] width 243 height 27
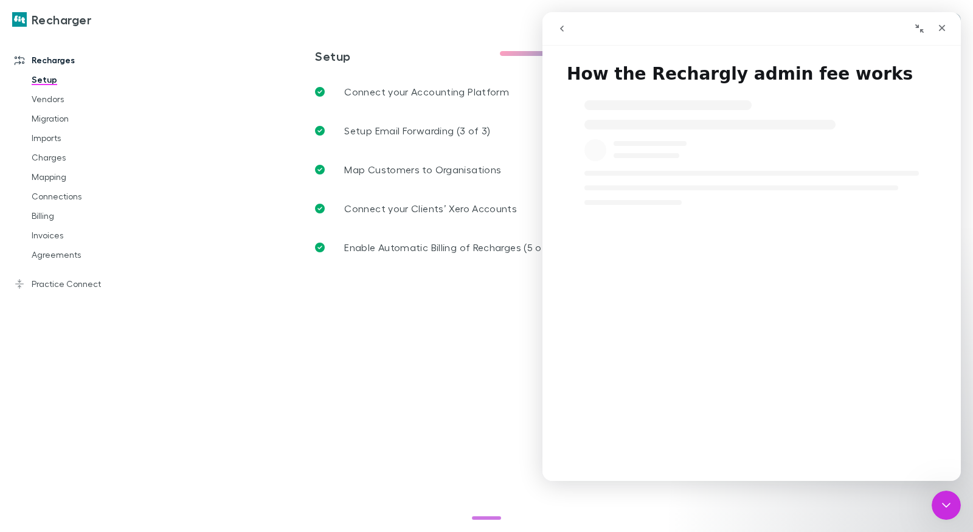
click at [565, 28] on icon "go back" at bounding box center [562, 29] width 10 height 10
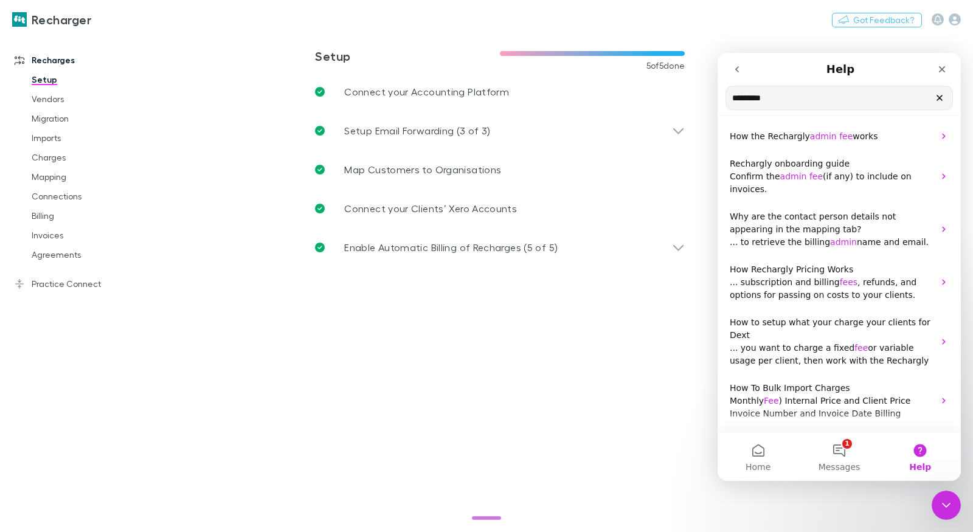
click at [735, 73] on icon "go back" at bounding box center [737, 69] width 10 height 10
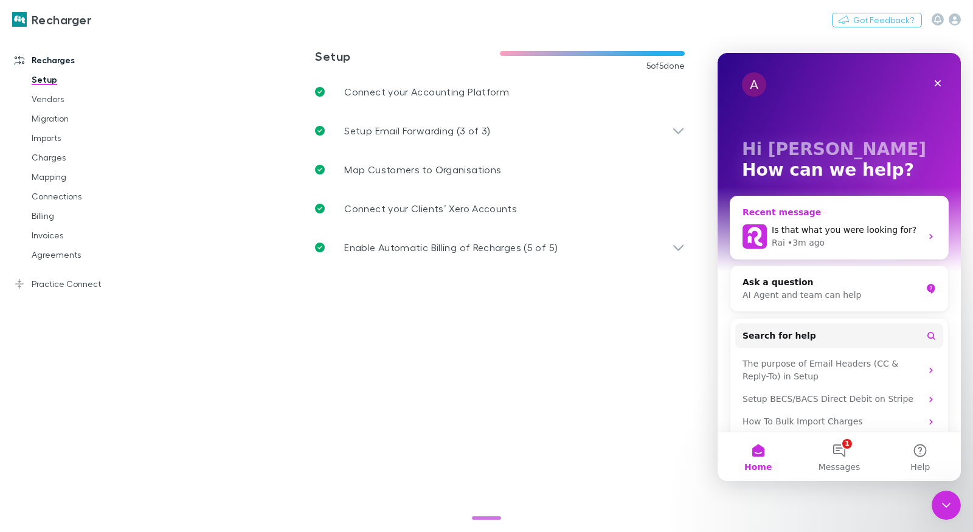
click at [819, 238] on div "• 3m ago" at bounding box center [805, 242] width 37 height 13
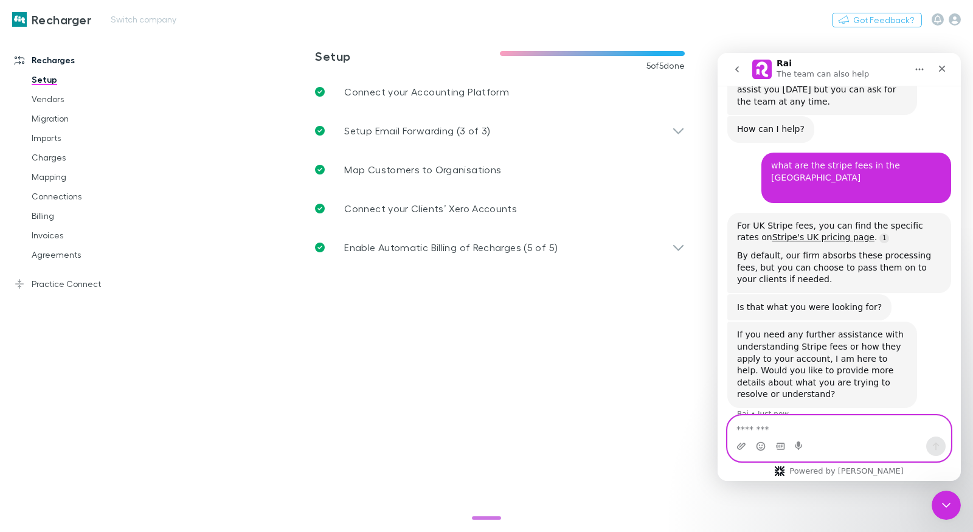
scroll to position [52, 0]
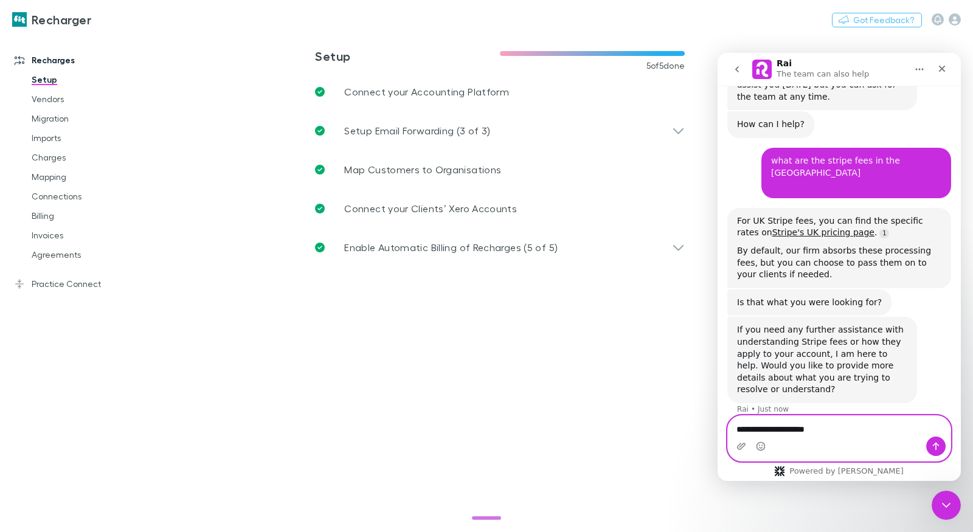
type textarea "**********"
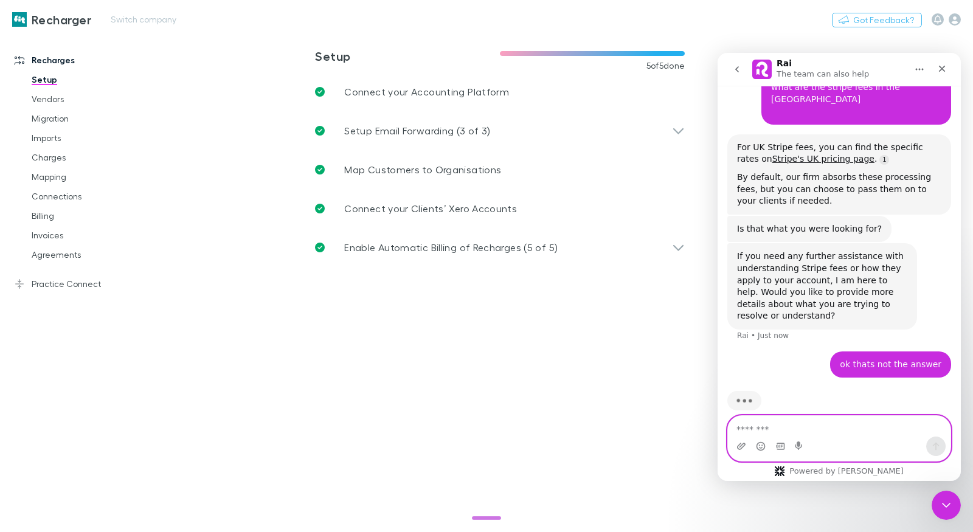
scroll to position [128, 0]
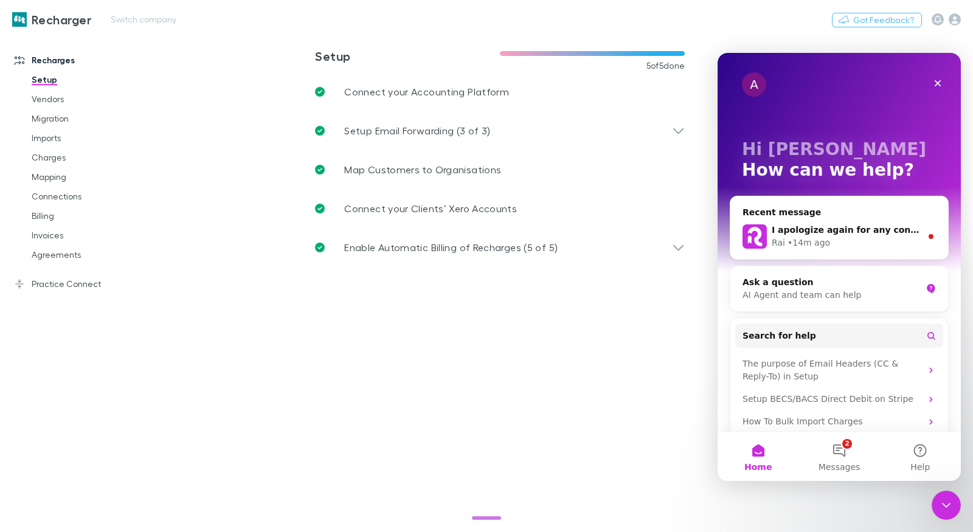
click at [120, 27] on div "Recharger Switch company Nothing Got Feedback?" at bounding box center [486, 19] width 973 height 39
click at [129, 21] on button "Switch company" at bounding box center [143, 19] width 80 height 15
type input "*****"
click at [154, 74] on p "Scope Accounting" at bounding box center [157, 73] width 86 height 15
drag, startPoint x: 935, startPoint y: 507, endPoint x: 1860, endPoint y: 997, distance: 1046.6
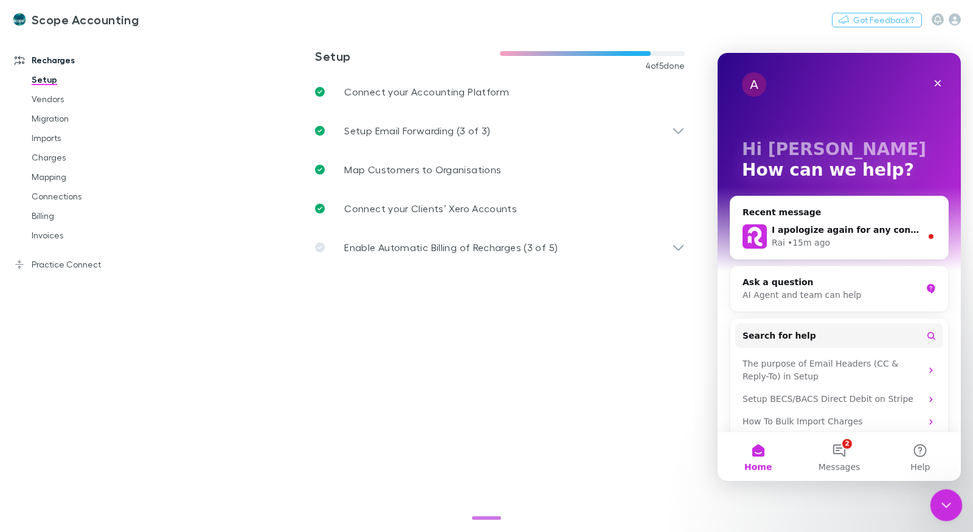
click at [933, 508] on div "Close Intercom Messenger" at bounding box center [943, 503] width 29 height 29
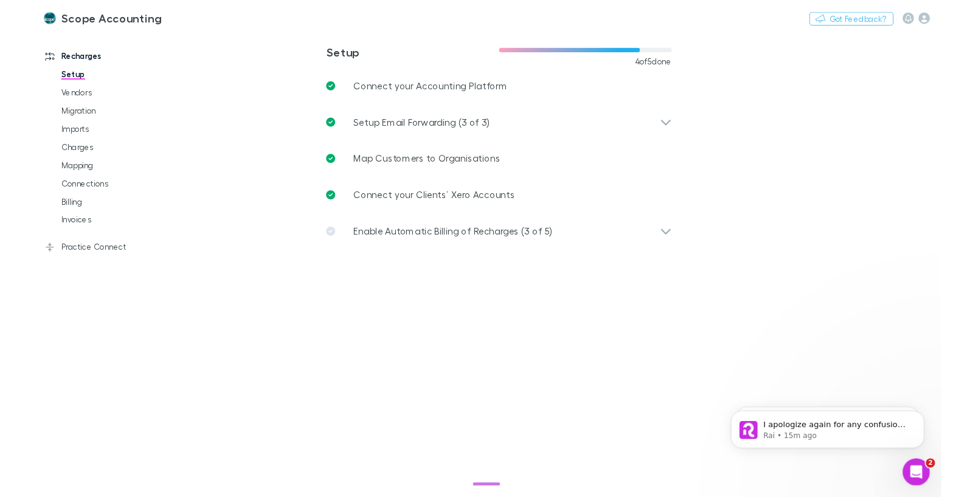
scroll to position [0, 0]
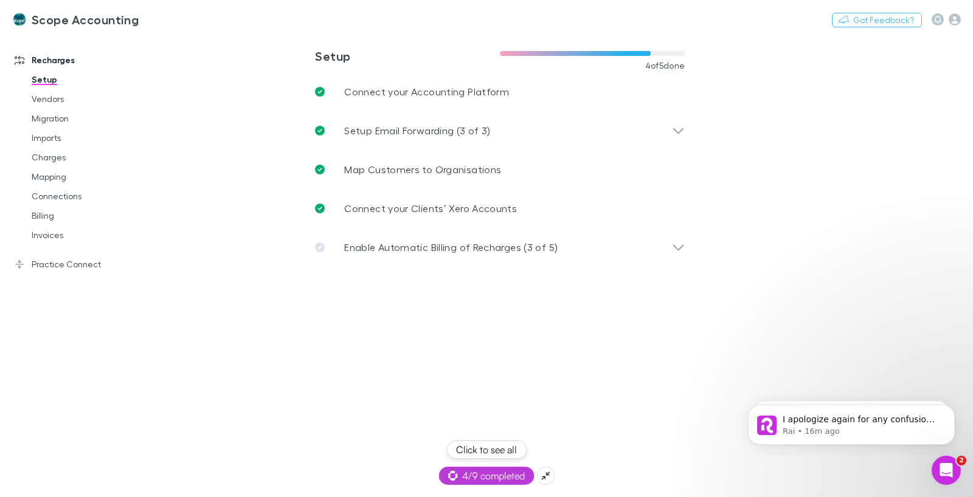
click at [491, 480] on span "4/9 completed" at bounding box center [486, 476] width 77 height 15
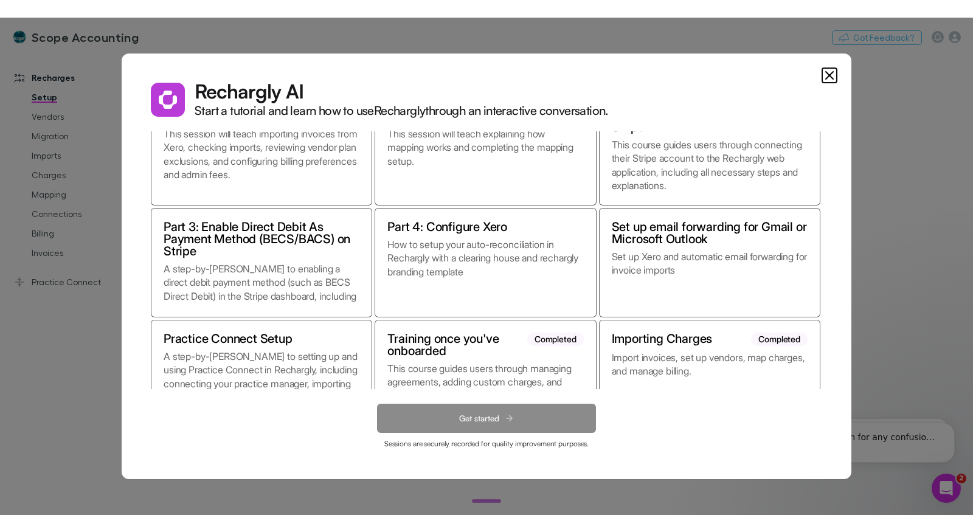
scroll to position [106, 0]
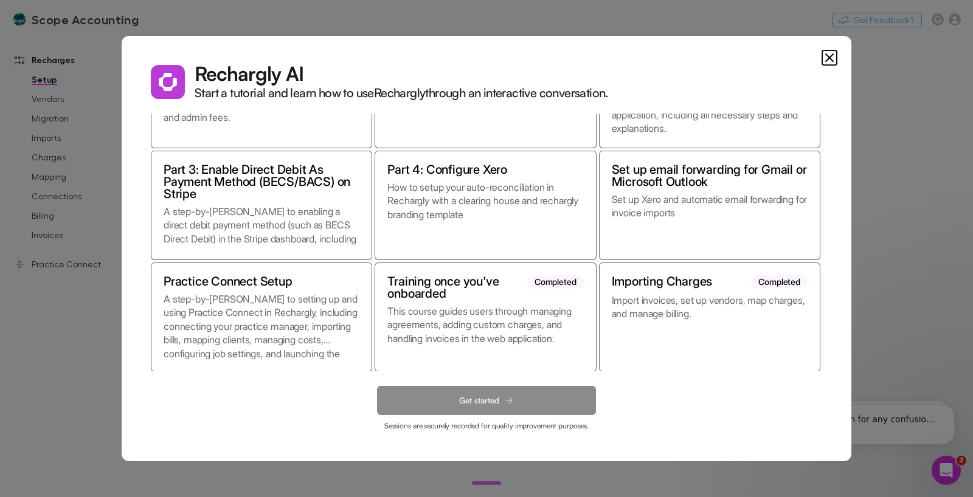
click at [832, 60] on icon "Close" at bounding box center [828, 57] width 7 height 7
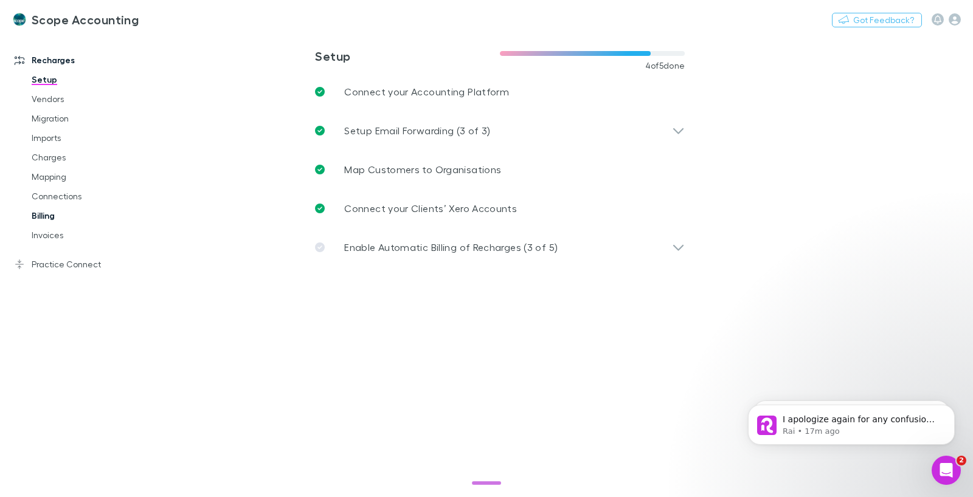
click at [52, 212] on link "Billing" at bounding box center [85, 215] width 132 height 19
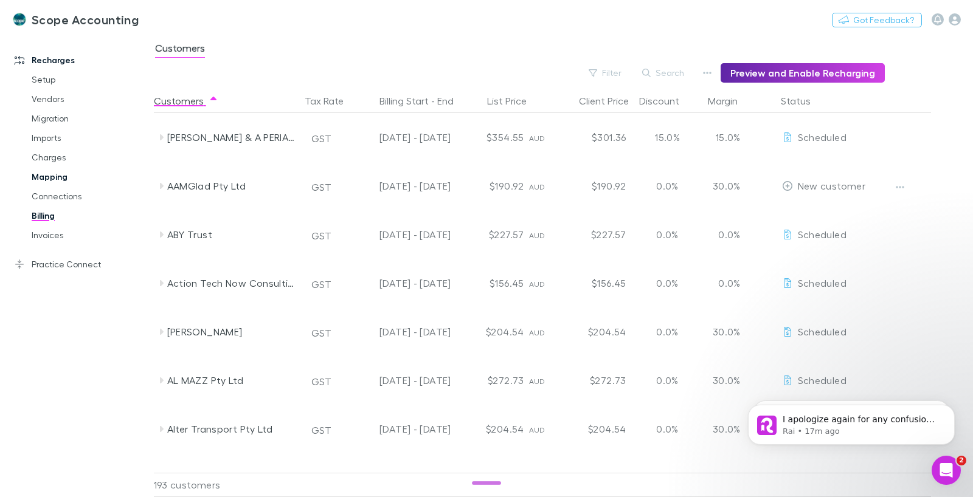
click at [57, 176] on link "Mapping" at bounding box center [85, 176] width 132 height 19
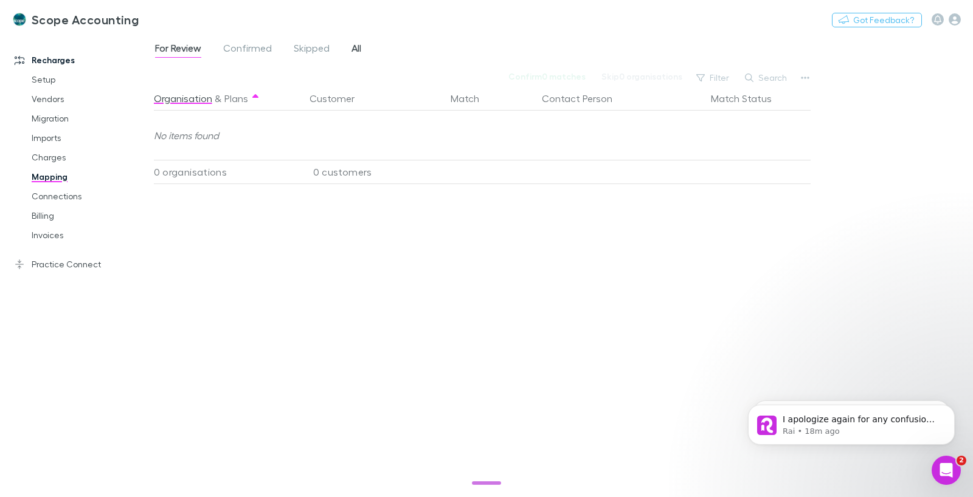
click at [361, 51] on link "All" at bounding box center [356, 49] width 12 height 19
